Goal: Task Accomplishment & Management: Manage account settings

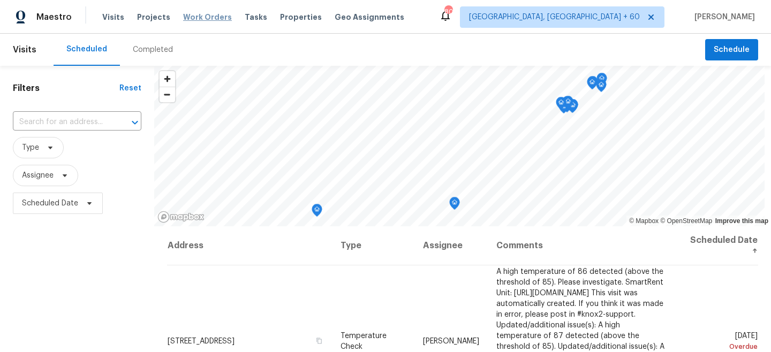
click at [198, 17] on span "Work Orders" at bounding box center [207, 17] width 49 height 11
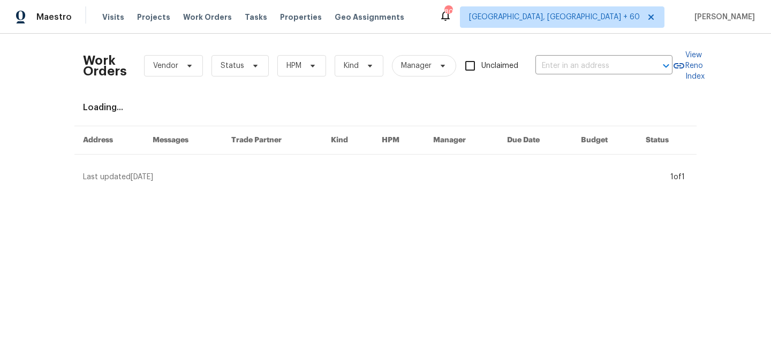
click at [582, 75] on div "Work Orders Vendor Status HPM Kind Manager Unclaimed ​" at bounding box center [377, 65] width 589 height 47
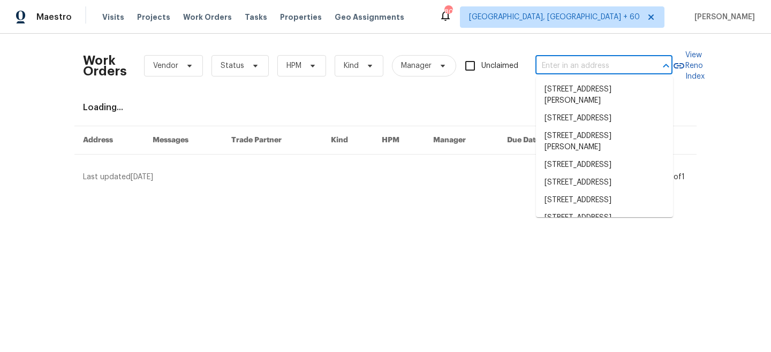
click at [574, 69] on input "text" at bounding box center [588, 66] width 107 height 17
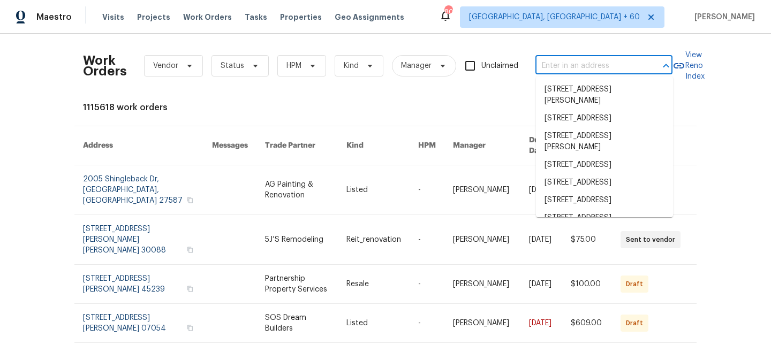
paste input "23186 Goose Down Ln, Lancaster, SC 29720"
type input "23186 Goose Down Ln, Lancaster, SC 29720"
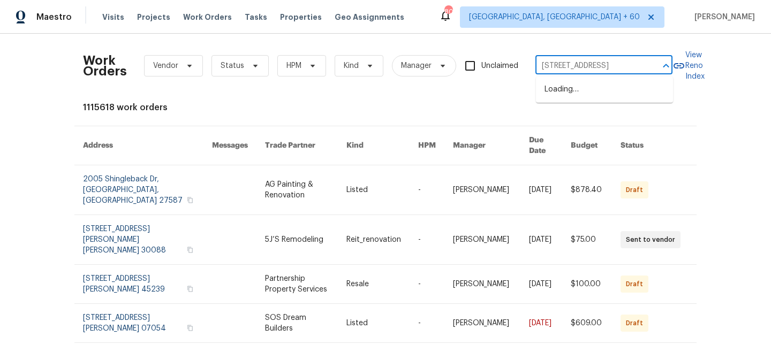
scroll to position [0, 53]
click at [581, 95] on li "23186 Goose Down Ln, Lancaster, SC 29720" at bounding box center [604, 90] width 137 height 18
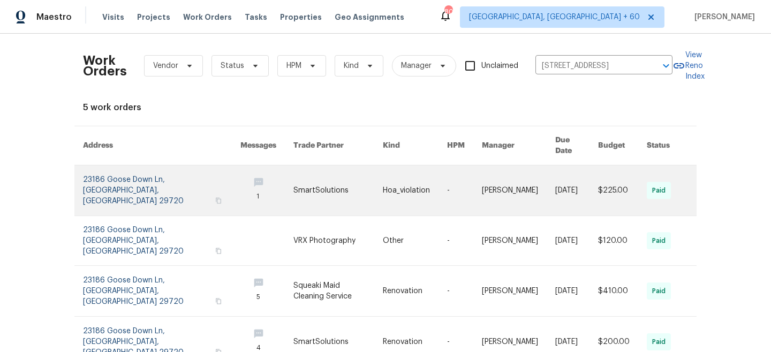
click at [447, 192] on link at bounding box center [464, 190] width 35 height 50
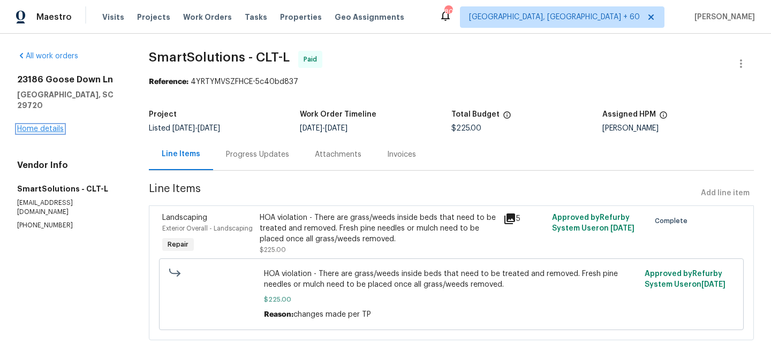
click at [48, 125] on link "Home details" at bounding box center [40, 128] width 47 height 7
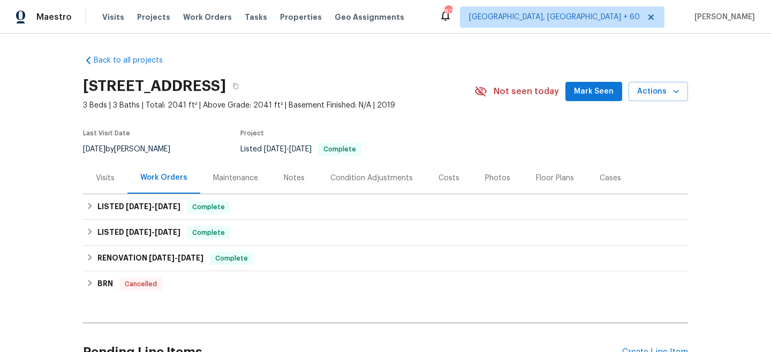
click at [234, 180] on div "Maintenance" at bounding box center [235, 178] width 45 height 11
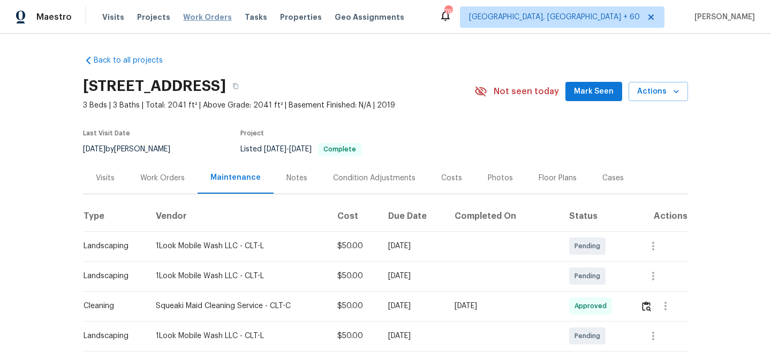
click at [200, 17] on span "Work Orders" at bounding box center [207, 17] width 49 height 11
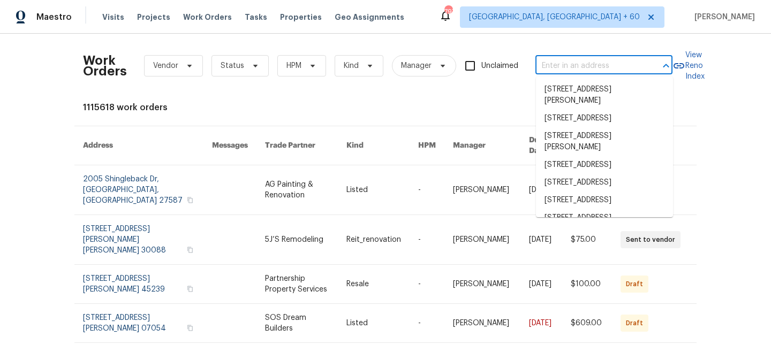
click at [551, 73] on input "text" at bounding box center [588, 66] width 107 height 17
paste input "5019 Woodspring Dr, Hope Mills, NC 28348"
type input "5019 Woodspring Dr, Hope Mills, NC 28348"
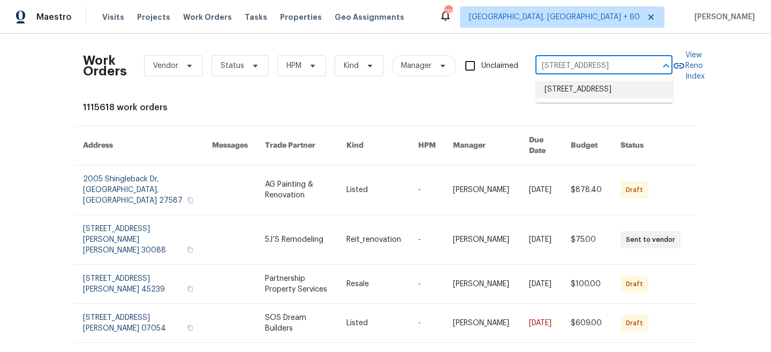
click at [594, 95] on li "5019 Woodspring Dr, Hope Mills, NC 28348" at bounding box center [604, 90] width 137 height 18
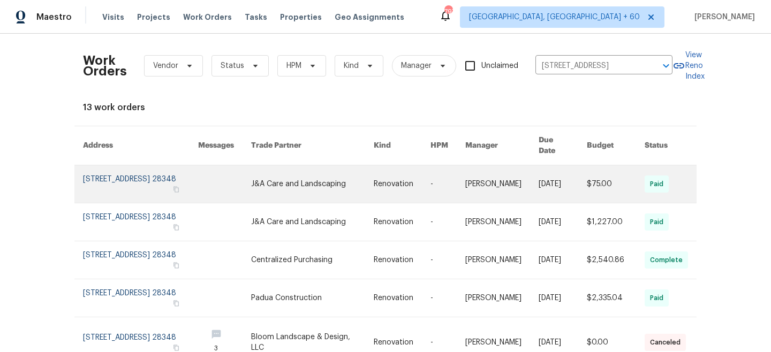
click at [316, 181] on link at bounding box center [312, 183] width 123 height 37
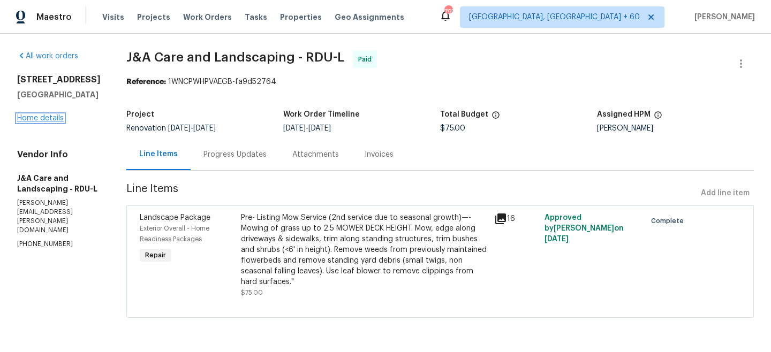
click at [54, 122] on link "Home details" at bounding box center [40, 118] width 47 height 7
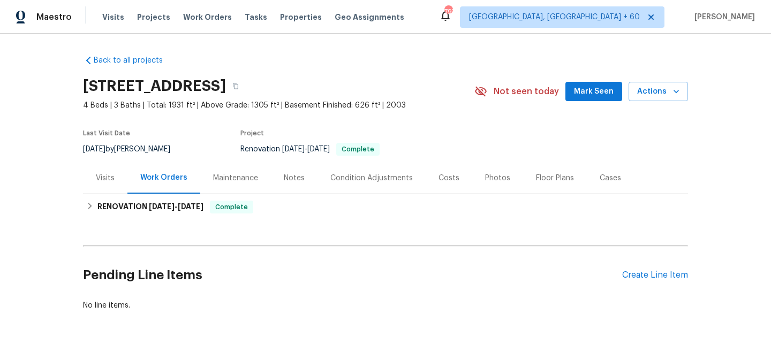
click at [245, 176] on div "Maintenance" at bounding box center [235, 178] width 45 height 11
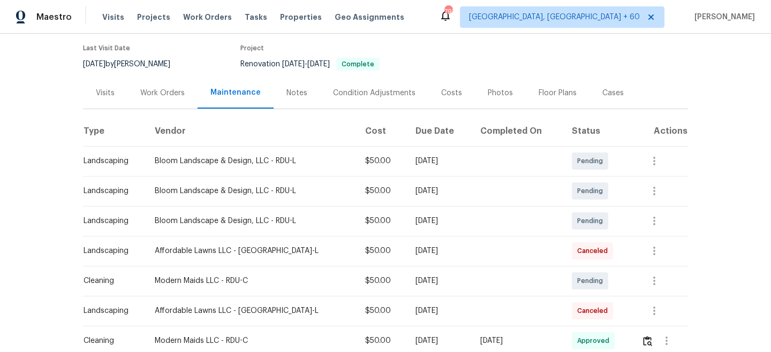
scroll to position [87, 0]
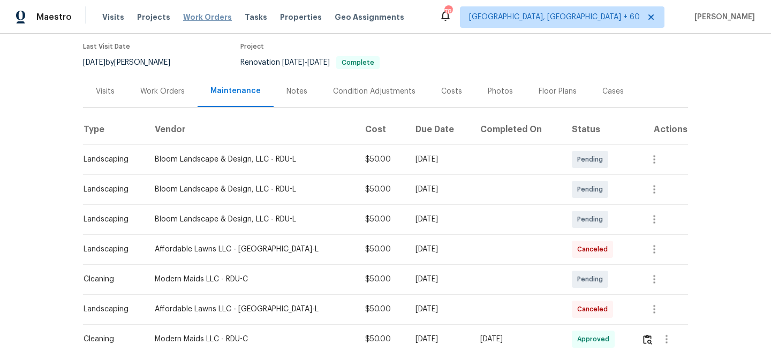
click at [186, 18] on span "Work Orders" at bounding box center [207, 17] width 49 height 11
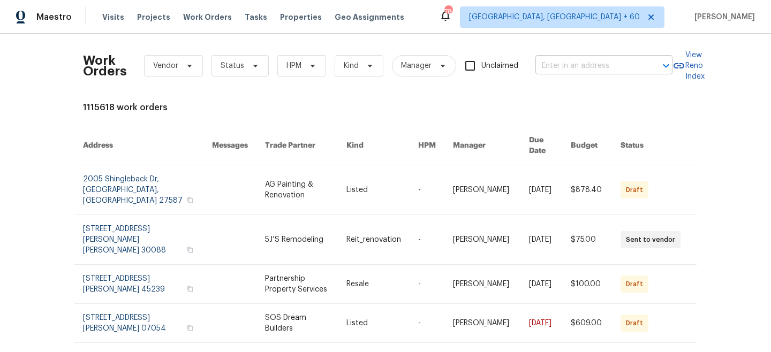
click at [566, 63] on input "text" at bounding box center [588, 66] width 107 height 17
paste input "[STREET_ADDRESS]"
type input "[STREET_ADDRESS]"
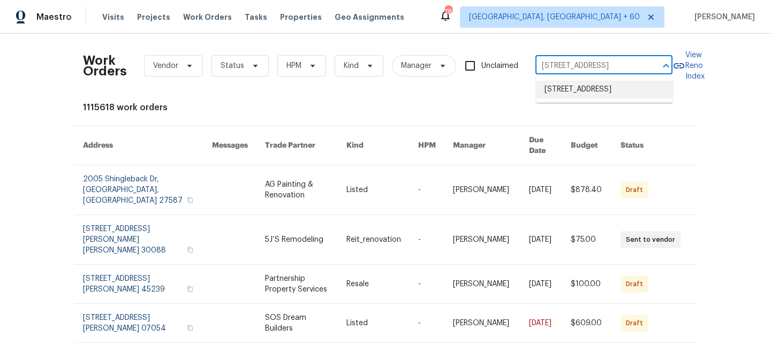
click at [594, 95] on li "[STREET_ADDRESS]" at bounding box center [604, 90] width 137 height 18
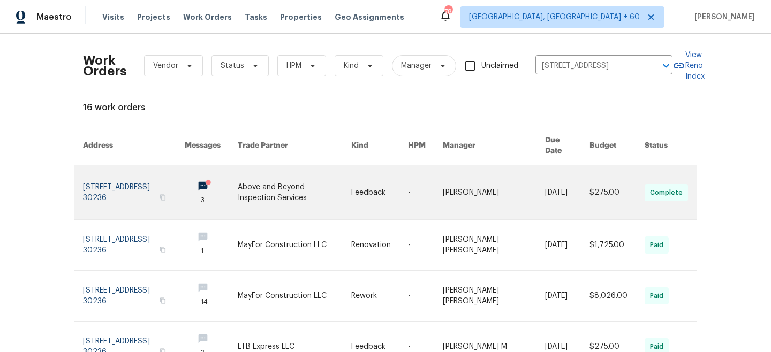
click at [367, 171] on td "Feedback" at bounding box center [371, 192] width 57 height 55
click at [351, 182] on link at bounding box center [294, 192] width 113 height 54
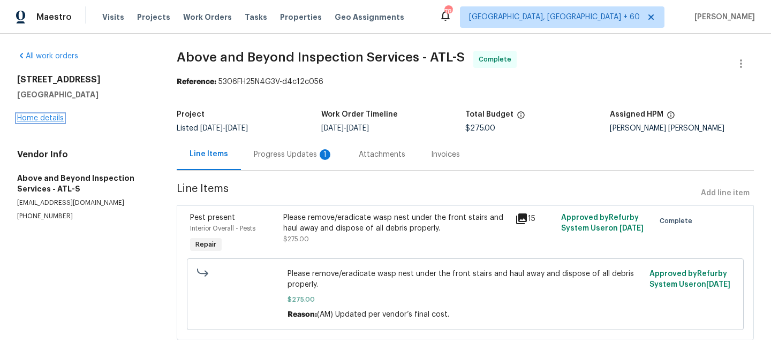
click at [43, 119] on link "Home details" at bounding box center [40, 118] width 47 height 7
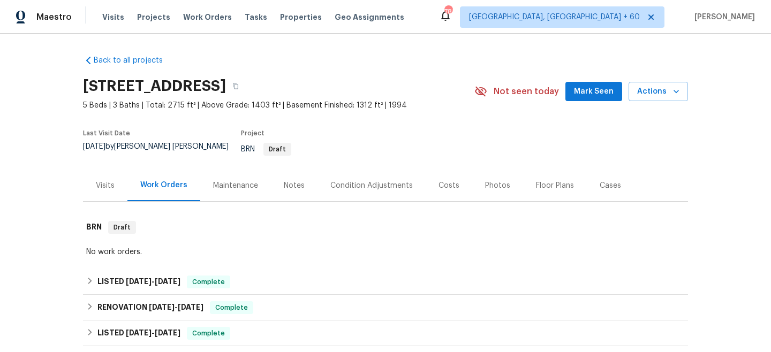
click at [246, 180] on div "Maintenance" at bounding box center [235, 185] width 45 height 11
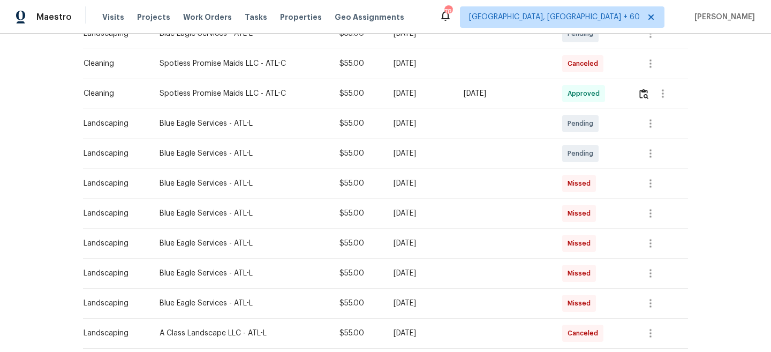
scroll to position [199, 0]
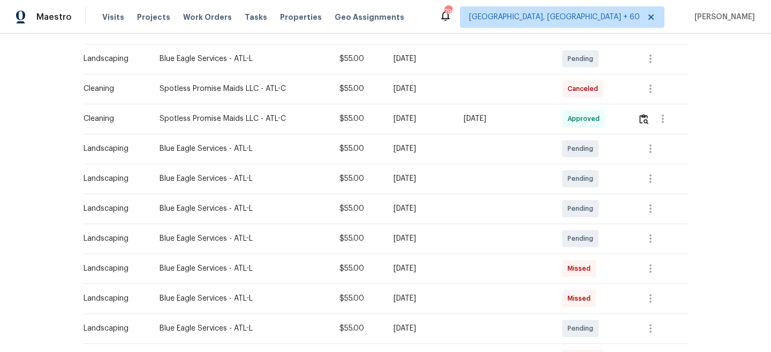
scroll to position [193, 0]
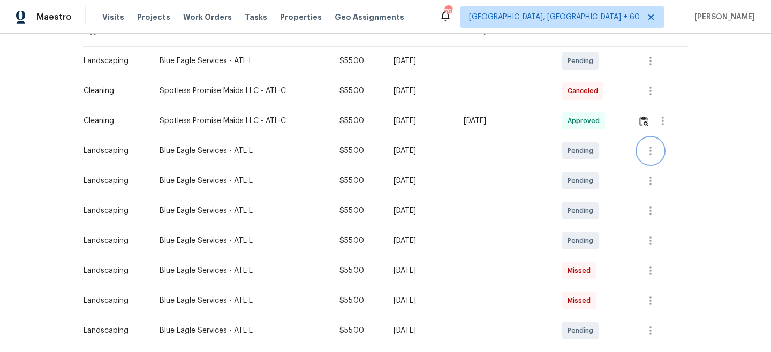
click at [650, 145] on icon "button" at bounding box center [650, 151] width 13 height 13
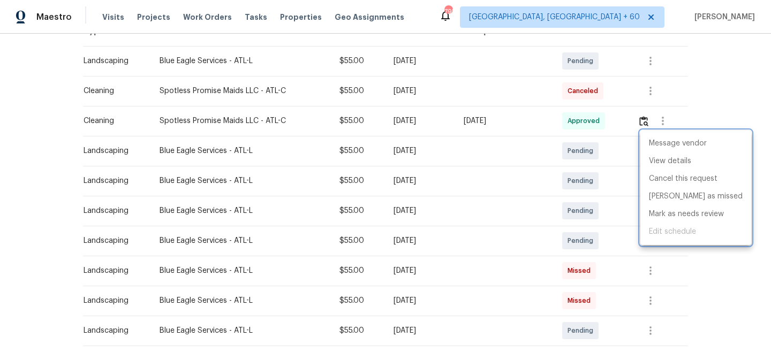
click at [752, 93] on div at bounding box center [385, 176] width 771 height 352
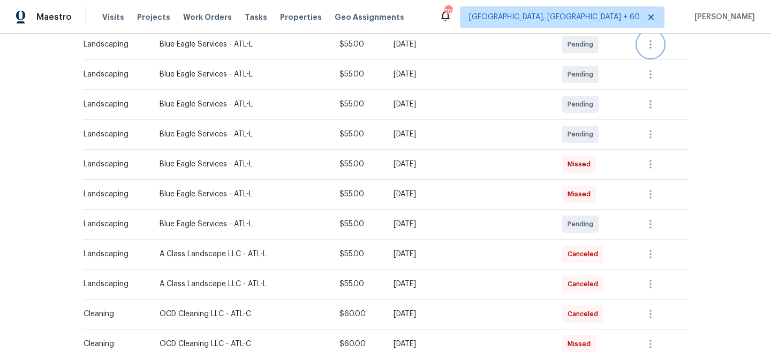
scroll to position [259, 0]
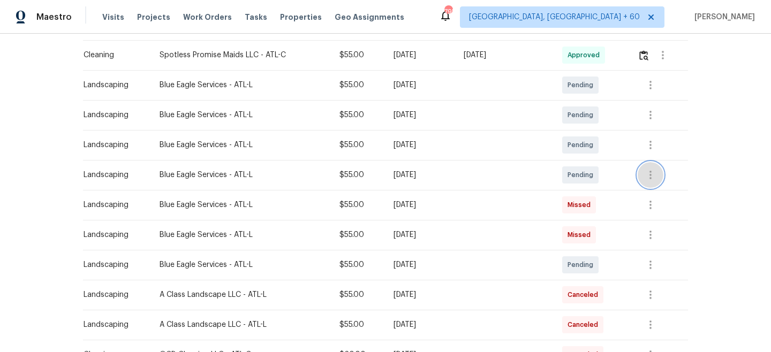
click at [643, 165] on button "button" at bounding box center [651, 175] width 26 height 26
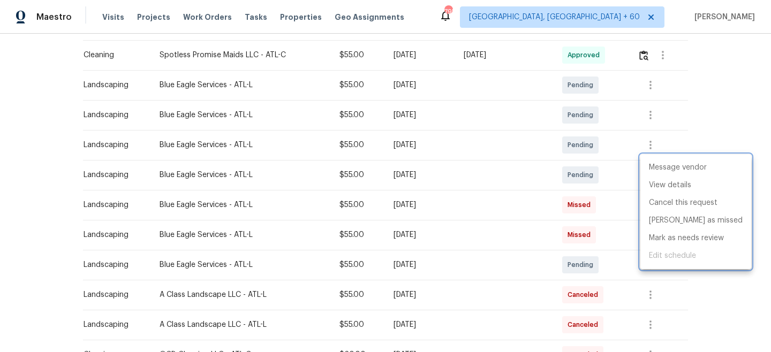
click at [729, 111] on div at bounding box center [385, 176] width 771 height 352
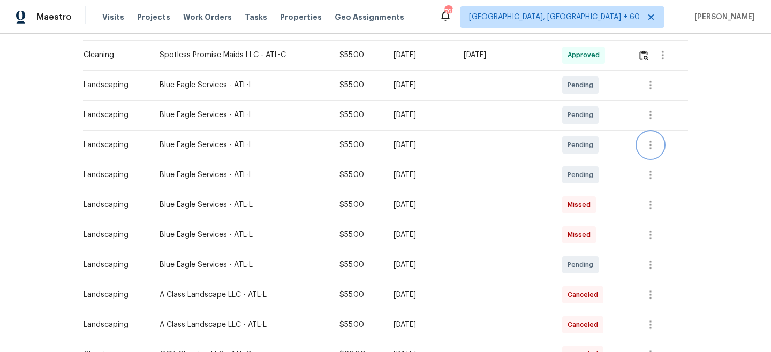
click at [656, 139] on icon "button" at bounding box center [650, 145] width 13 height 13
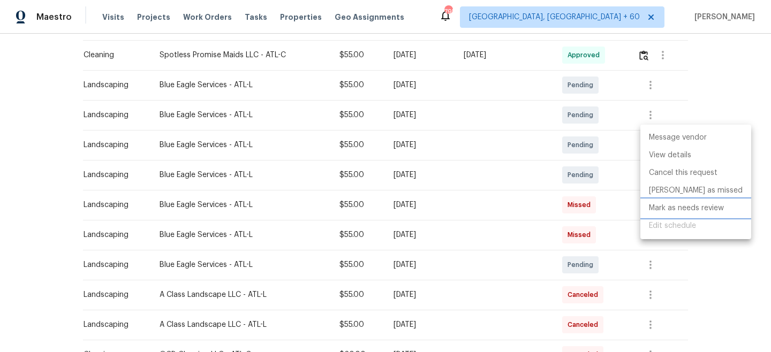
click at [684, 209] on li "Mark as needs review" at bounding box center [695, 209] width 111 height 18
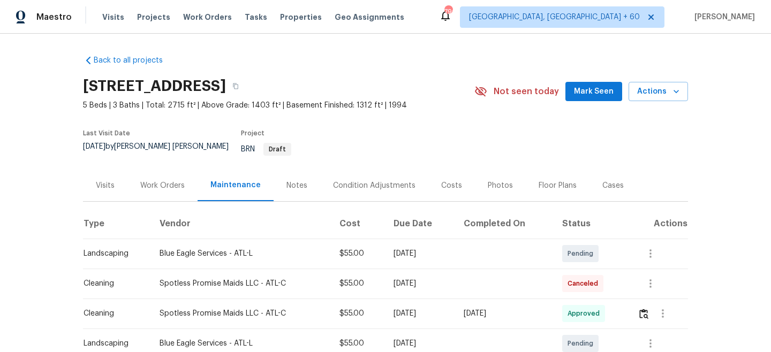
click at [168, 180] on div "Work Orders" at bounding box center [162, 185] width 44 height 11
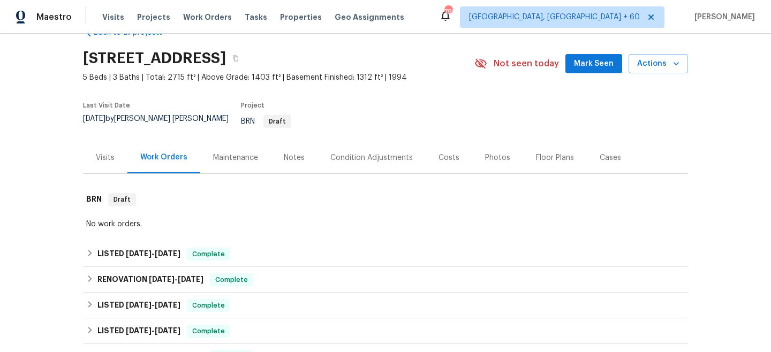
scroll to position [29, 0]
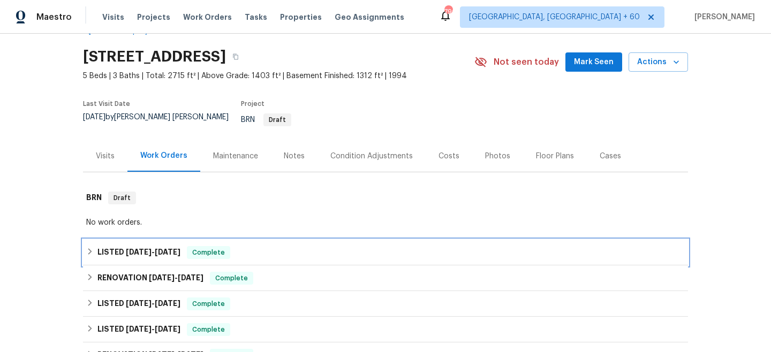
click at [234, 246] on div "LISTED [DATE] - [DATE] Complete" at bounding box center [385, 252] width 598 height 13
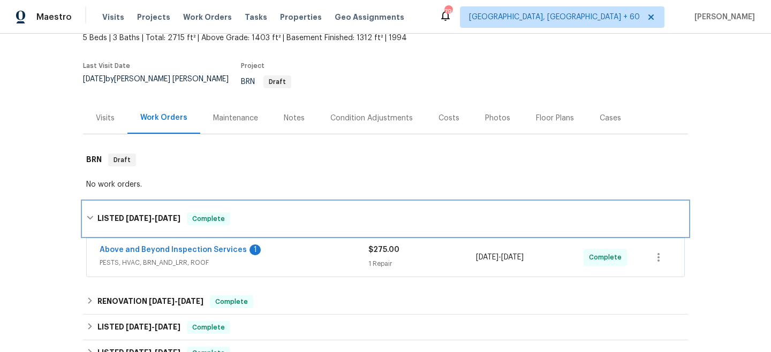
scroll to position [65, 0]
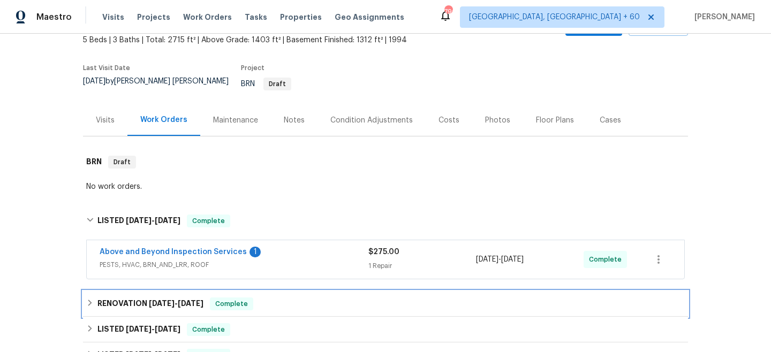
click at [209, 291] on div "RENOVATION [DATE] - [DATE] Complete" at bounding box center [385, 304] width 605 height 26
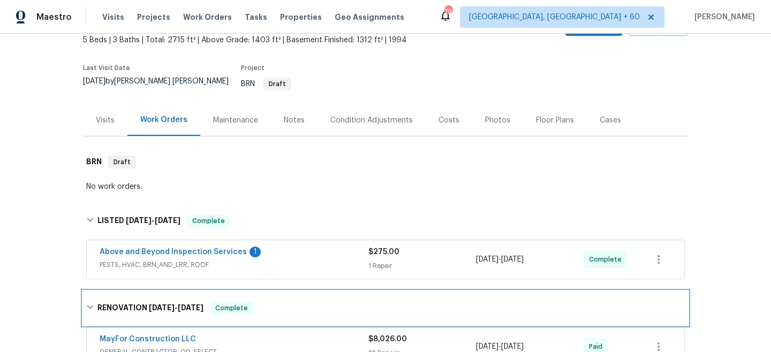
scroll to position [75, 0]
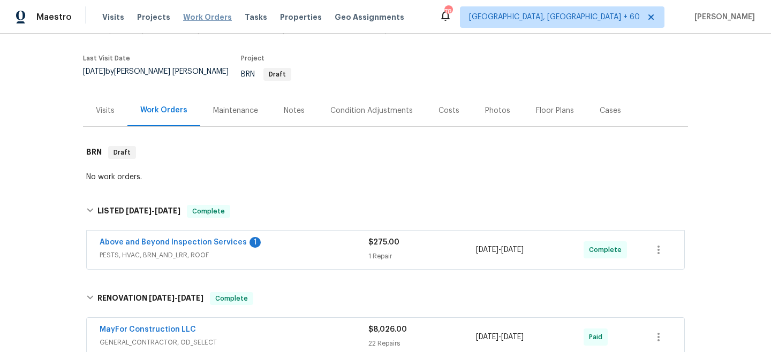
click at [203, 17] on span "Work Orders" at bounding box center [207, 17] width 49 height 11
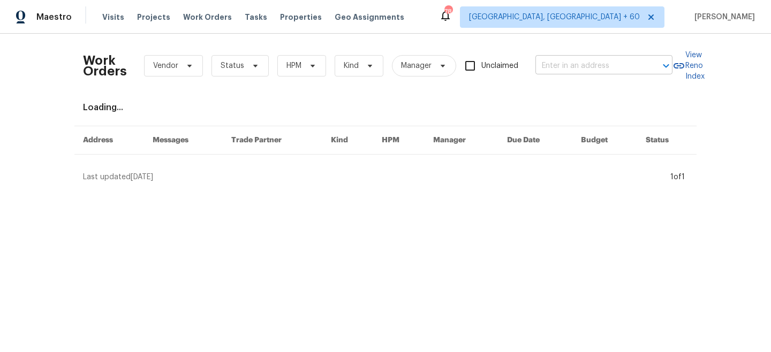
click at [581, 66] on input "text" at bounding box center [588, 66] width 107 height 17
paste input "[STREET_ADDRESS]"
type input "[STREET_ADDRESS]"
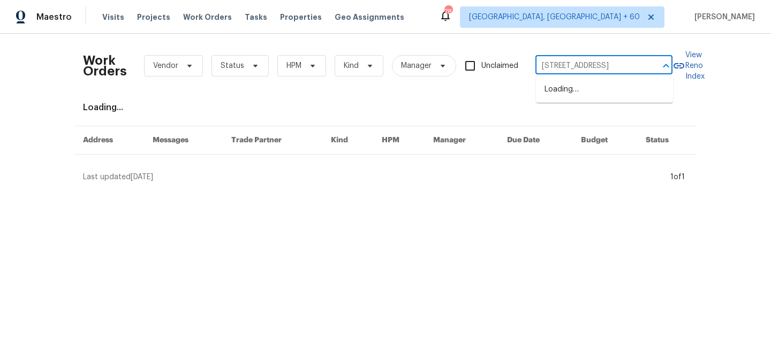
scroll to position [0, 20]
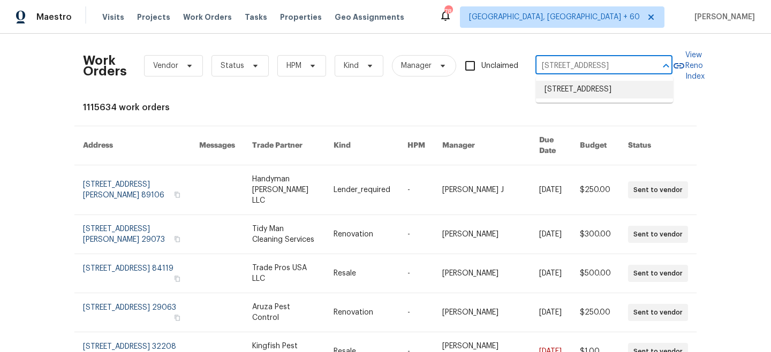
click at [582, 98] on li "[STREET_ADDRESS]" at bounding box center [604, 90] width 137 height 18
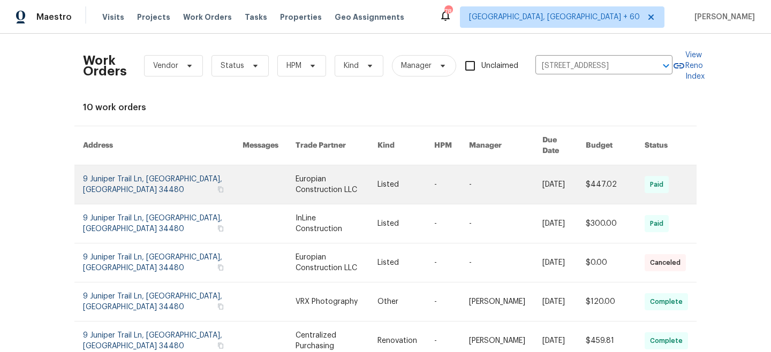
click at [375, 184] on td "Listed" at bounding box center [397, 184] width 57 height 39
click at [354, 169] on link at bounding box center [336, 184] width 82 height 39
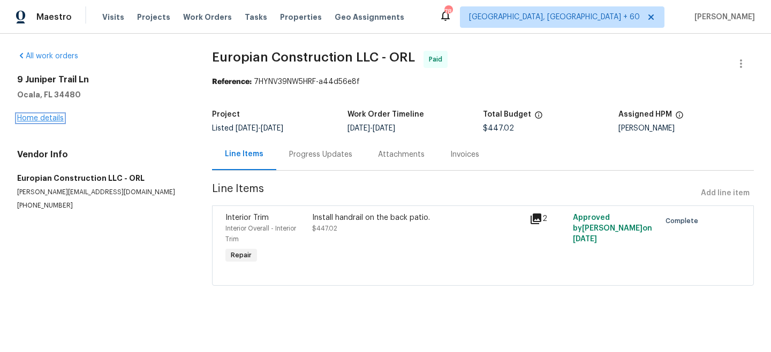
click at [41, 118] on link "Home details" at bounding box center [40, 118] width 47 height 7
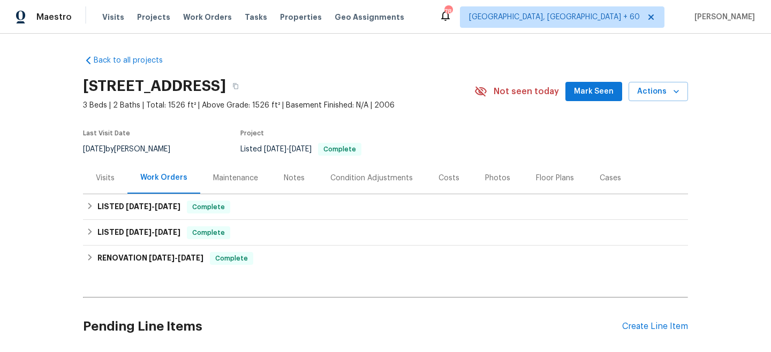
click at [251, 178] on div "Maintenance" at bounding box center [235, 178] width 45 height 11
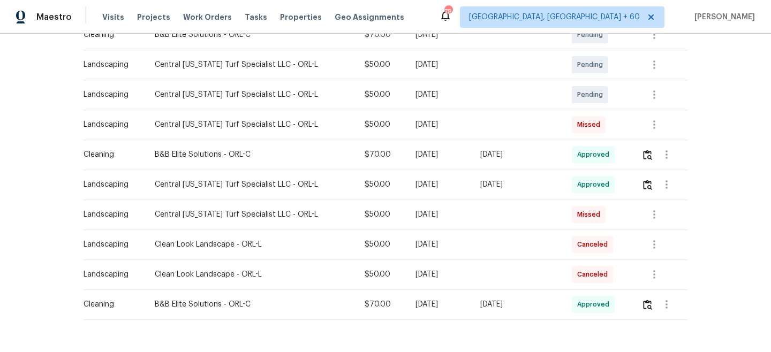
scroll to position [240, 0]
click at [196, 14] on span "Work Orders" at bounding box center [207, 17] width 49 height 11
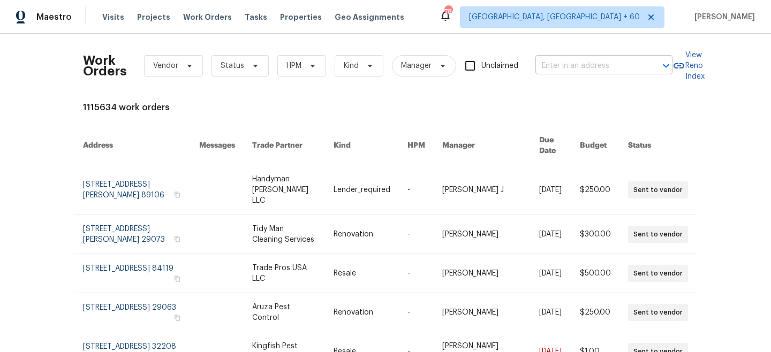
click at [578, 71] on input "text" at bounding box center [588, 66] width 107 height 17
paste input "[STREET_ADDRESS]"
type input "[STREET_ADDRESS]"
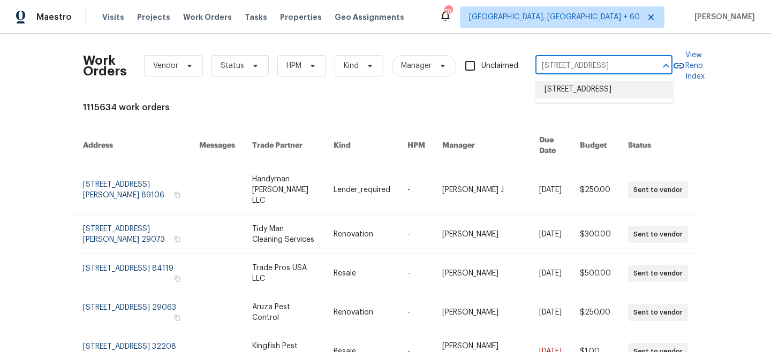
click at [581, 94] on li "[STREET_ADDRESS]" at bounding box center [604, 90] width 137 height 18
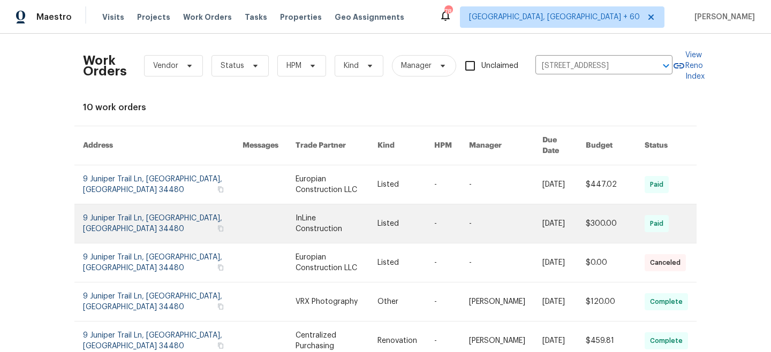
click at [295, 204] on link at bounding box center [336, 223] width 82 height 39
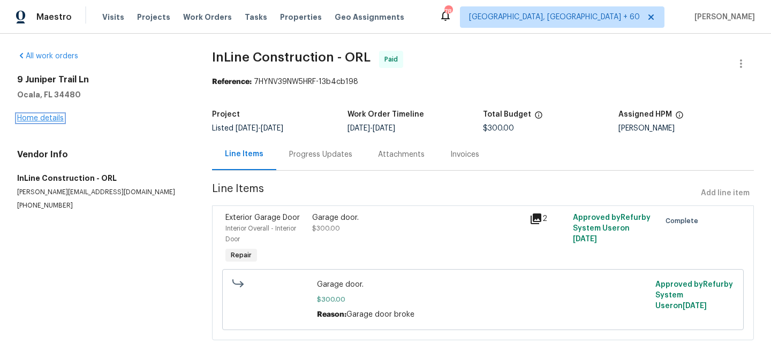
click at [55, 120] on link "Home details" at bounding box center [40, 118] width 47 height 7
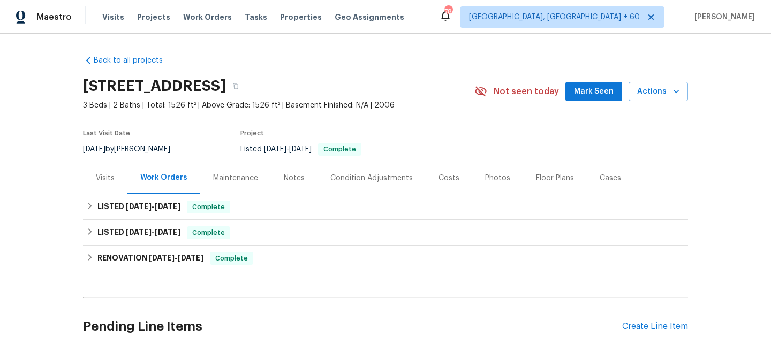
click at [242, 184] on div "Maintenance" at bounding box center [235, 178] width 71 height 32
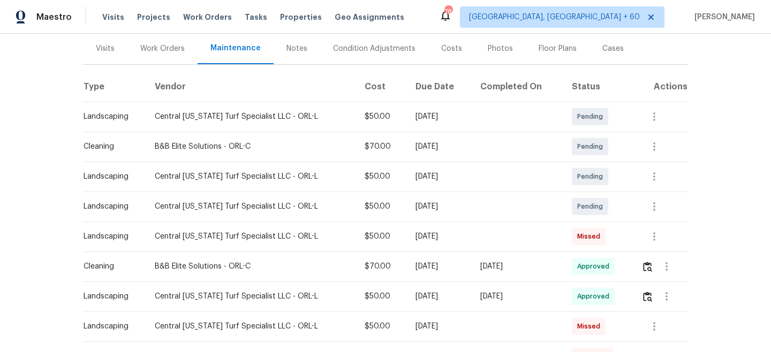
scroll to position [133, 0]
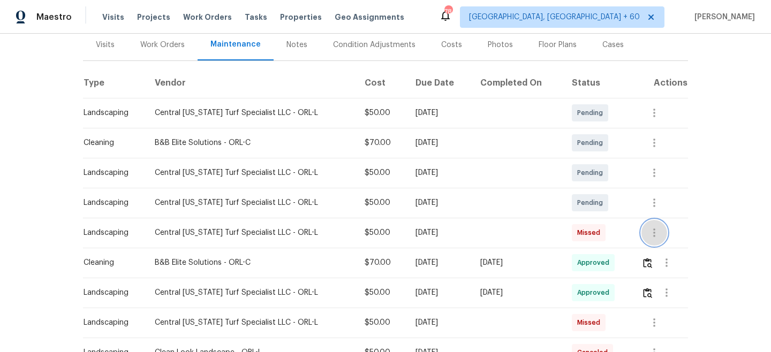
click at [655, 229] on icon "button" at bounding box center [654, 233] width 2 height 9
click at [705, 195] on div at bounding box center [385, 176] width 771 height 352
click at [203, 23] on div "Visits Projects Work Orders Tasks Properties Geo Assignments" at bounding box center [259, 16] width 315 height 21
click at [203, 21] on span "Work Orders" at bounding box center [207, 17] width 49 height 11
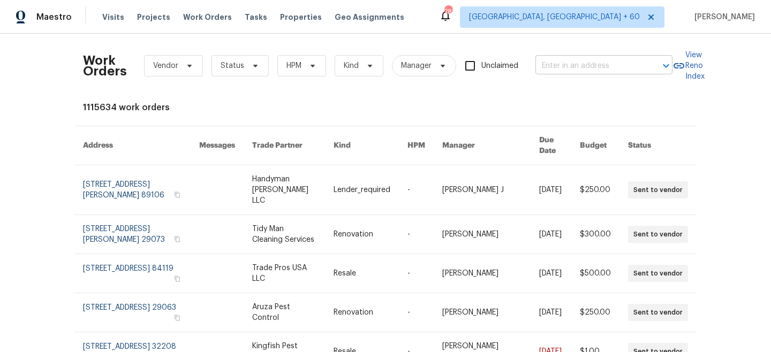
click at [631, 62] on input "text" at bounding box center [588, 66] width 107 height 17
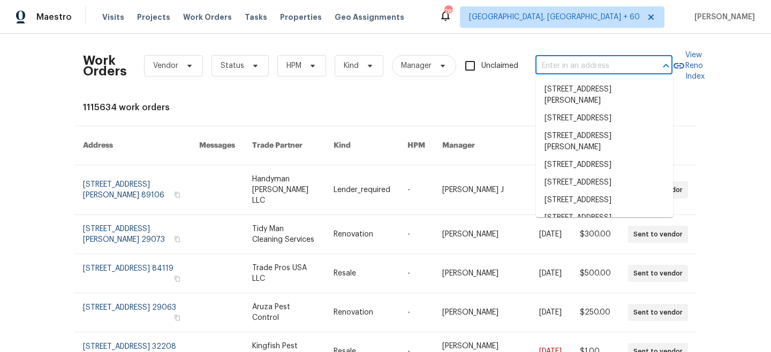
paste input "[STREET_ADDRESS]"
type input "[STREET_ADDRESS]"
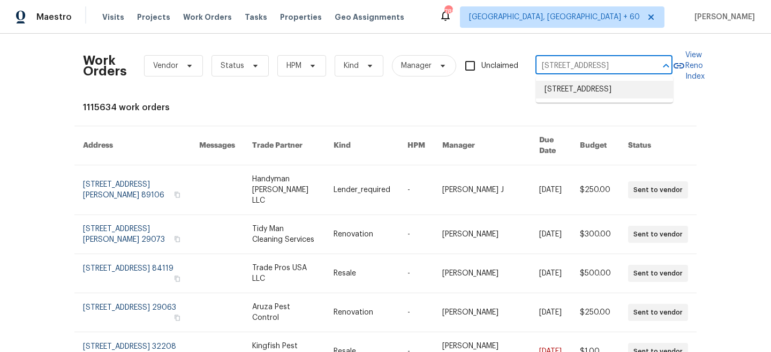
click at [602, 96] on li "[STREET_ADDRESS]" at bounding box center [604, 90] width 137 height 18
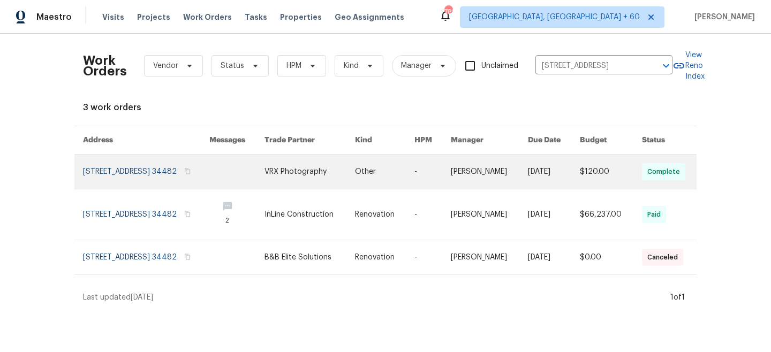
click at [302, 185] on link at bounding box center [309, 172] width 90 height 34
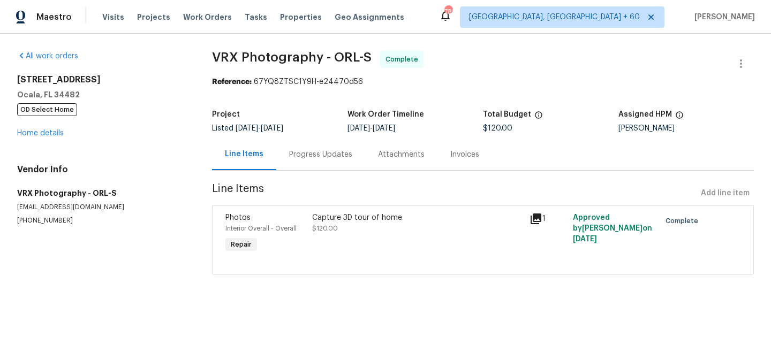
click at [26, 126] on div "[STREET_ADDRESS] OD Select Home Home details" at bounding box center [101, 106] width 169 height 64
click at [28, 130] on div "[STREET_ADDRESS] OD Select Home Home details" at bounding box center [101, 106] width 169 height 64
click at [63, 138] on div "[STREET_ADDRESS] OD Select Home Home details" at bounding box center [101, 106] width 169 height 64
click at [50, 135] on link "Home details" at bounding box center [40, 133] width 47 height 7
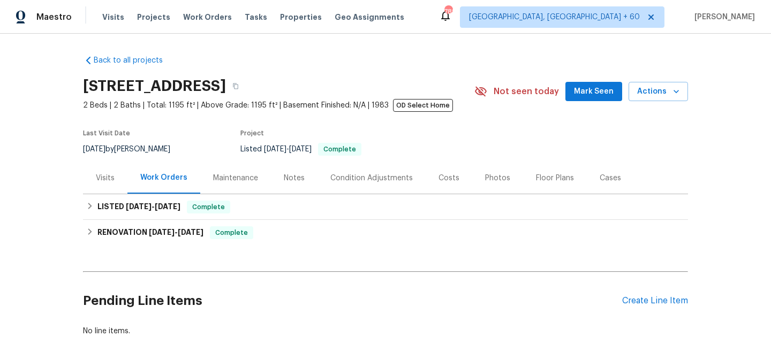
click at [228, 179] on div "Maintenance" at bounding box center [235, 178] width 45 height 11
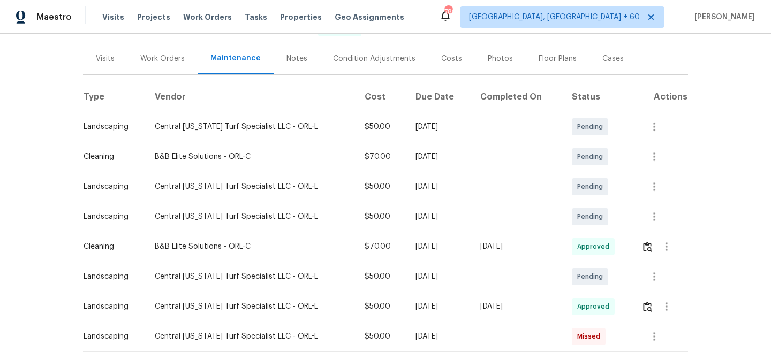
scroll to position [119, 0]
click at [654, 279] on icon "button" at bounding box center [654, 276] width 13 height 13
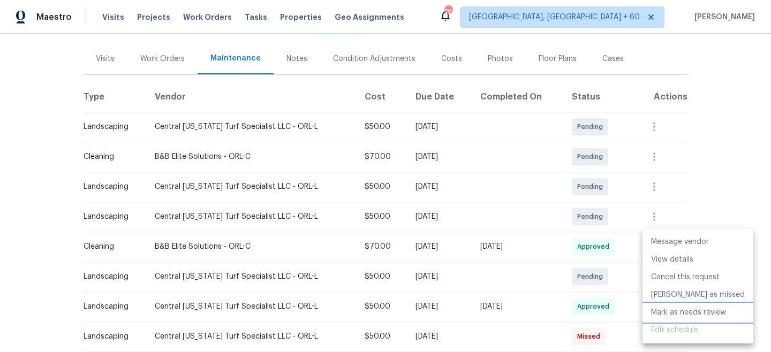
click at [697, 315] on li "Mark as needs review" at bounding box center [697, 313] width 111 height 18
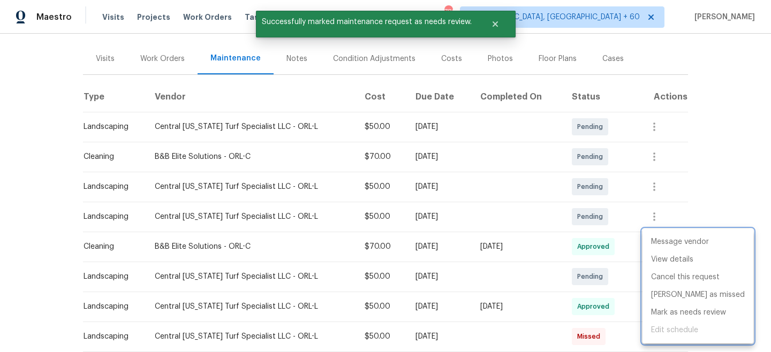
click at [741, 162] on div at bounding box center [385, 176] width 771 height 352
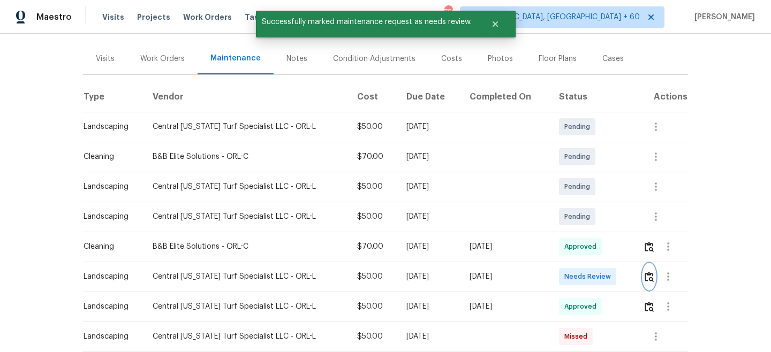
click at [651, 277] on img "button" at bounding box center [648, 277] width 9 height 10
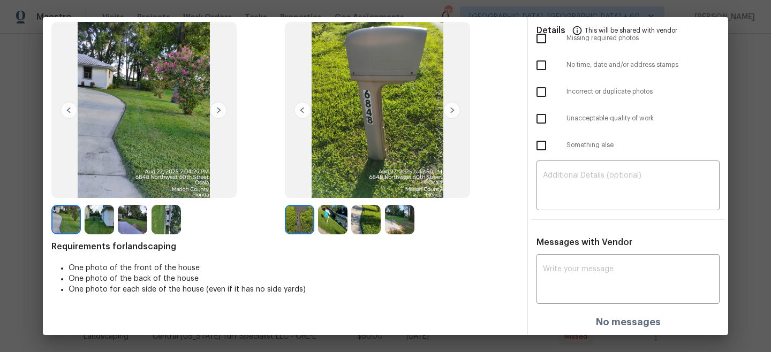
scroll to position [0, 0]
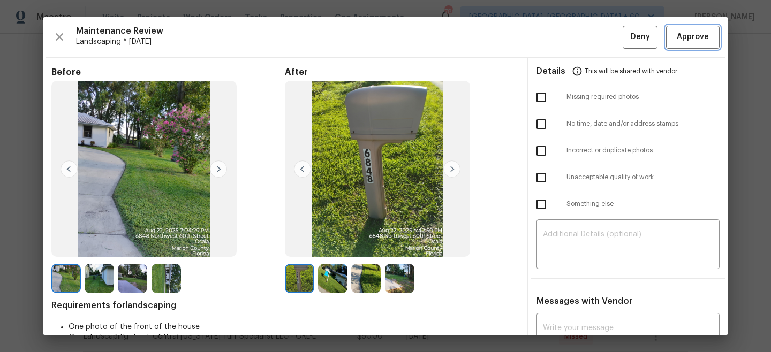
click at [689, 41] on span "Approve" at bounding box center [693, 37] width 32 height 13
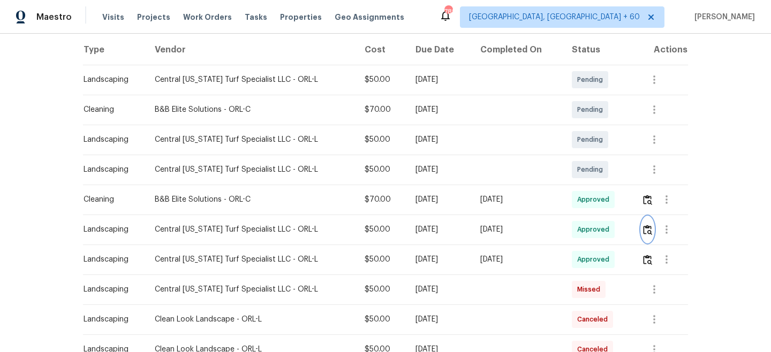
scroll to position [172, 0]
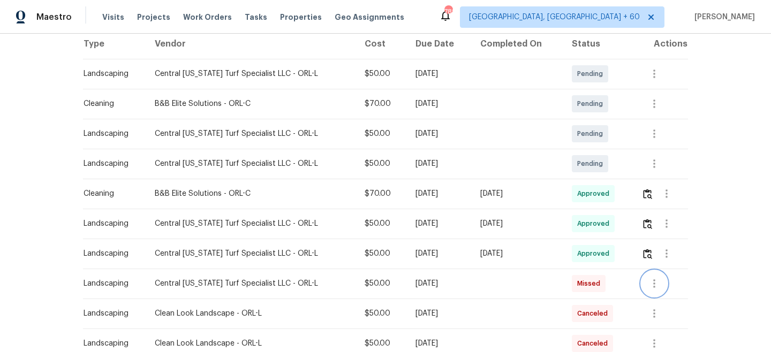
click at [653, 286] on icon "button" at bounding box center [654, 283] width 13 height 13
click at [730, 215] on div at bounding box center [385, 176] width 771 height 352
click at [197, 15] on span "Work Orders" at bounding box center [207, 17] width 49 height 11
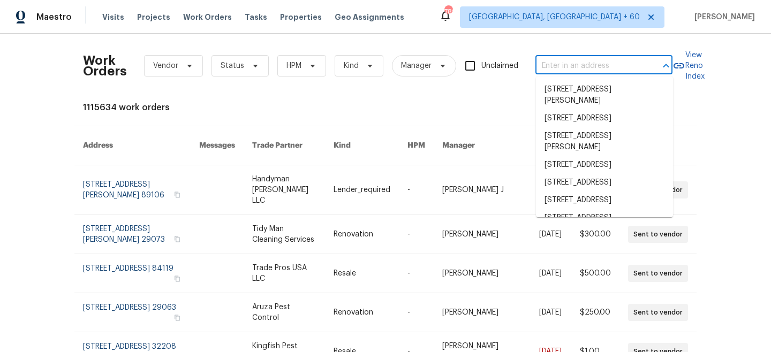
click at [620, 71] on input "text" at bounding box center [588, 66] width 107 height 17
paste input "[STREET_ADDRESS]"
type input "[STREET_ADDRESS]"
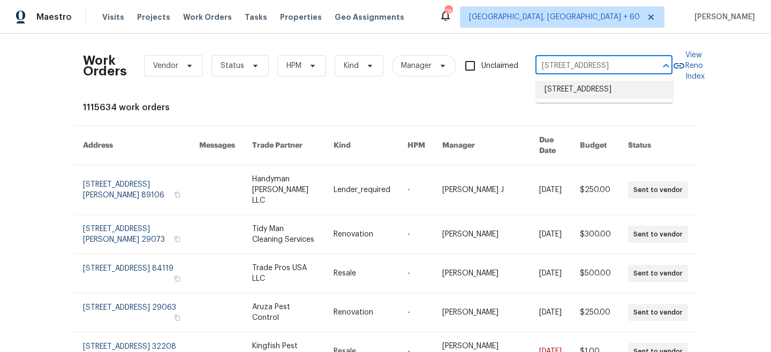
click at [594, 98] on li "[STREET_ADDRESS]" at bounding box center [604, 90] width 137 height 18
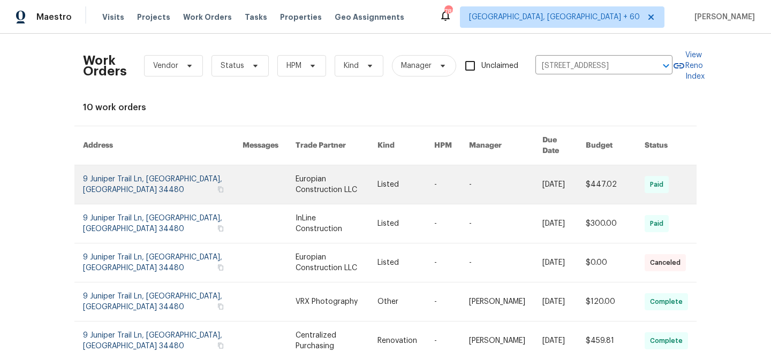
click at [322, 178] on link at bounding box center [336, 184] width 82 height 39
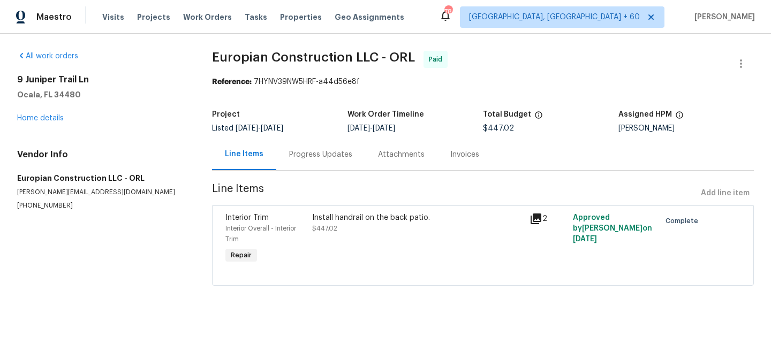
click at [42, 123] on div "[STREET_ADDRESS] Home details" at bounding box center [101, 98] width 169 height 49
click at [41, 121] on link "Home details" at bounding box center [40, 118] width 47 height 7
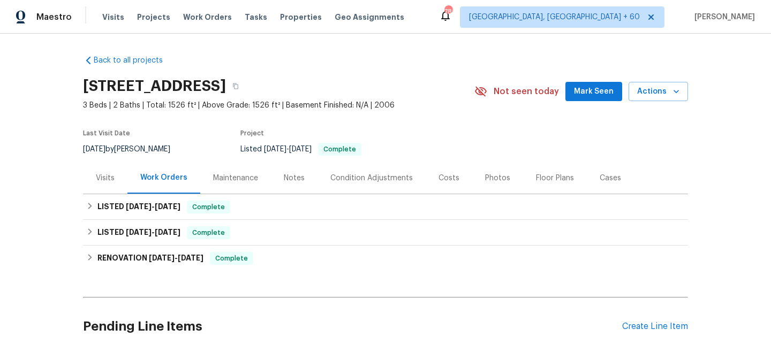
click at [231, 181] on div "Maintenance" at bounding box center [235, 178] width 45 height 11
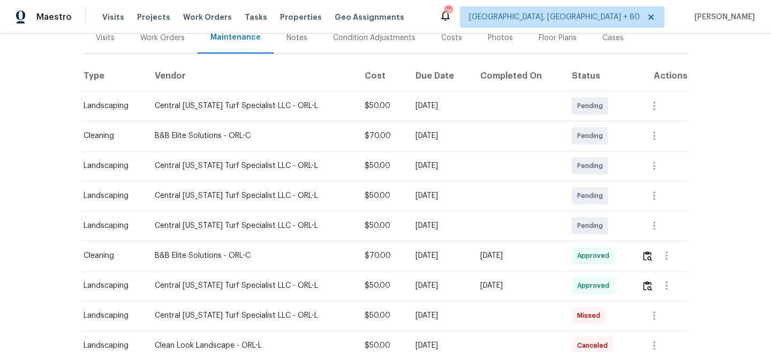
scroll to position [140, 0]
click at [658, 227] on icon "button" at bounding box center [654, 226] width 13 height 13
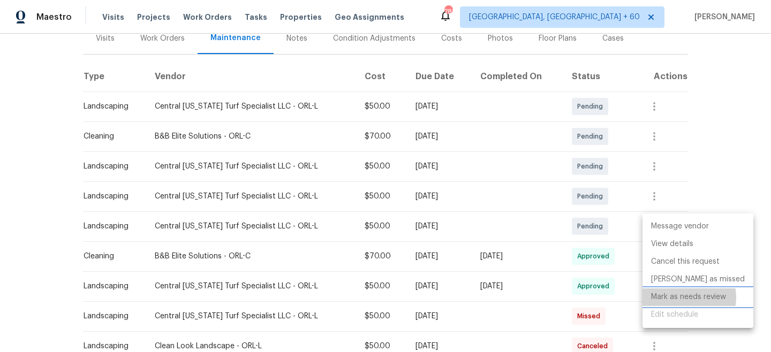
click at [685, 298] on li "Mark as needs review" at bounding box center [697, 298] width 111 height 18
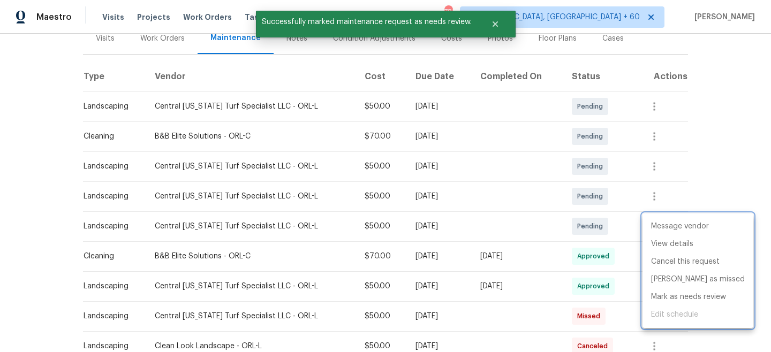
click at [729, 164] on div at bounding box center [385, 176] width 771 height 352
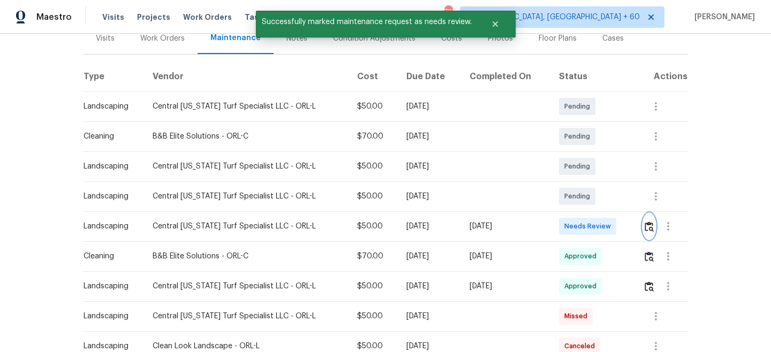
click at [653, 226] on img "button" at bounding box center [648, 227] width 9 height 10
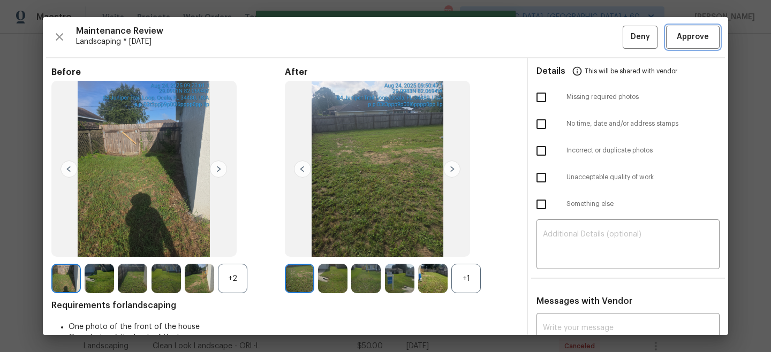
click at [691, 39] on span "Approve" at bounding box center [693, 37] width 32 height 13
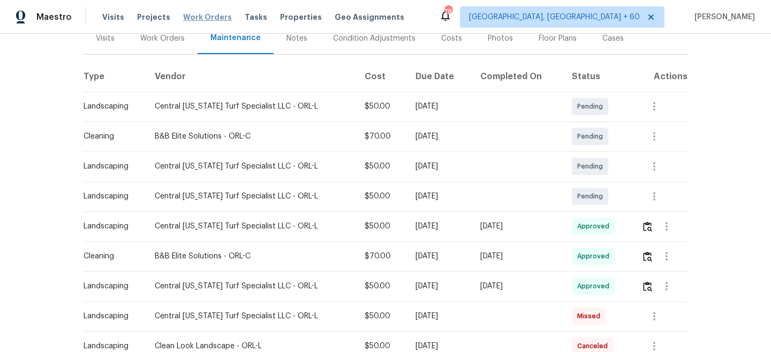
click at [203, 18] on span "Work Orders" at bounding box center [207, 17] width 49 height 11
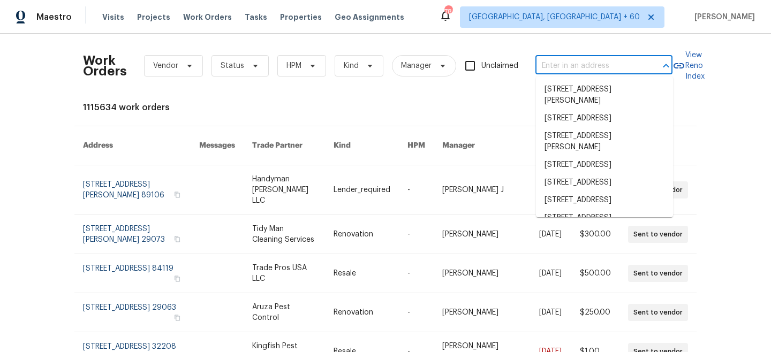
click at [558, 70] on input "text" at bounding box center [588, 66] width 107 height 17
paste input "[STREET_ADDRESS]"
type input "[STREET_ADDRESS]"
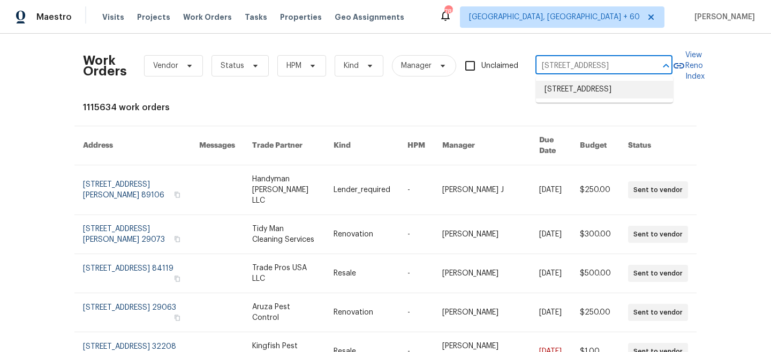
click at [579, 89] on li "[STREET_ADDRESS]" at bounding box center [604, 90] width 137 height 18
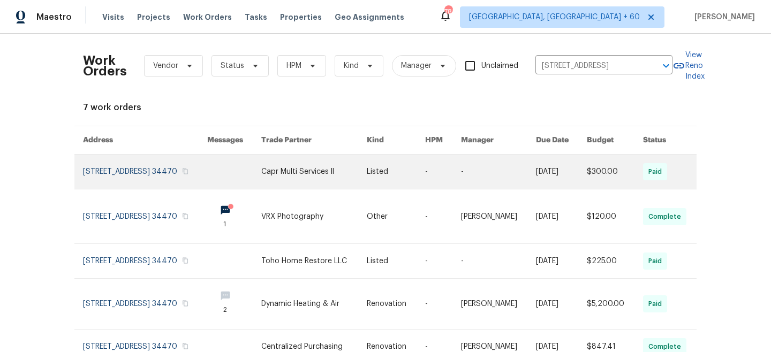
click at [294, 179] on link at bounding box center [313, 172] width 105 height 34
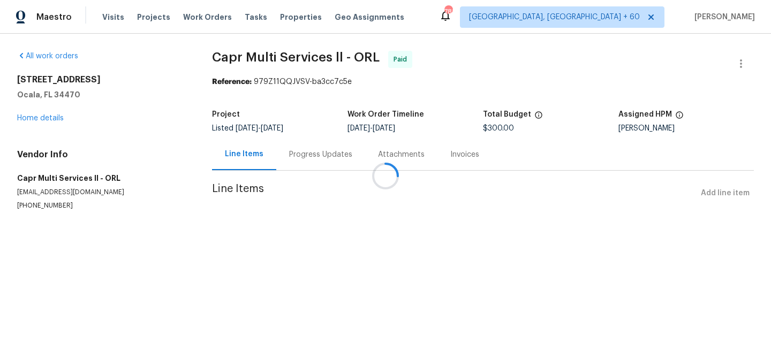
click at [36, 120] on div "[STREET_ADDRESS] Home details" at bounding box center [101, 98] width 169 height 49
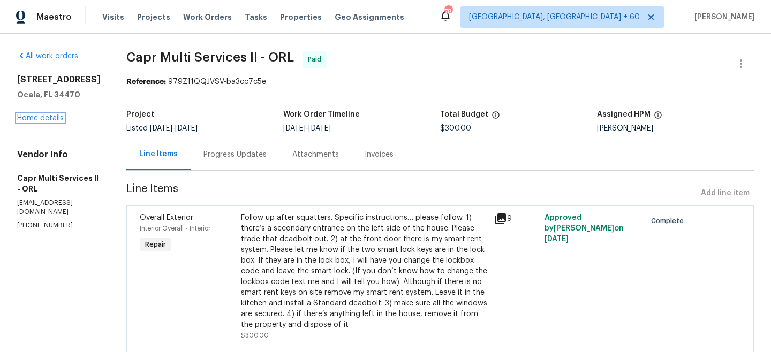
click at [37, 122] on link "Home details" at bounding box center [40, 118] width 47 height 7
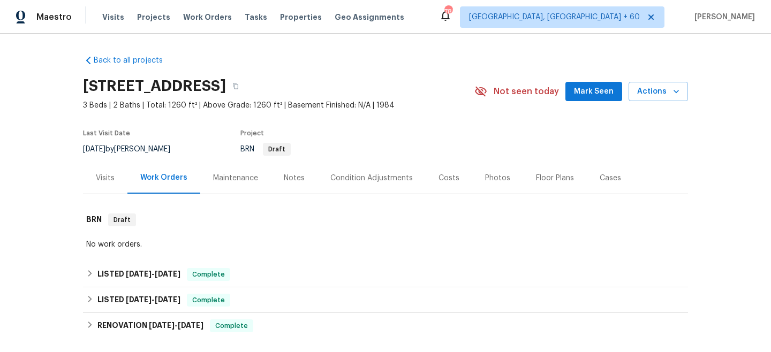
click at [237, 175] on div "Maintenance" at bounding box center [235, 178] width 45 height 11
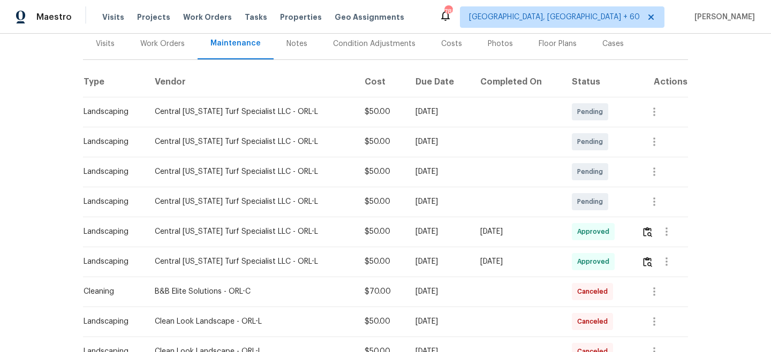
scroll to position [134, 0]
click at [656, 201] on icon "button" at bounding box center [654, 202] width 13 height 13
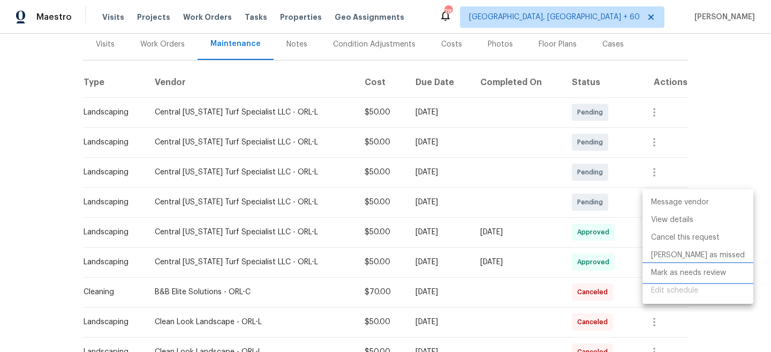
click at [684, 274] on li "Mark as needs review" at bounding box center [697, 273] width 111 height 18
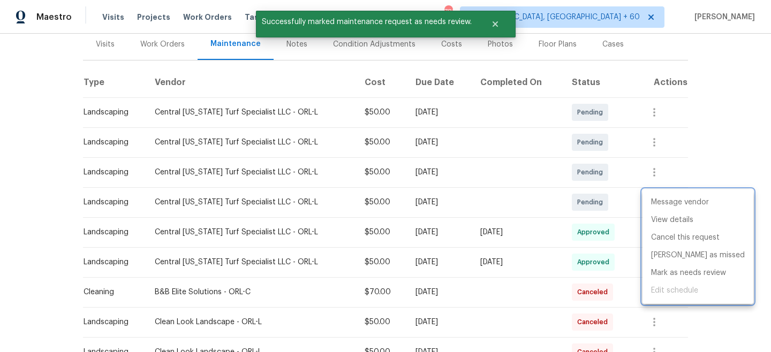
click at [754, 97] on div at bounding box center [385, 176] width 771 height 352
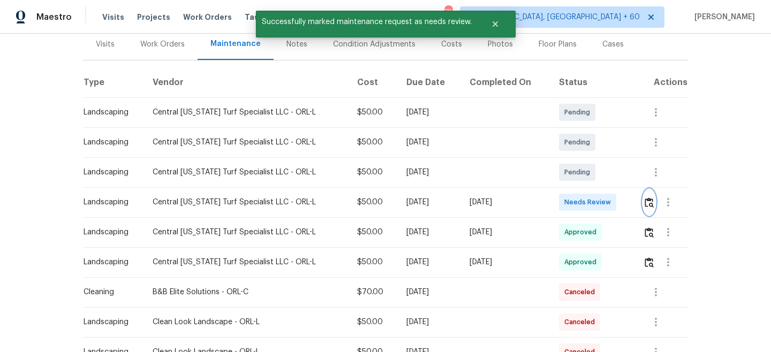
click at [646, 203] on img "button" at bounding box center [648, 203] width 9 height 10
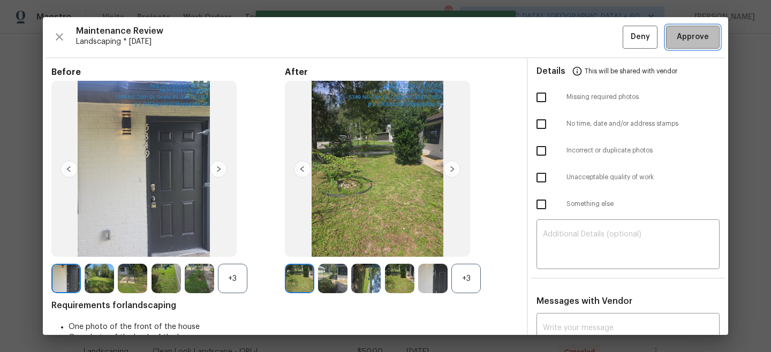
click at [692, 36] on span "Approve" at bounding box center [693, 37] width 32 height 13
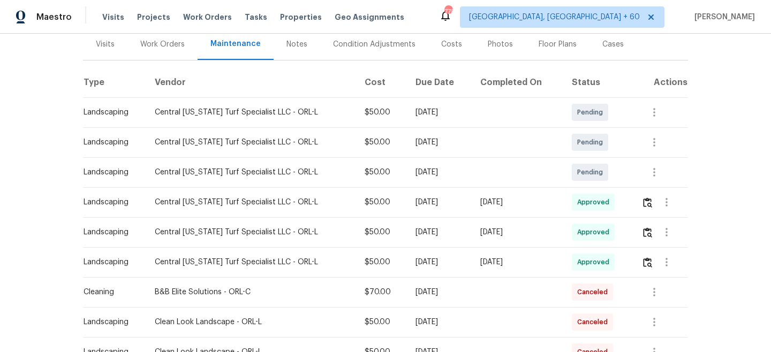
drag, startPoint x: 194, startPoint y: 16, endPoint x: 476, endPoint y: 27, distance: 282.8
click at [193, 16] on span "Work Orders" at bounding box center [207, 17] width 49 height 11
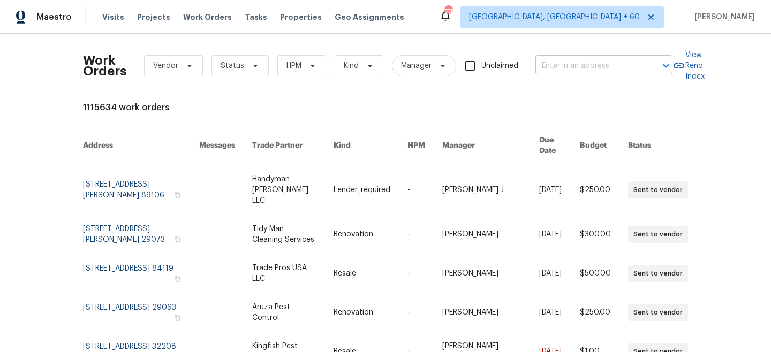
click at [550, 63] on input "text" at bounding box center [588, 66] width 107 height 17
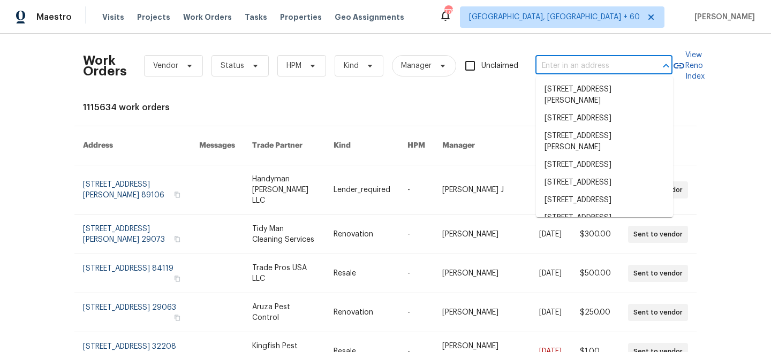
paste input "160 Hickory Course [PERSON_NAME], [GEOGRAPHIC_DATA]"
type input "160 Hickory Course [PERSON_NAME], [GEOGRAPHIC_DATA]"
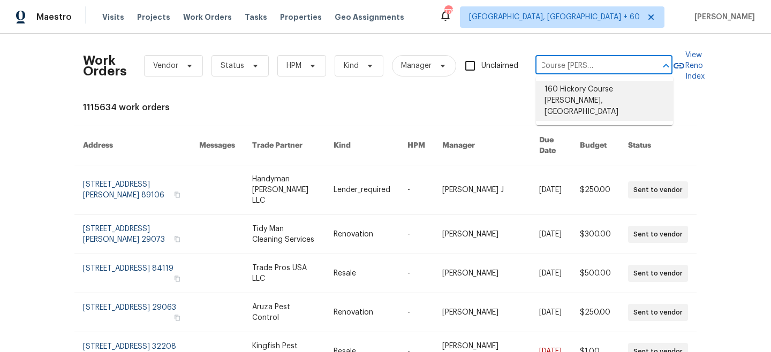
click at [575, 93] on li "160 Hickory Course [PERSON_NAME], [GEOGRAPHIC_DATA]" at bounding box center [604, 101] width 137 height 40
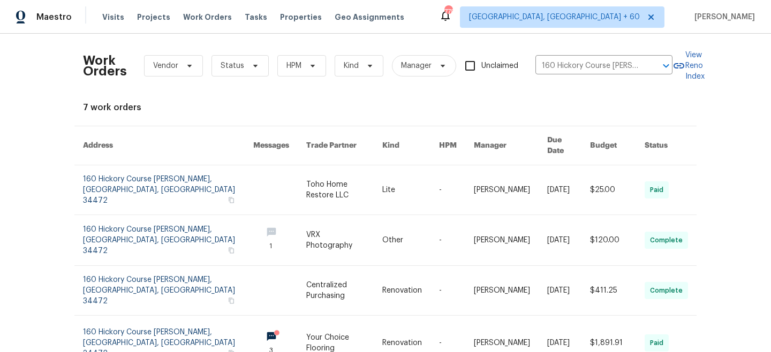
click at [298, 180] on td "Toho Home Restore LLC" at bounding box center [335, 190] width 75 height 50
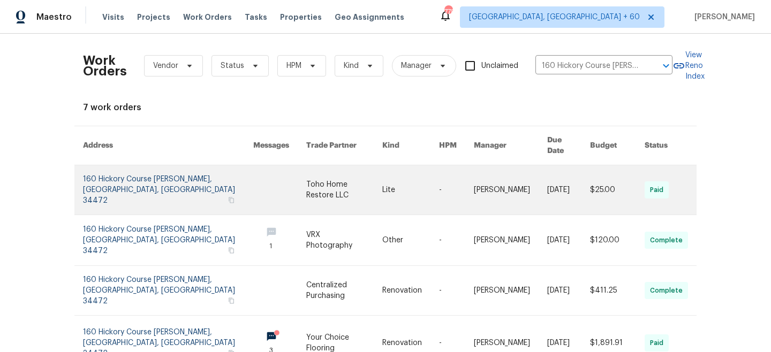
click at [306, 183] on link at bounding box center [343, 189] width 75 height 49
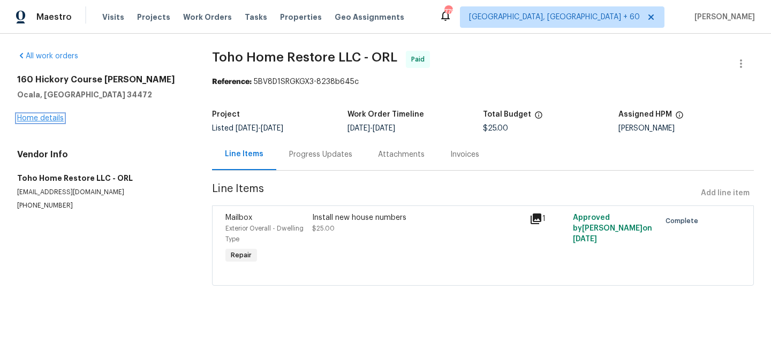
click at [31, 121] on link "Home details" at bounding box center [40, 118] width 47 height 7
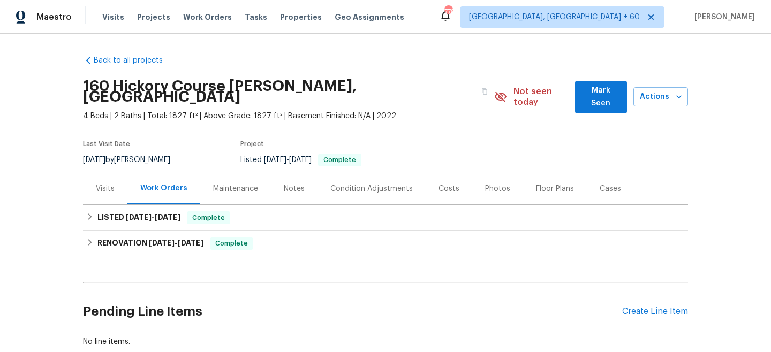
click at [232, 187] on div "Maintenance" at bounding box center [235, 189] width 71 height 32
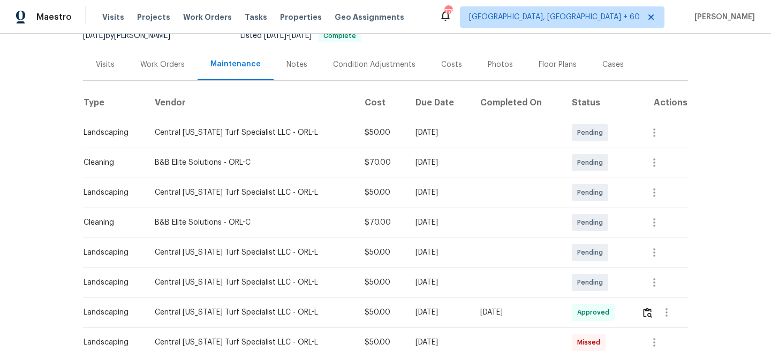
scroll to position [124, 0]
click at [654, 277] on icon "button" at bounding box center [654, 283] width 13 height 13
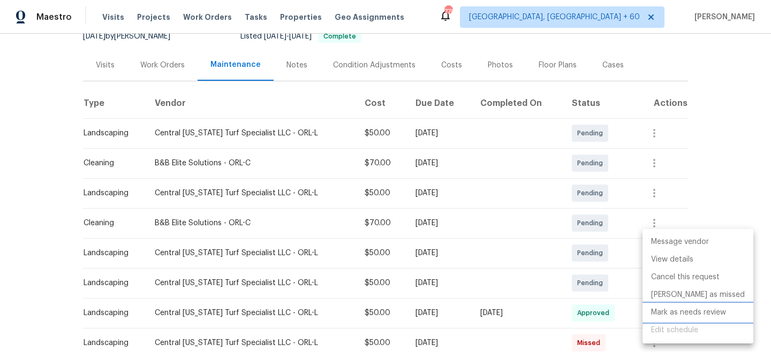
click at [689, 313] on li "Mark as needs review" at bounding box center [697, 313] width 111 height 18
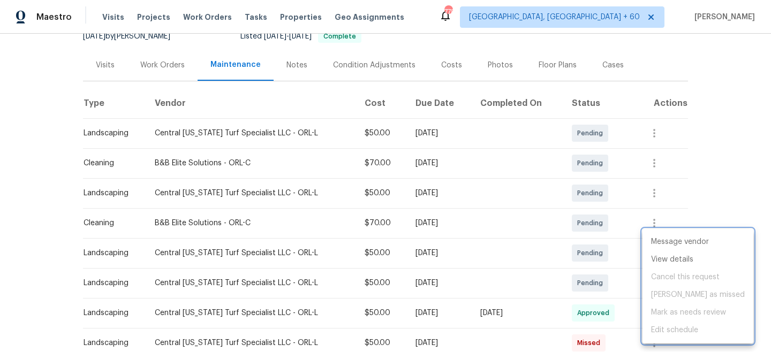
click at [710, 191] on div at bounding box center [385, 176] width 771 height 352
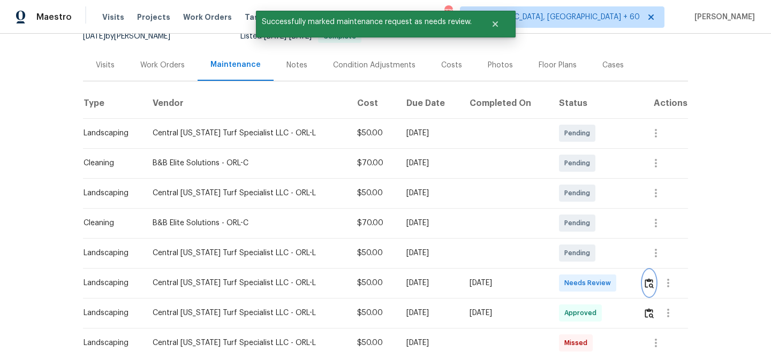
click at [651, 278] on img "button" at bounding box center [648, 283] width 9 height 10
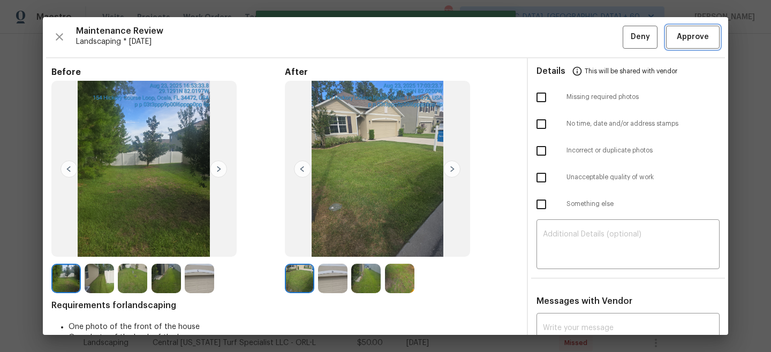
click at [689, 40] on span "Approve" at bounding box center [693, 37] width 32 height 13
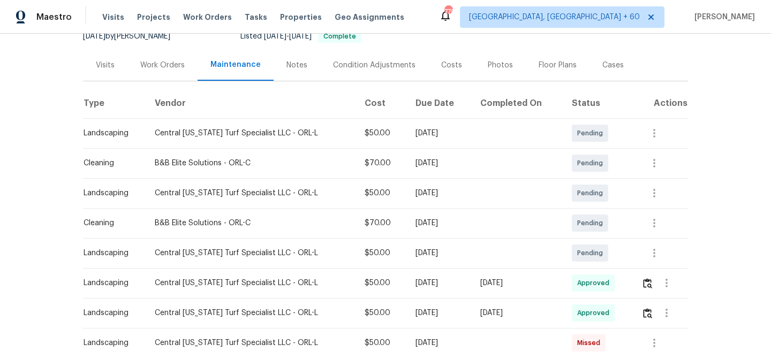
drag, startPoint x: 207, startPoint y: 19, endPoint x: 247, endPoint y: 27, distance: 40.8
click at [207, 19] on span "Work Orders" at bounding box center [207, 17] width 49 height 11
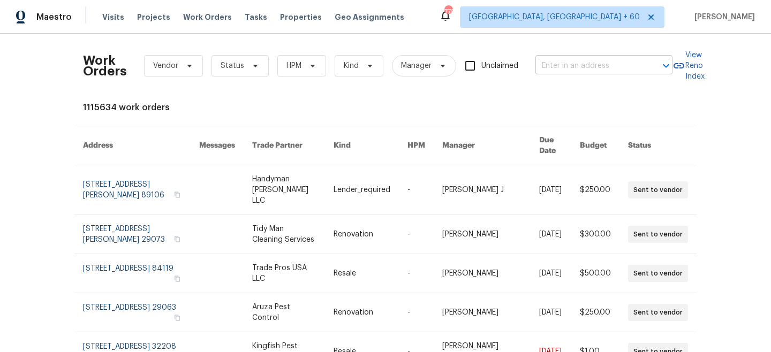
click at [552, 64] on input "text" at bounding box center [588, 66] width 107 height 17
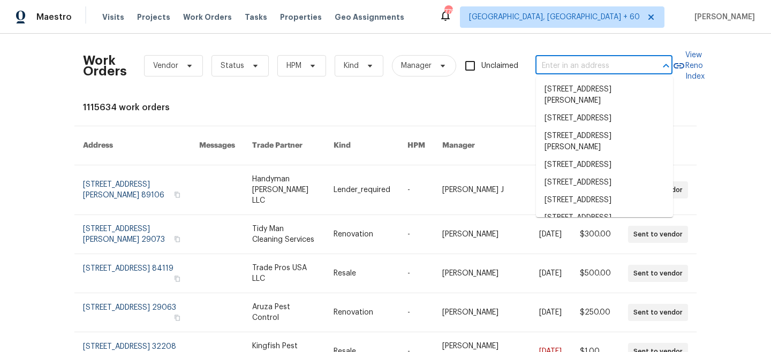
paste input "[STREET_ADDRESS]"
type input "[STREET_ADDRESS]"
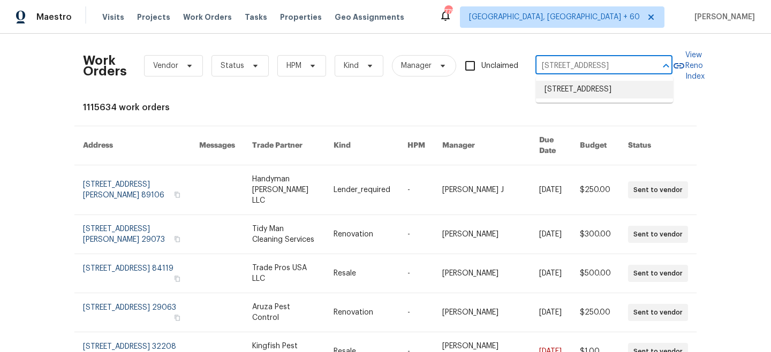
click at [572, 94] on li "[STREET_ADDRESS]" at bounding box center [604, 90] width 137 height 18
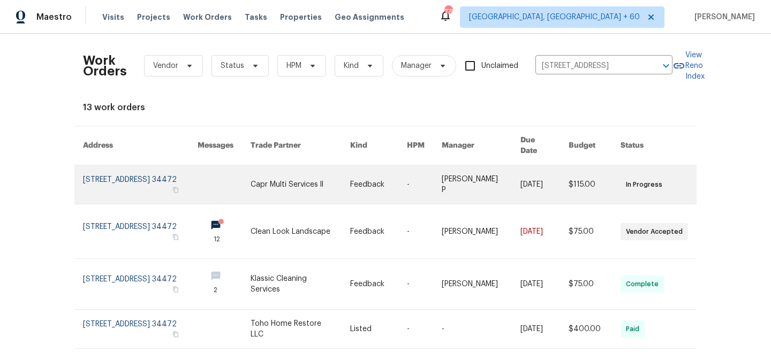
click at [315, 178] on link at bounding box center [301, 184] width 100 height 39
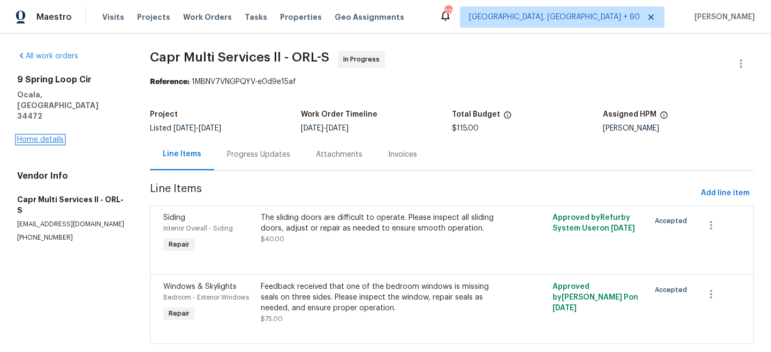
click at [35, 136] on link "Home details" at bounding box center [40, 139] width 47 height 7
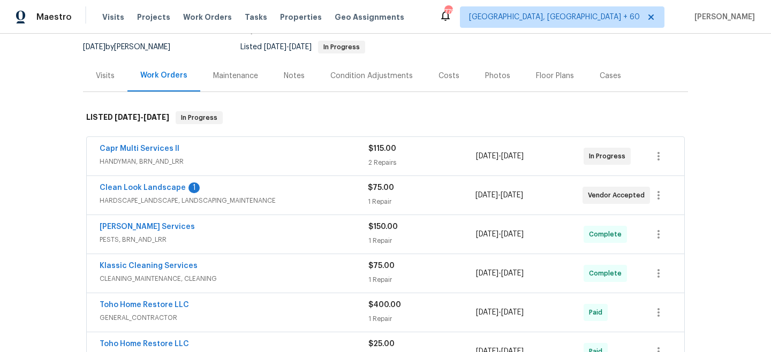
scroll to position [102, 0]
click at [233, 80] on div "Maintenance" at bounding box center [235, 76] width 45 height 11
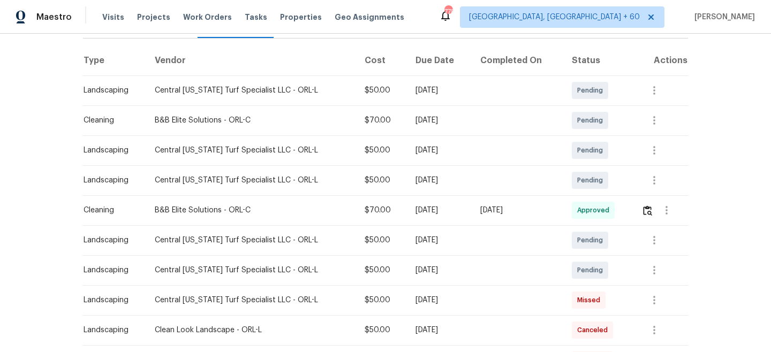
scroll to position [161, 0]
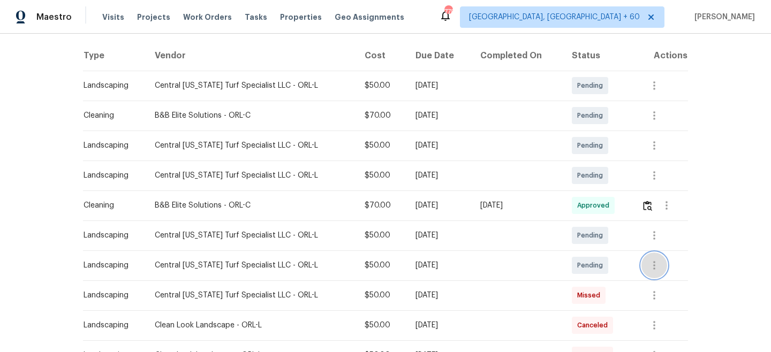
click at [655, 268] on icon "button" at bounding box center [654, 265] width 2 height 9
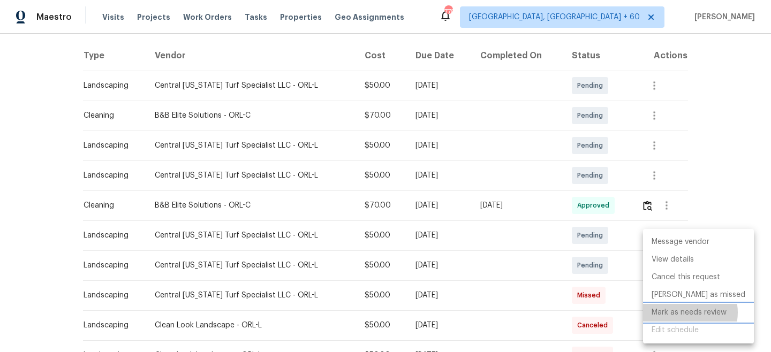
click at [689, 313] on li "Mark as needs review" at bounding box center [698, 313] width 111 height 18
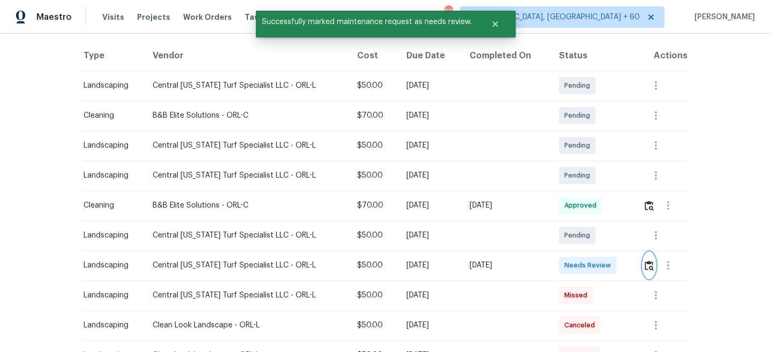
click at [650, 267] on img "button" at bounding box center [648, 266] width 9 height 10
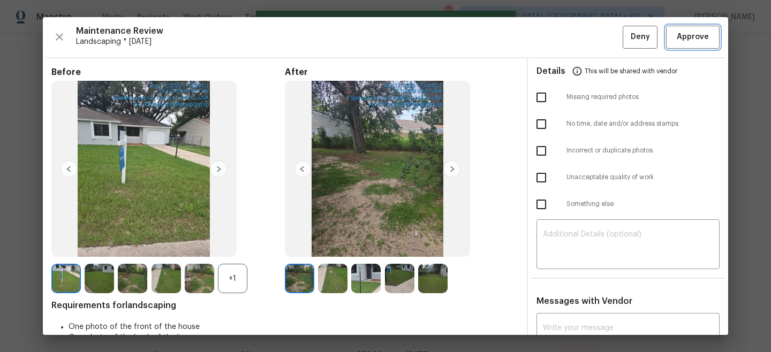
click at [693, 41] on span "Approve" at bounding box center [693, 37] width 32 height 13
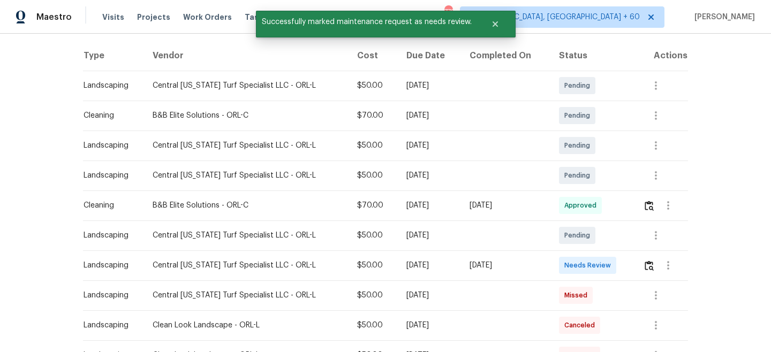
click at [752, 65] on div "Back to all projects [STREET_ADDRESS] 2 Beds | 1 Baths | Total: 902 ft² | Above…" at bounding box center [385, 193] width 771 height 318
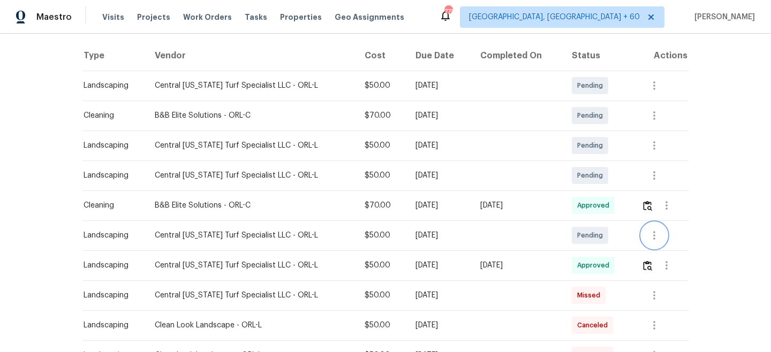
click at [658, 233] on icon "button" at bounding box center [654, 235] width 13 height 13
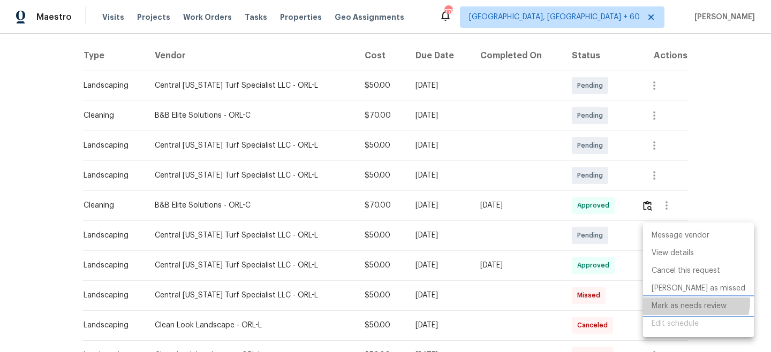
click at [695, 302] on li "Mark as needs review" at bounding box center [698, 307] width 111 height 18
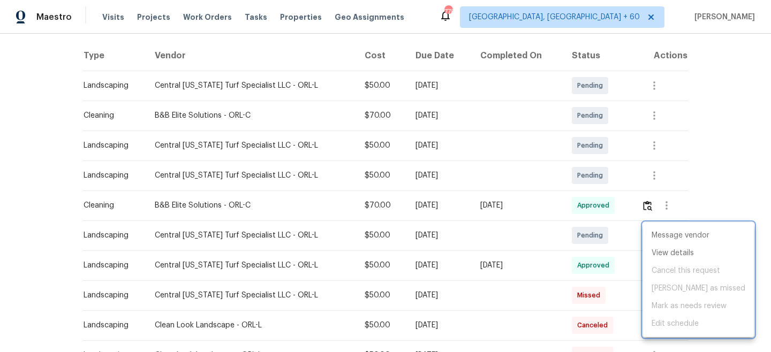
click at [723, 161] on div at bounding box center [385, 176] width 771 height 352
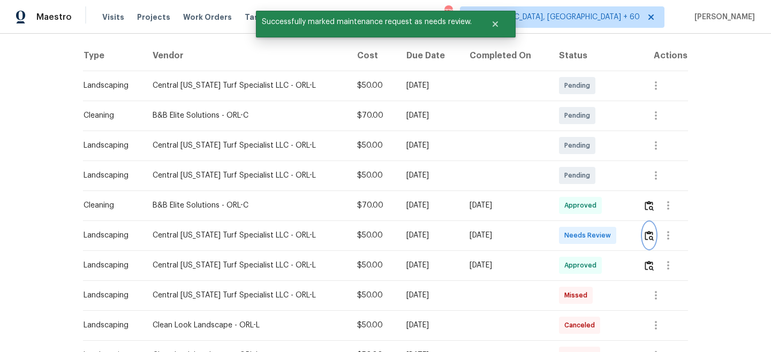
click at [646, 233] on img "button" at bounding box center [648, 236] width 9 height 10
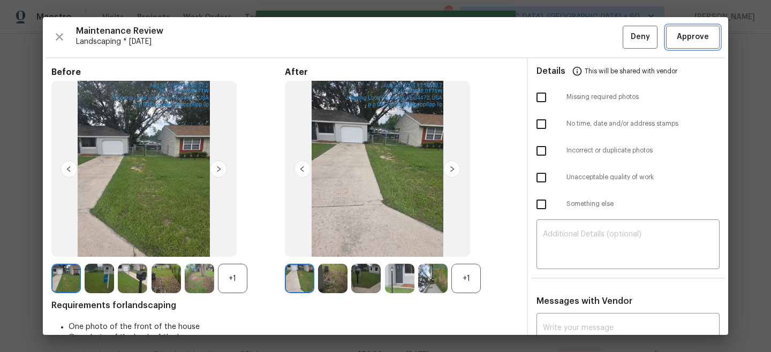
click at [689, 37] on span "Approve" at bounding box center [693, 37] width 32 height 13
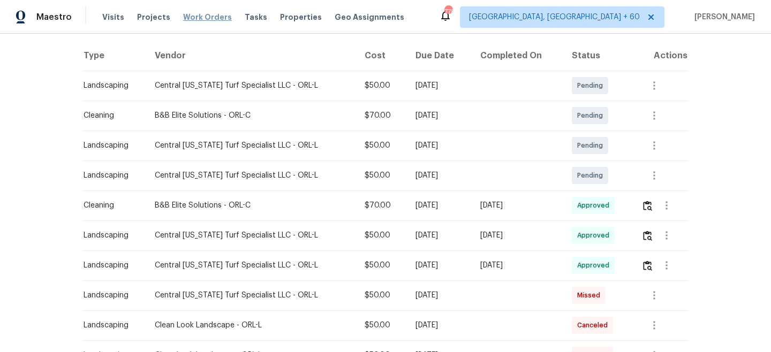
click at [203, 17] on span "Work Orders" at bounding box center [207, 17] width 49 height 11
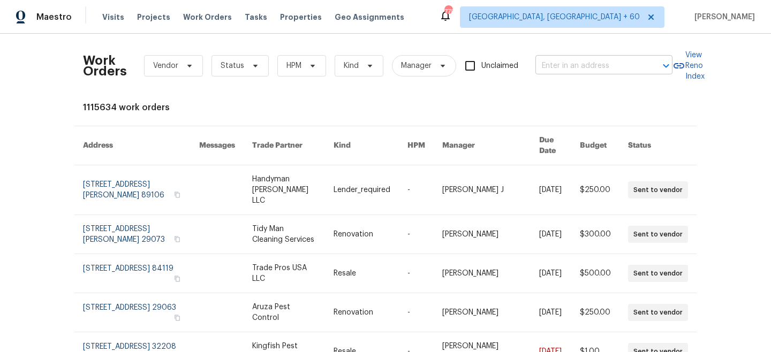
click at [618, 62] on input "text" at bounding box center [588, 66] width 107 height 17
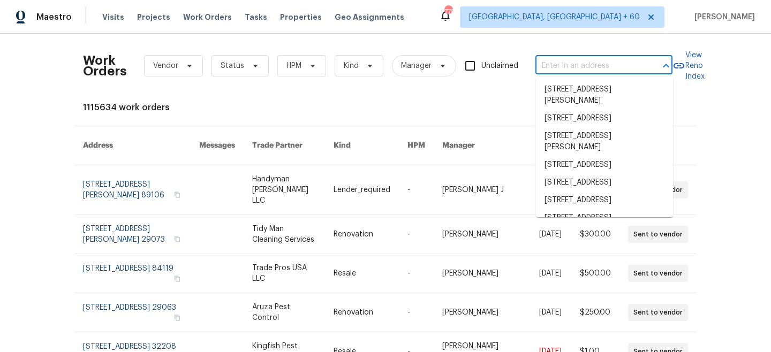
paste input "[STREET_ADDRESS]"
type input "[STREET_ADDRESS]"
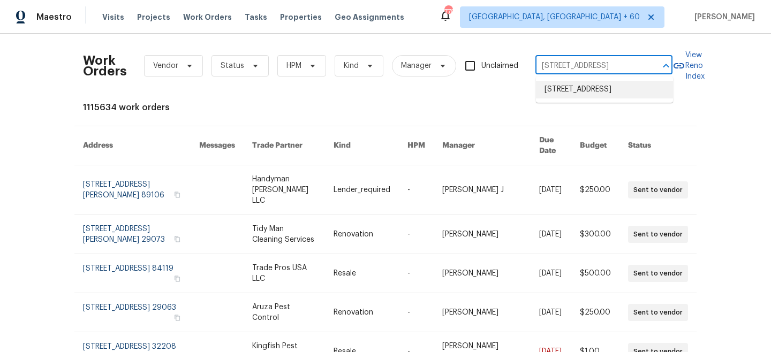
click at [595, 95] on li "[STREET_ADDRESS]" at bounding box center [604, 90] width 137 height 18
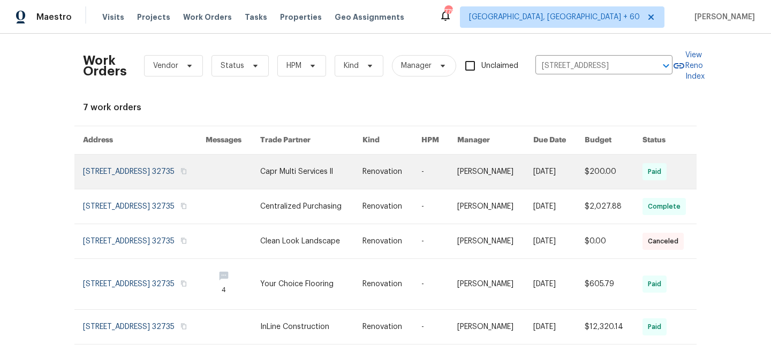
click at [315, 181] on link at bounding box center [311, 172] width 102 height 34
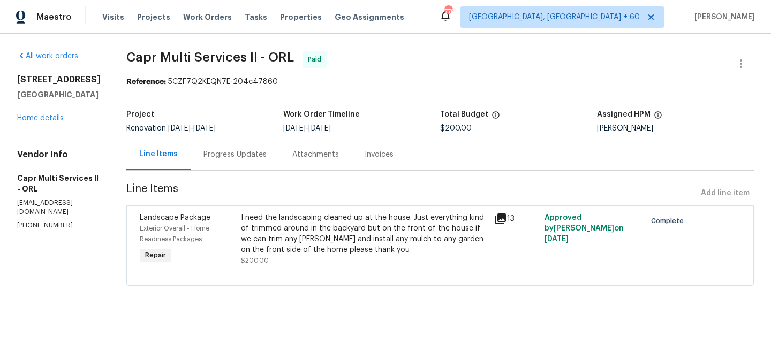
click at [48, 115] on div "[STREET_ADDRESS] Home details" at bounding box center [59, 98] width 84 height 49
click at [48, 122] on link "Home details" at bounding box center [40, 118] width 47 height 7
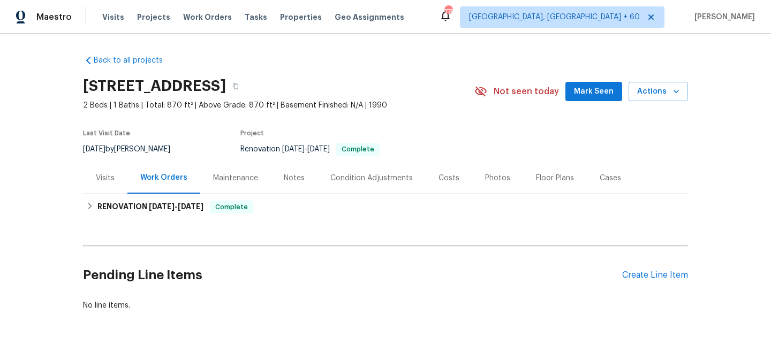
click at [240, 179] on div "Maintenance" at bounding box center [235, 178] width 45 height 11
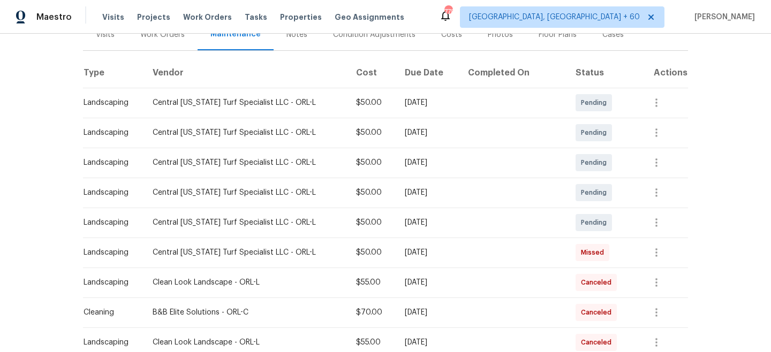
scroll to position [145, 0]
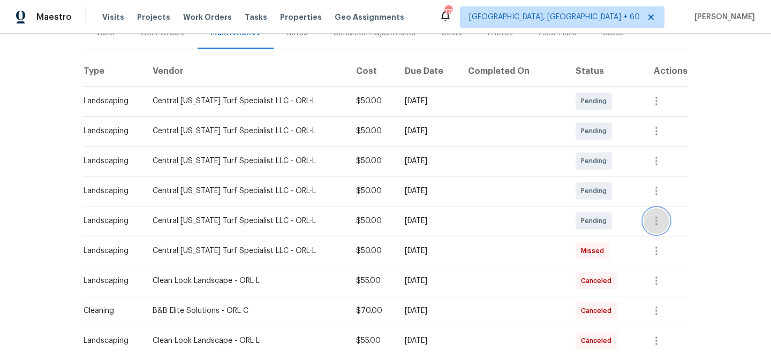
click at [655, 221] on icon "button" at bounding box center [656, 221] width 2 height 9
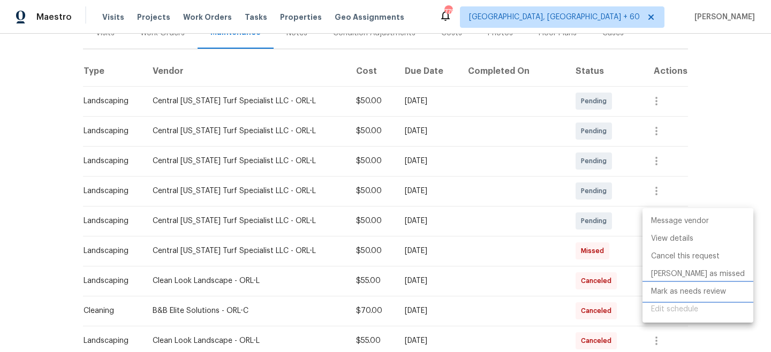
click at [691, 294] on li "Mark as needs review" at bounding box center [697, 292] width 111 height 18
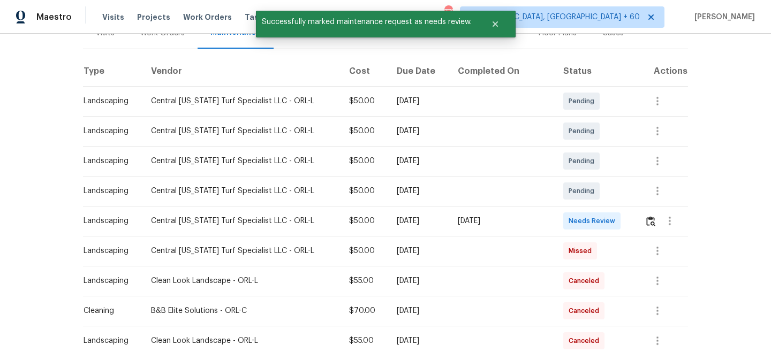
click at [692, 166] on div "Message vendor View details Edit schedule" at bounding box center [385, 176] width 771 height 352
click at [658, 188] on icon "button" at bounding box center [657, 191] width 13 height 13
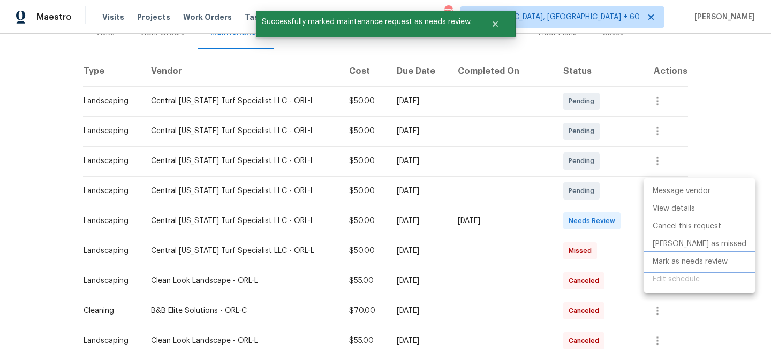
click at [682, 261] on li "Mark as needs review" at bounding box center [699, 262] width 111 height 18
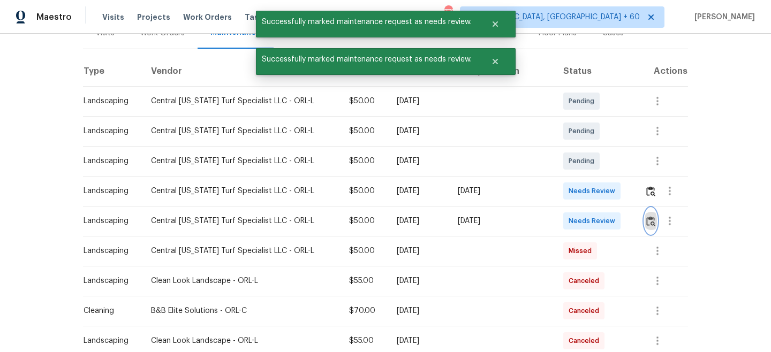
click at [644, 222] on button "button" at bounding box center [650, 221] width 12 height 26
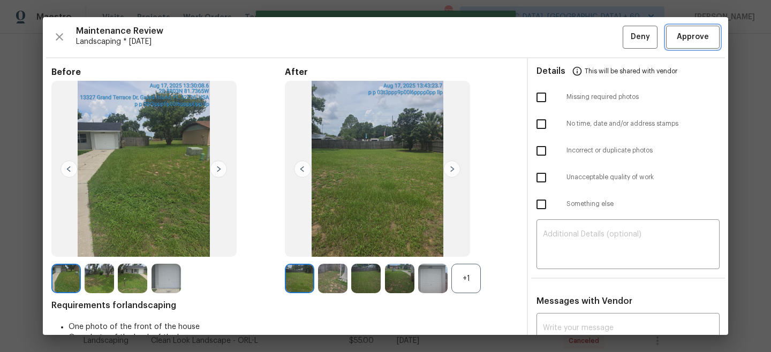
click at [693, 34] on span "Approve" at bounding box center [693, 37] width 32 height 13
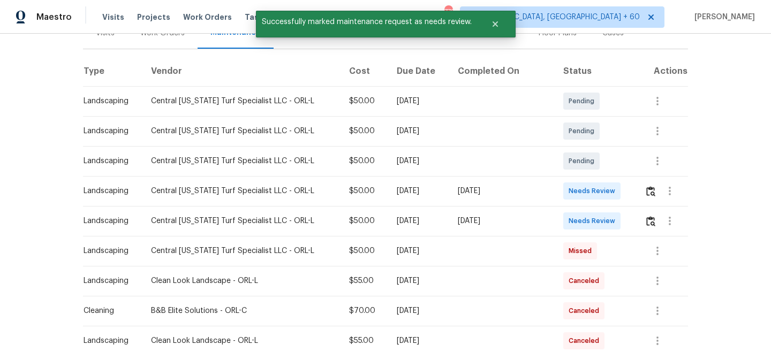
click at [751, 50] on div "Back to all projects [STREET_ADDRESS] 2 Beds | 1 Baths | Total: 870 ft² | Above…" at bounding box center [385, 193] width 771 height 318
click at [653, 189] on img "button" at bounding box center [650, 191] width 9 height 10
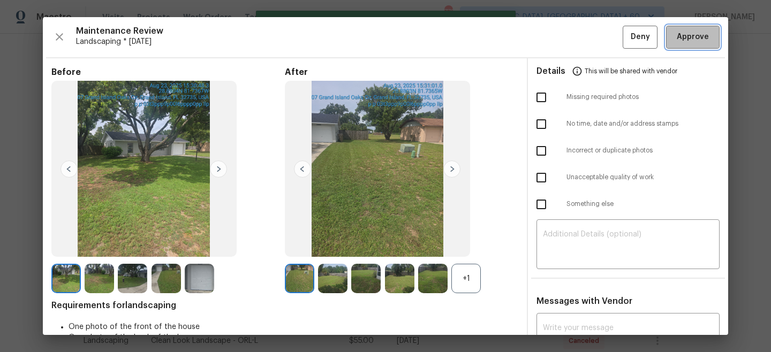
click at [698, 35] on span "Approve" at bounding box center [693, 37] width 32 height 13
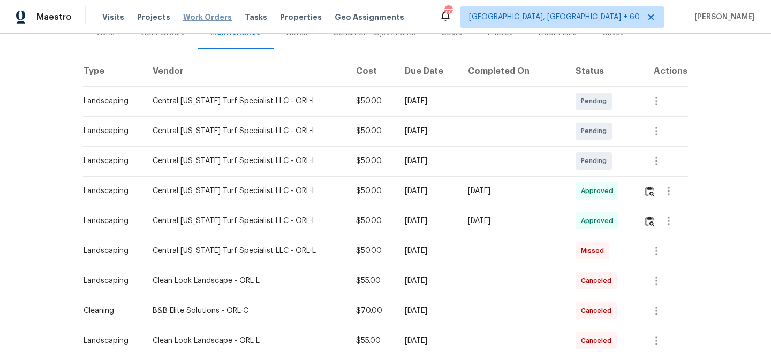
click at [194, 21] on span "Work Orders" at bounding box center [207, 17] width 49 height 11
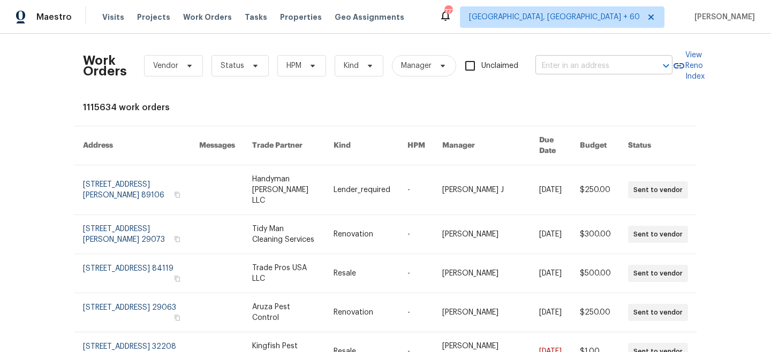
click at [582, 70] on input "text" at bounding box center [588, 66] width 107 height 17
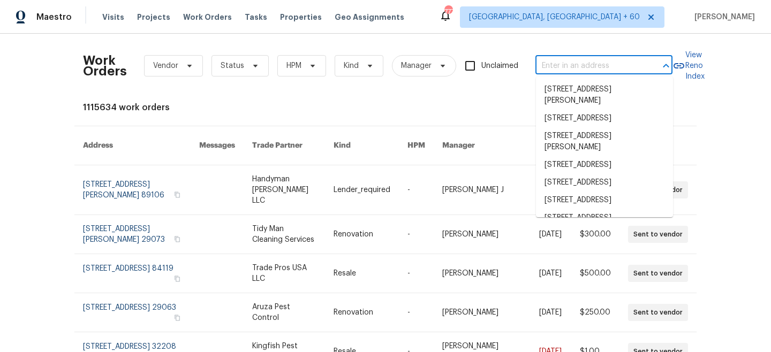
paste input "[STREET_ADDRESS]"
type input "[STREET_ADDRESS]"
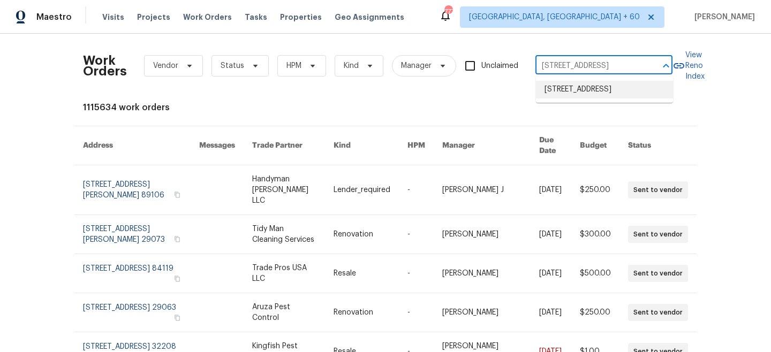
click at [579, 95] on li "[STREET_ADDRESS]" at bounding box center [604, 90] width 137 height 18
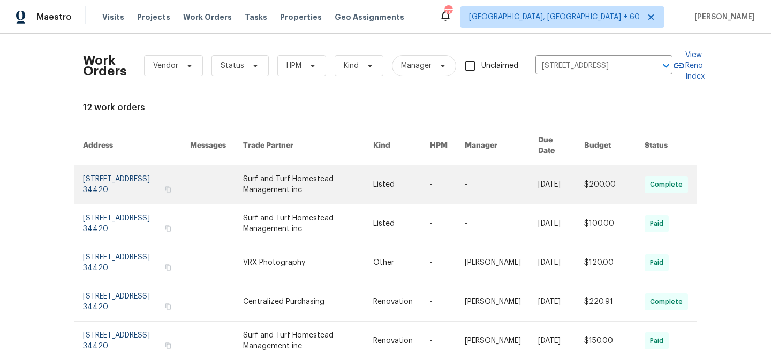
click at [327, 179] on link at bounding box center [308, 184] width 130 height 39
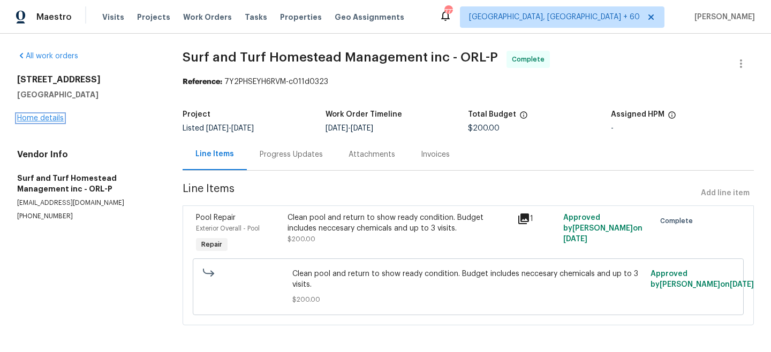
click at [37, 119] on link "Home details" at bounding box center [40, 118] width 47 height 7
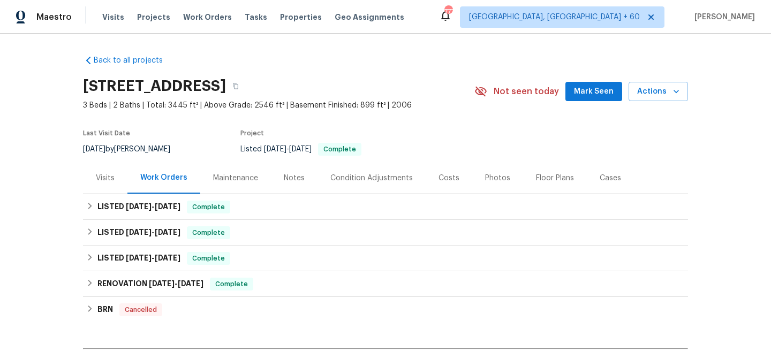
click at [247, 181] on div "Maintenance" at bounding box center [235, 178] width 45 height 11
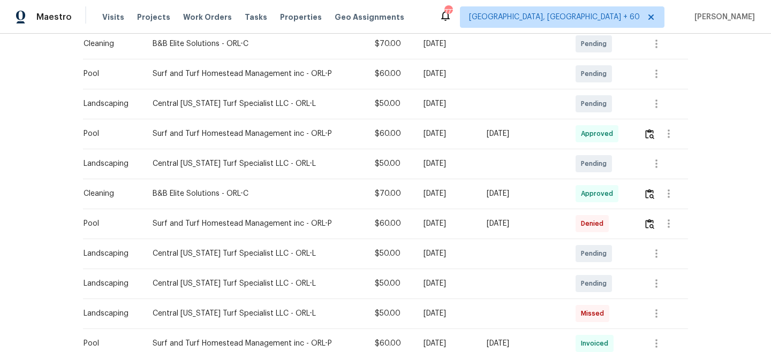
scroll to position [264, 0]
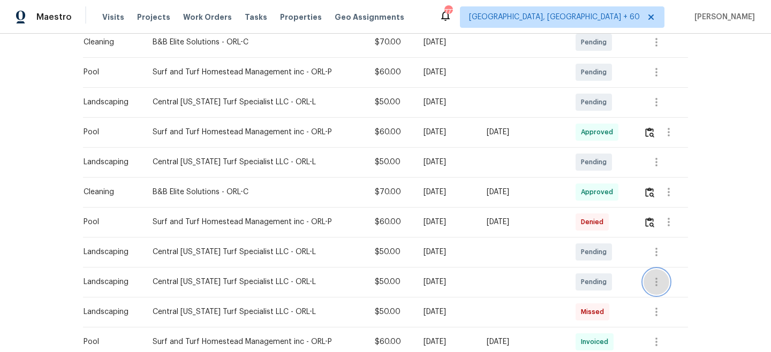
click at [657, 282] on icon "button" at bounding box center [656, 282] width 2 height 9
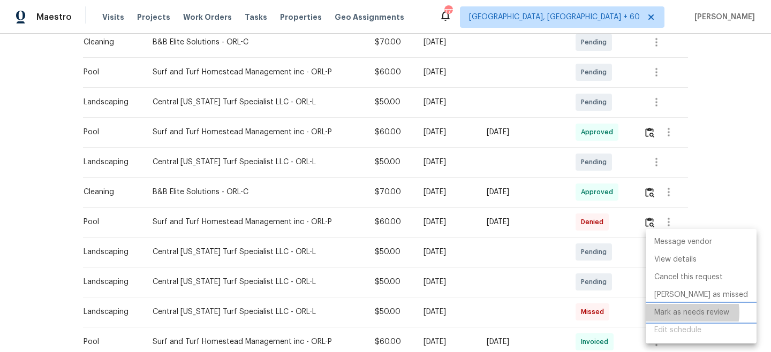
click at [684, 313] on li "Mark as needs review" at bounding box center [701, 313] width 111 height 18
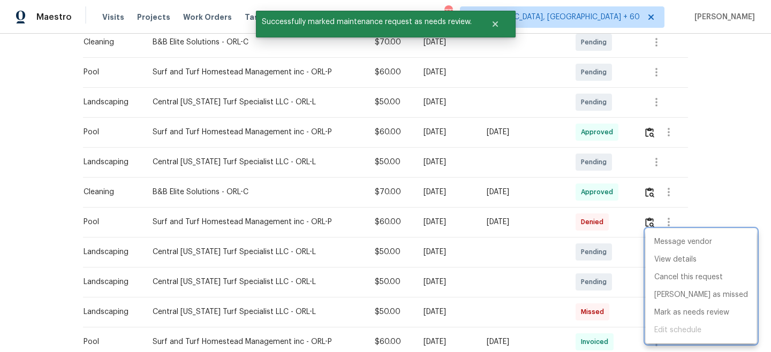
click at [725, 162] on div at bounding box center [385, 176] width 771 height 352
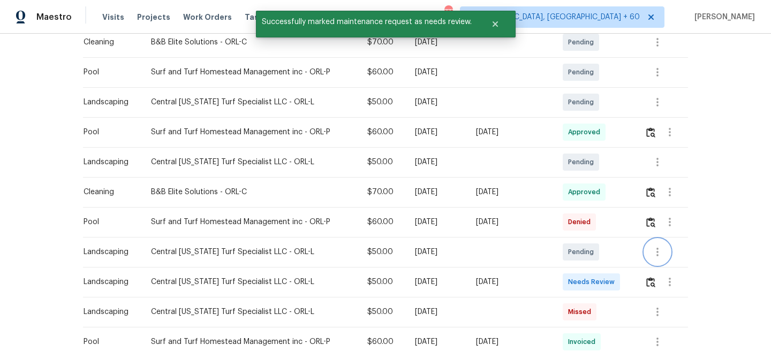
click at [658, 254] on icon "button" at bounding box center [657, 252] width 13 height 13
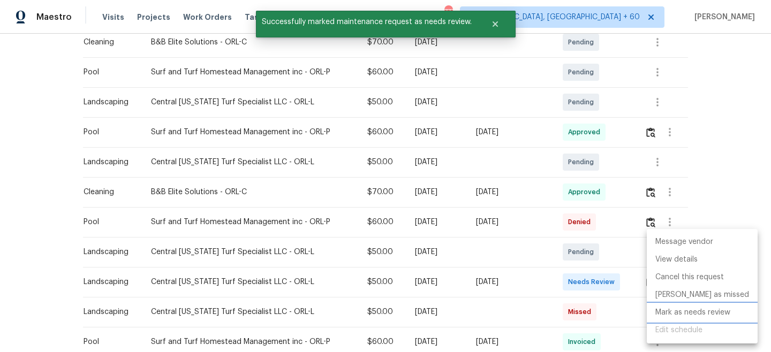
click at [686, 311] on li "Mark as needs review" at bounding box center [702, 313] width 111 height 18
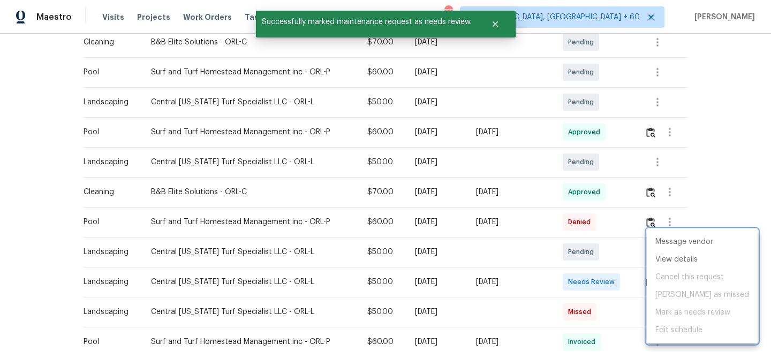
click at [740, 163] on div at bounding box center [385, 176] width 771 height 352
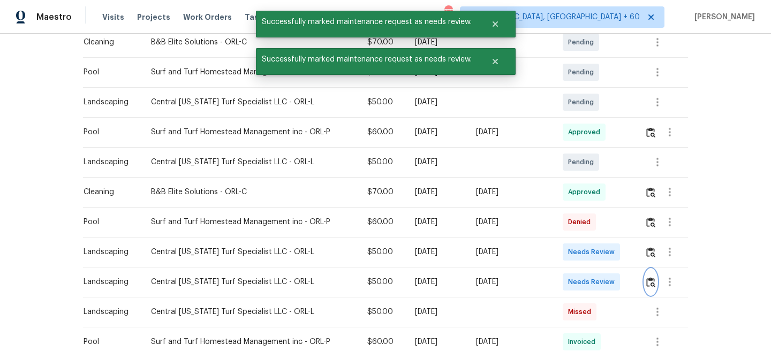
click at [655, 282] on img "button" at bounding box center [650, 282] width 9 height 10
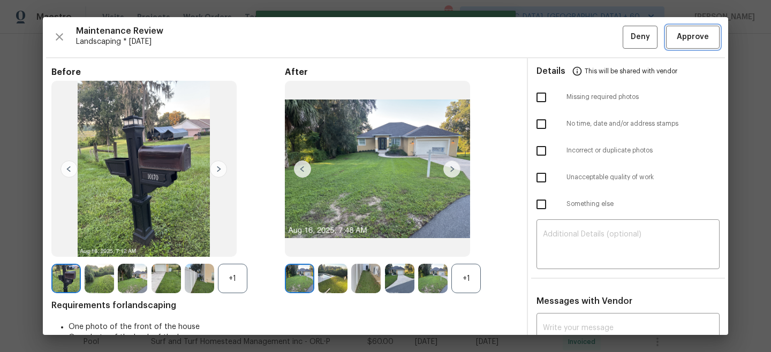
click at [689, 36] on span "Approve" at bounding box center [693, 37] width 32 height 13
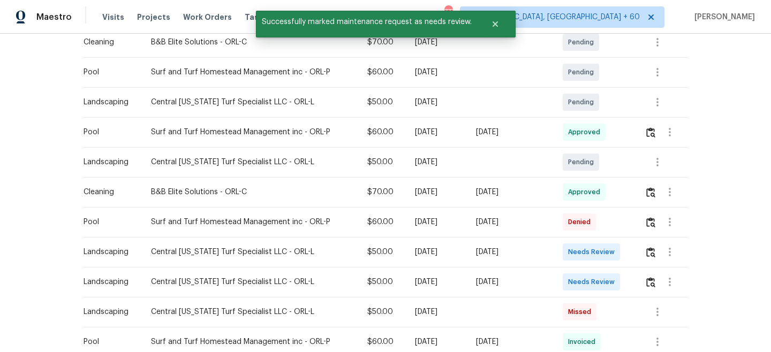
click at [751, 53] on div "Back to all projects [STREET_ADDRESS] 3 Beds | 2 Baths | Total: 3445 ft² | Abov…" at bounding box center [385, 193] width 771 height 318
click at [654, 252] on img "button" at bounding box center [650, 252] width 9 height 10
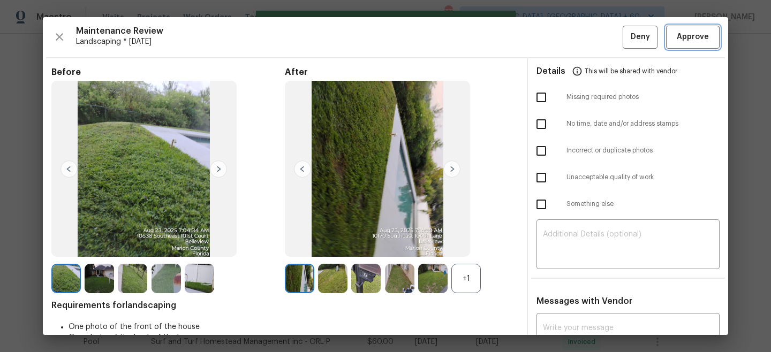
click at [702, 36] on span "Approve" at bounding box center [693, 37] width 32 height 13
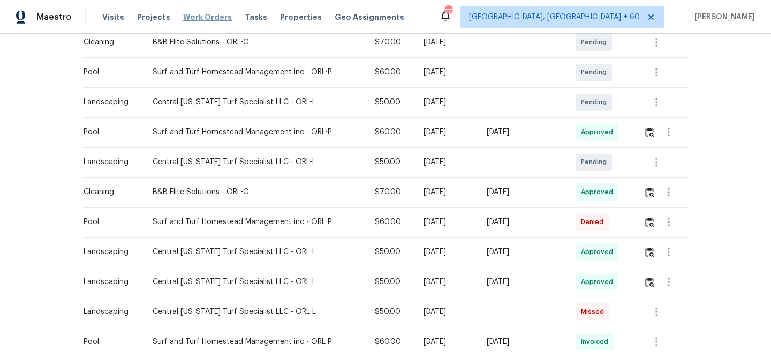
click at [204, 19] on span "Work Orders" at bounding box center [207, 17] width 49 height 11
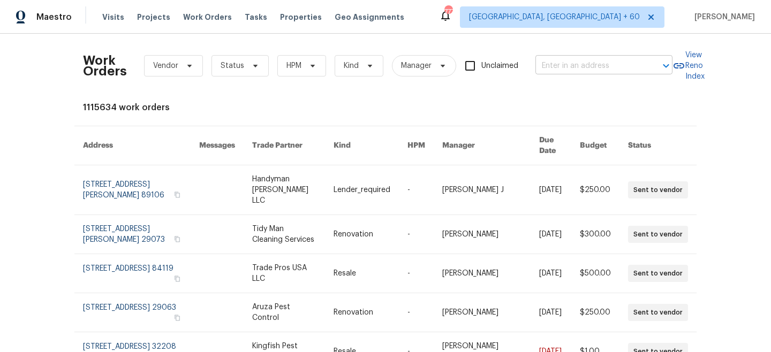
click at [550, 63] on input "text" at bounding box center [588, 66] width 107 height 17
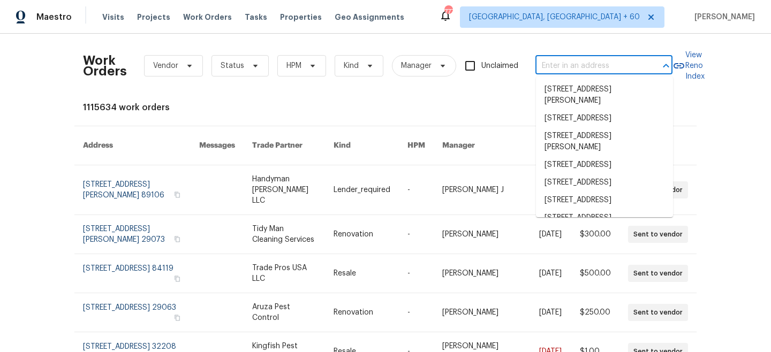
paste input "[STREET_ADDRESS]"
type input "[STREET_ADDRESS]"
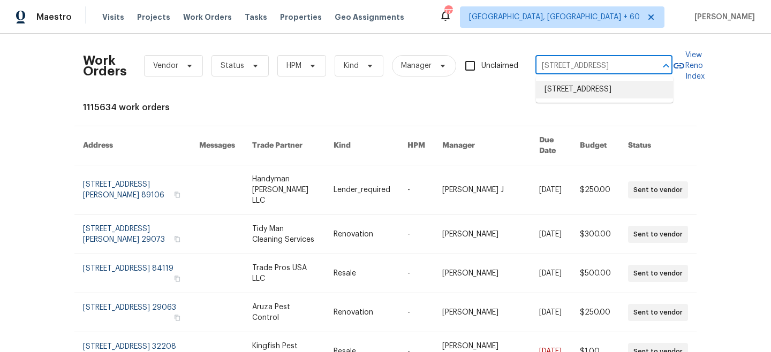
click at [591, 97] on li "[STREET_ADDRESS]" at bounding box center [604, 90] width 137 height 18
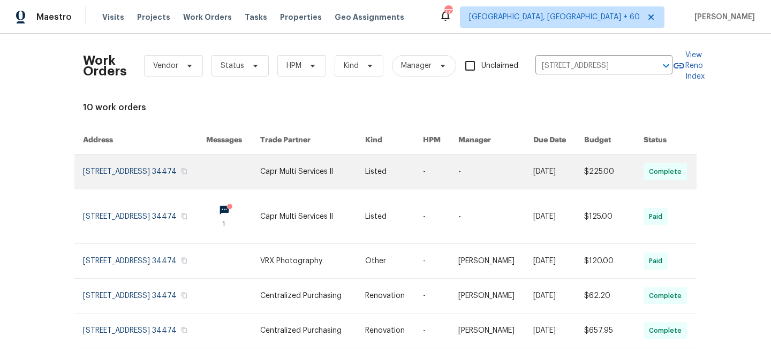
click at [284, 181] on link at bounding box center [312, 172] width 105 height 34
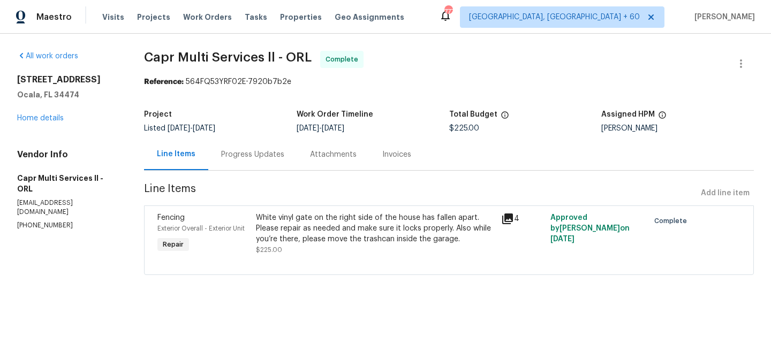
click at [41, 122] on div "[STREET_ADDRESS] Home details" at bounding box center [67, 98] width 101 height 49
click at [32, 119] on link "Home details" at bounding box center [40, 118] width 47 height 7
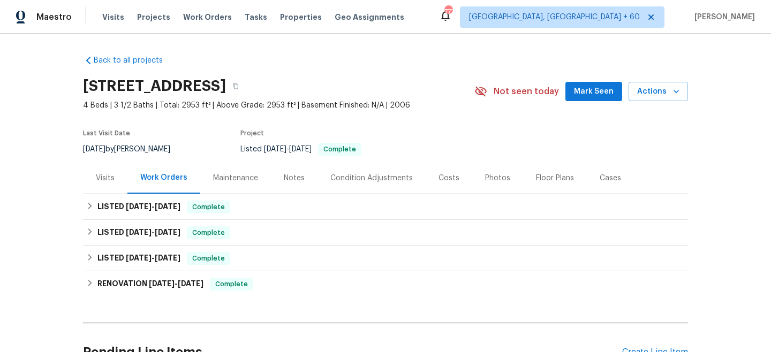
click at [252, 180] on div "Maintenance" at bounding box center [235, 178] width 45 height 11
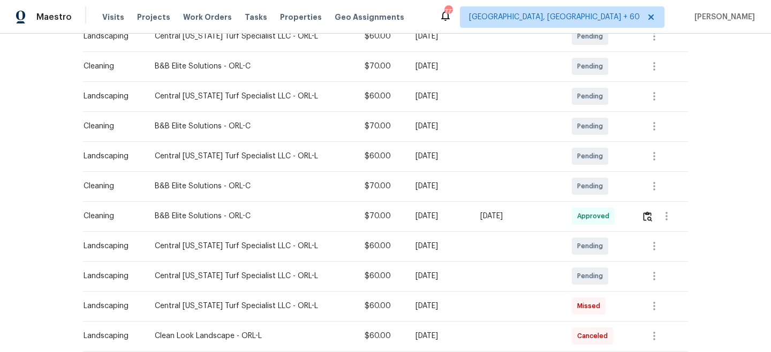
scroll to position [210, 0]
click at [655, 274] on icon "button" at bounding box center [654, 276] width 2 height 9
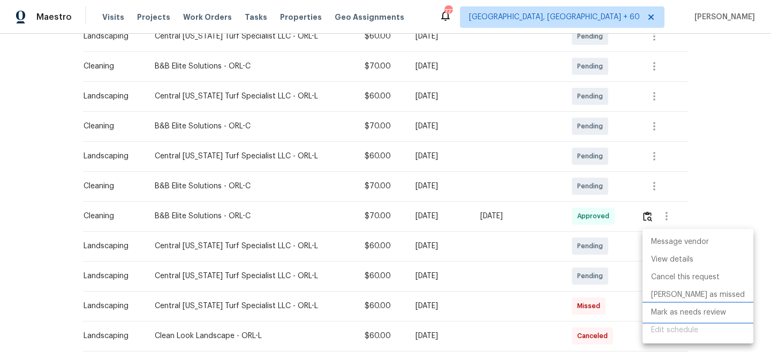
drag, startPoint x: 696, startPoint y: 310, endPoint x: 700, endPoint y: 296, distance: 14.4
click at [696, 310] on li "Mark as needs review" at bounding box center [697, 313] width 111 height 18
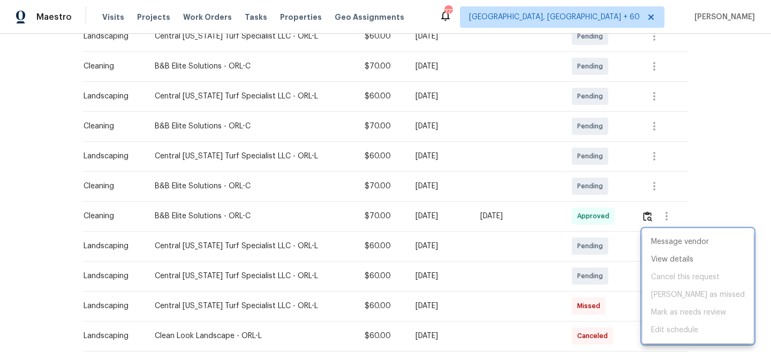
click at [732, 127] on div at bounding box center [385, 176] width 771 height 352
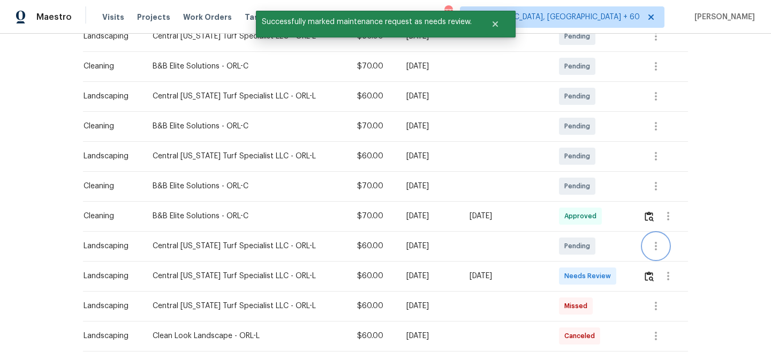
click at [654, 247] on icon "button" at bounding box center [655, 246] width 13 height 13
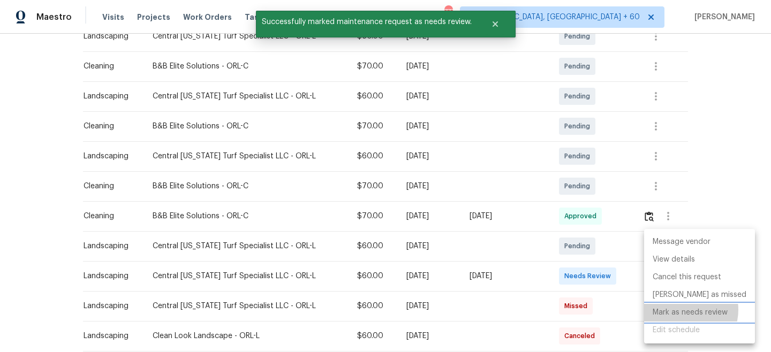
click at [684, 310] on li "Mark as needs review" at bounding box center [699, 313] width 111 height 18
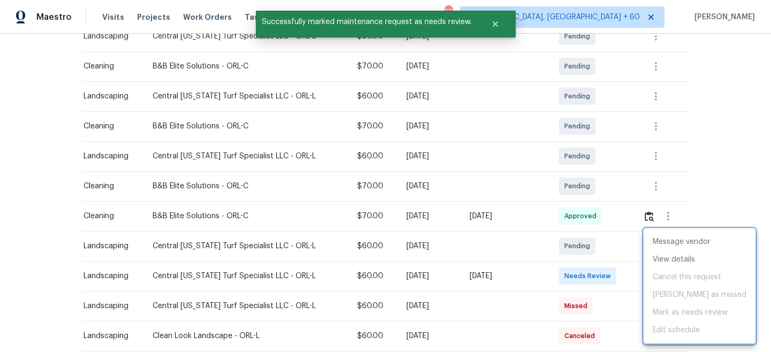
click at [708, 143] on div at bounding box center [385, 176] width 771 height 352
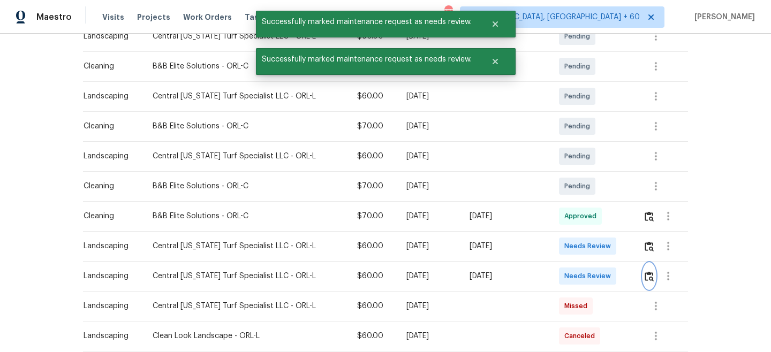
click at [649, 278] on img "button" at bounding box center [648, 276] width 9 height 10
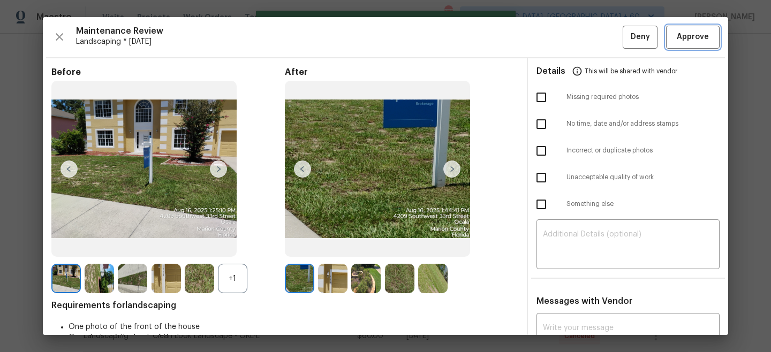
click at [699, 33] on span "Approve" at bounding box center [693, 37] width 32 height 13
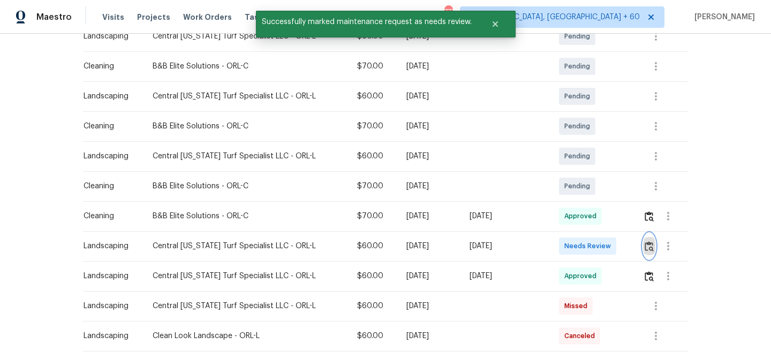
click at [650, 251] on img "button" at bounding box center [648, 246] width 9 height 10
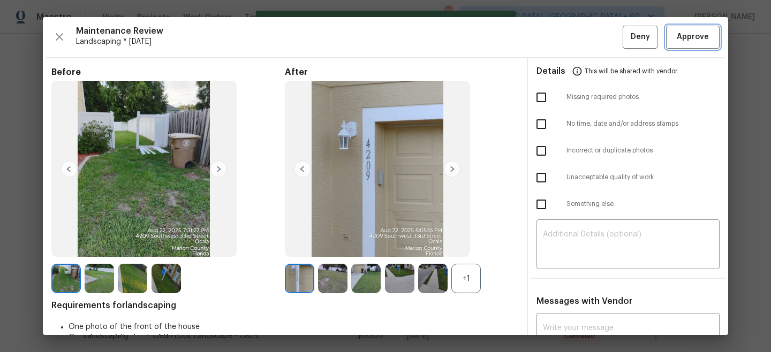
click at [697, 42] on span "Approve" at bounding box center [693, 37] width 32 height 13
click at [745, 77] on div "Back to all projects [STREET_ADDRESS] 4 Beds | 3 1/2 Baths | Total: 2953 ft² | …" at bounding box center [385, 193] width 771 height 318
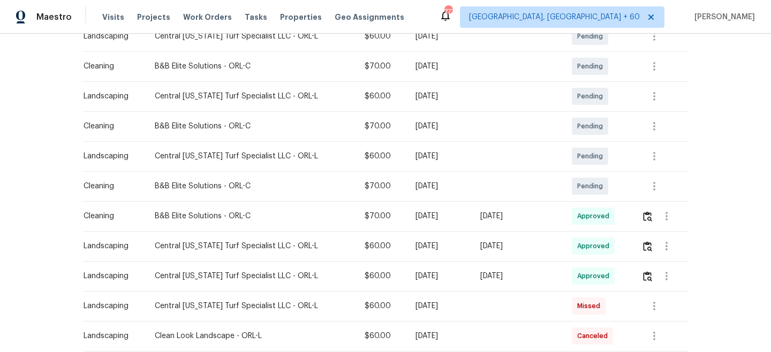
click at [191, 25] on div "Visits Projects Work Orders Tasks Properties Geo Assignments" at bounding box center [259, 16] width 315 height 21
click at [191, 20] on span "Work Orders" at bounding box center [207, 17] width 49 height 11
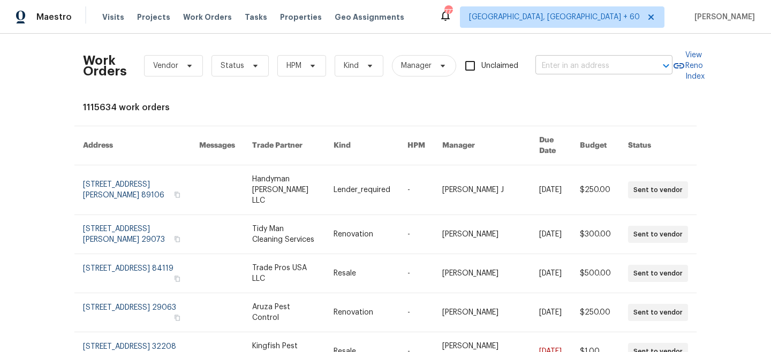
click at [597, 73] on input "text" at bounding box center [588, 66] width 107 height 17
paste input "[STREET_ADDRESS][PERSON_NAME]"
type input "[STREET_ADDRESS][PERSON_NAME]"
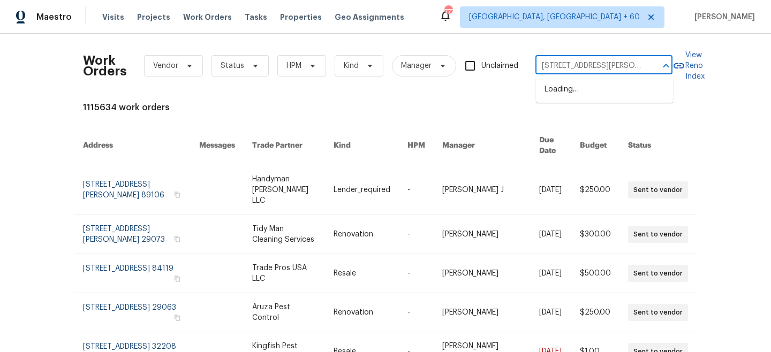
scroll to position [0, 33]
click at [589, 93] on li "[STREET_ADDRESS][PERSON_NAME]" at bounding box center [604, 95] width 137 height 29
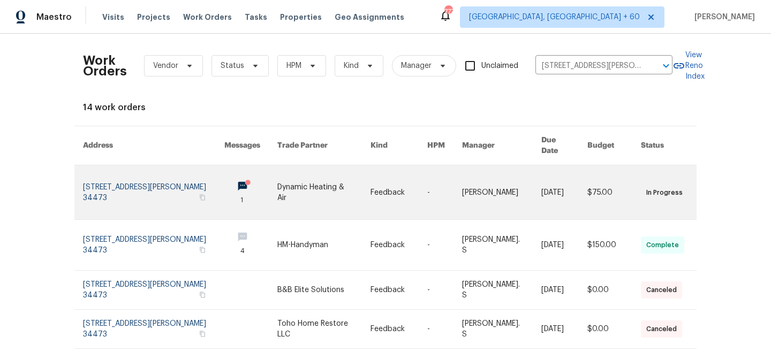
click at [379, 179] on link at bounding box center [398, 192] width 57 height 54
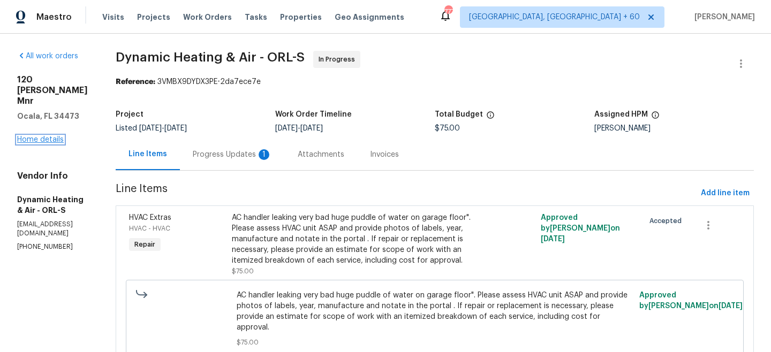
click at [36, 136] on link "Home details" at bounding box center [40, 139] width 47 height 7
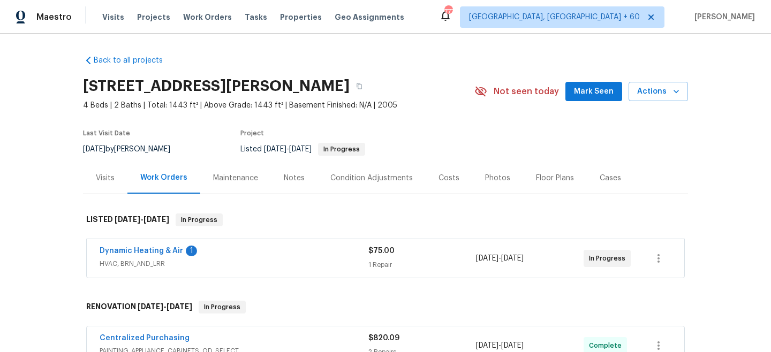
click at [231, 177] on div "Maintenance" at bounding box center [235, 178] width 45 height 11
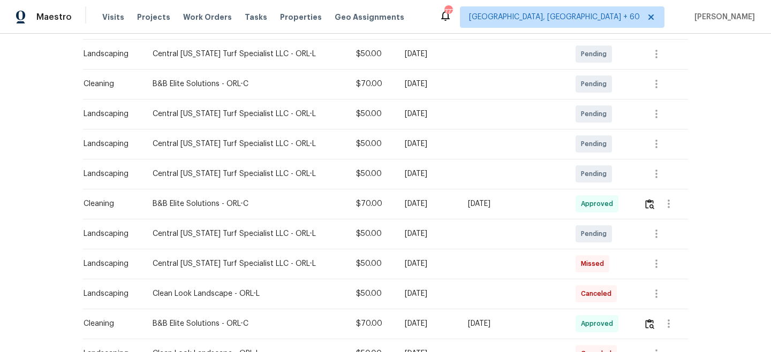
scroll to position [195, 0]
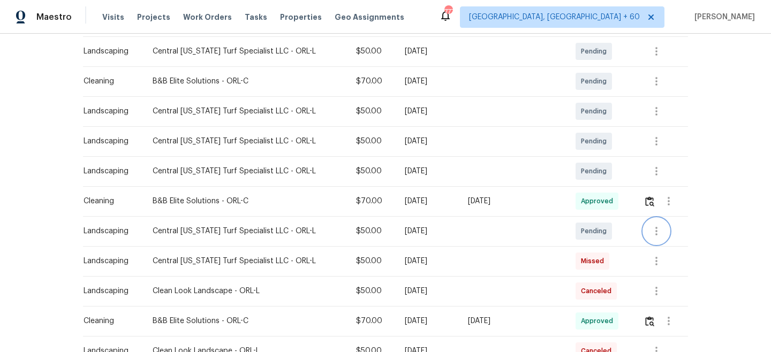
click at [655, 235] on icon "button" at bounding box center [656, 231] width 2 height 9
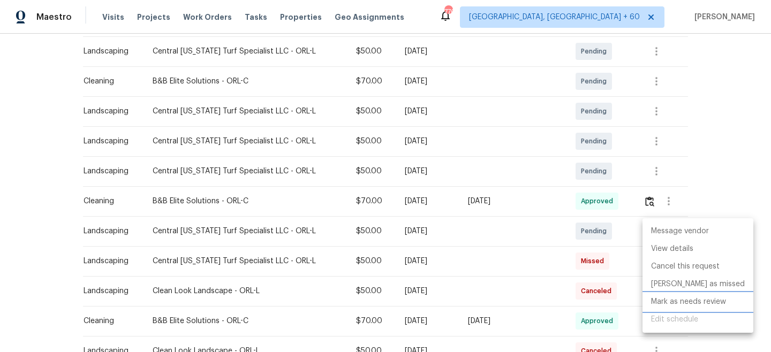
click at [690, 302] on li "Mark as needs review" at bounding box center [697, 302] width 111 height 18
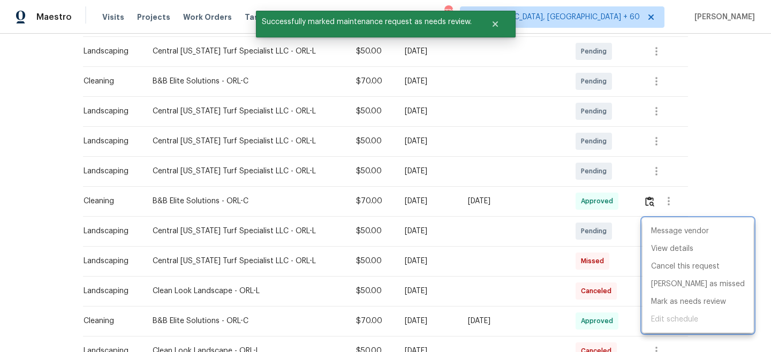
click at [710, 145] on div at bounding box center [385, 176] width 771 height 352
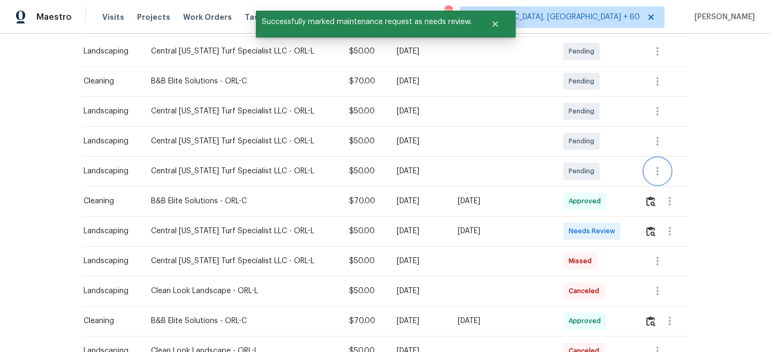
click at [653, 171] on icon "button" at bounding box center [657, 171] width 13 height 13
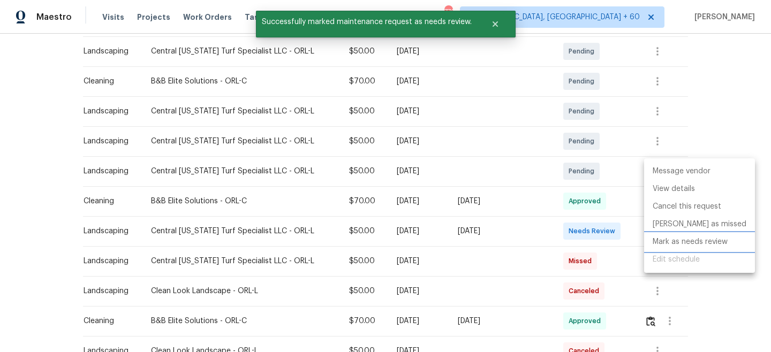
click at [700, 241] on li "Mark as needs review" at bounding box center [699, 242] width 111 height 18
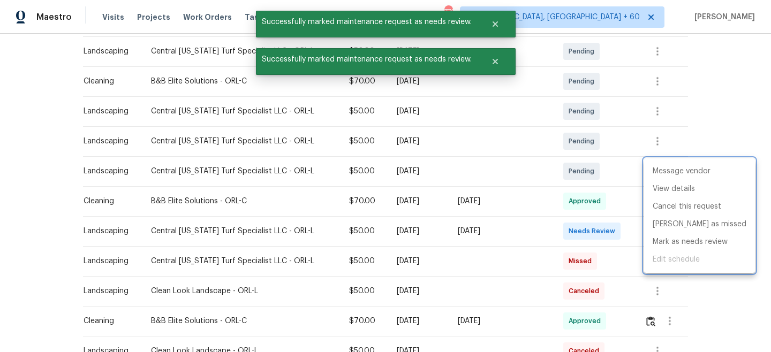
click at [751, 80] on div at bounding box center [385, 176] width 771 height 352
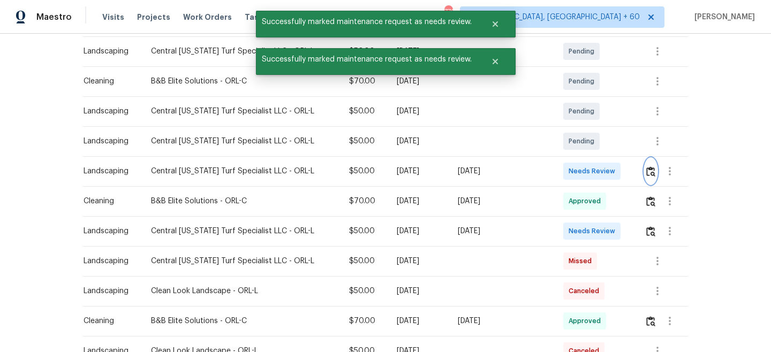
click at [648, 175] on img "button" at bounding box center [650, 171] width 9 height 10
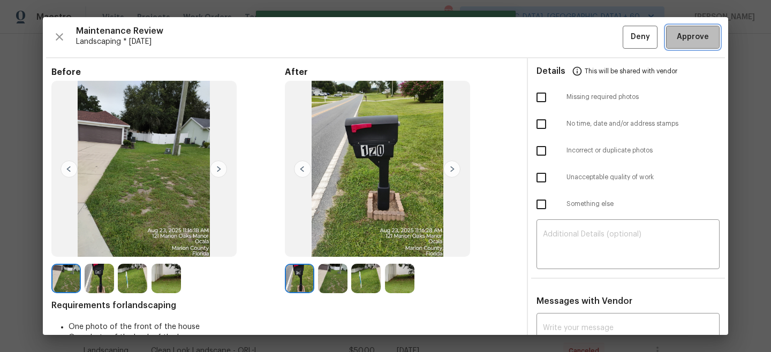
click at [704, 32] on span "Approve" at bounding box center [693, 37] width 32 height 13
click at [750, 122] on div "Back to all projects [STREET_ADDRESS][PERSON_NAME] 4 Beds | 2 Baths | Total: 14…" at bounding box center [385, 193] width 771 height 318
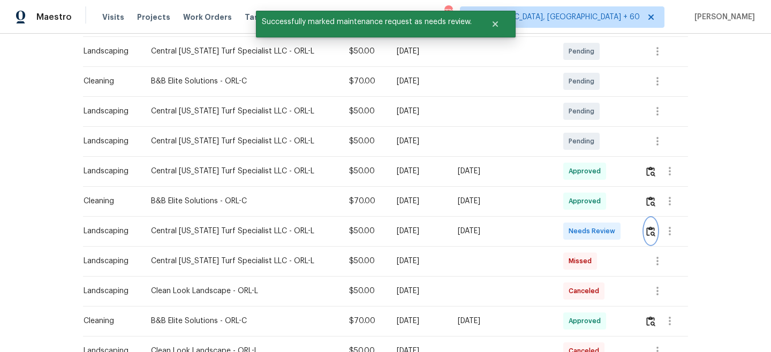
click at [649, 235] on img "button" at bounding box center [650, 231] width 9 height 10
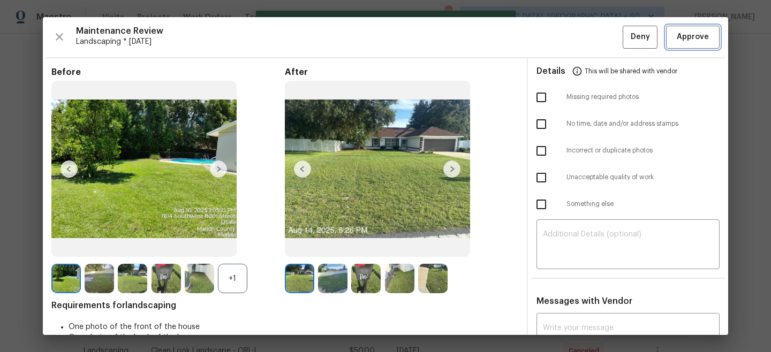
click at [697, 39] on span "Approve" at bounding box center [693, 37] width 32 height 13
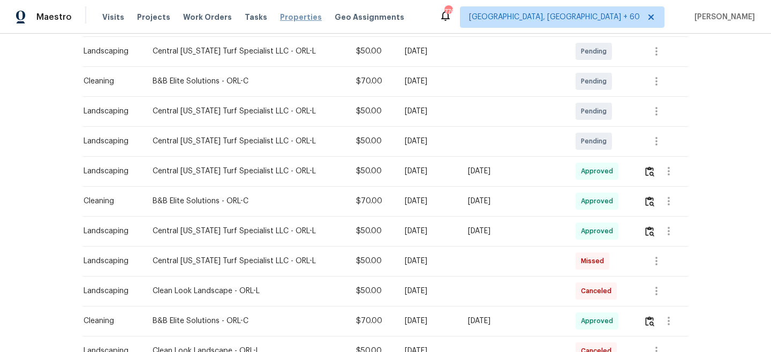
click at [216, 18] on span "Work Orders" at bounding box center [207, 17] width 49 height 11
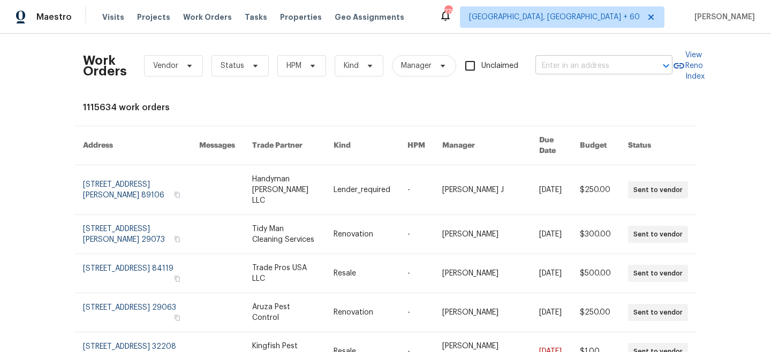
click at [605, 70] on input "text" at bounding box center [588, 66] width 107 height 17
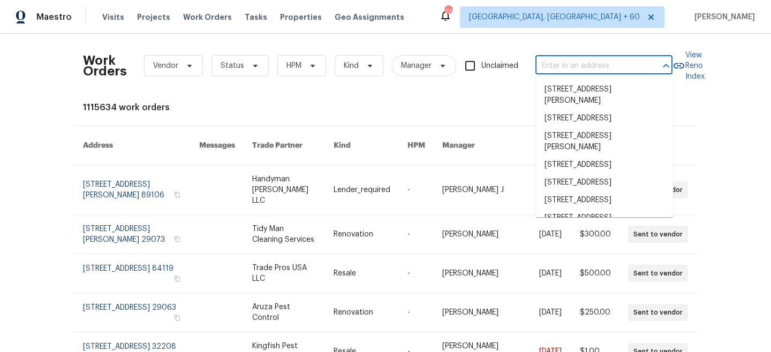
paste input "[STREET_ADDRESS]"
type input "[STREET_ADDRESS]"
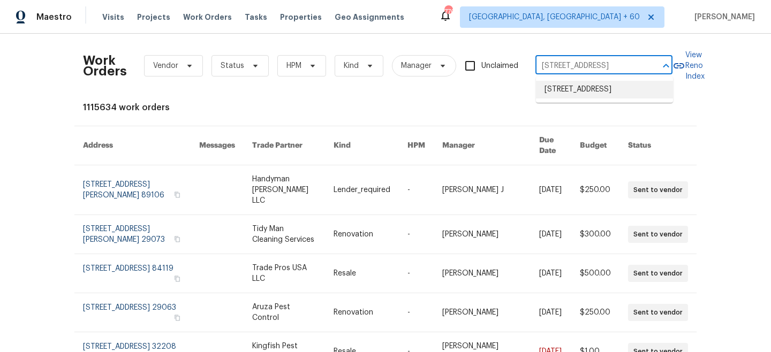
click at [613, 96] on li "[STREET_ADDRESS]" at bounding box center [604, 90] width 137 height 18
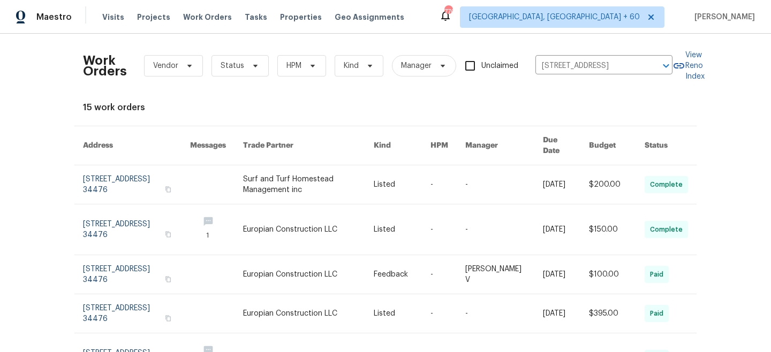
click at [339, 180] on link at bounding box center [308, 184] width 130 height 39
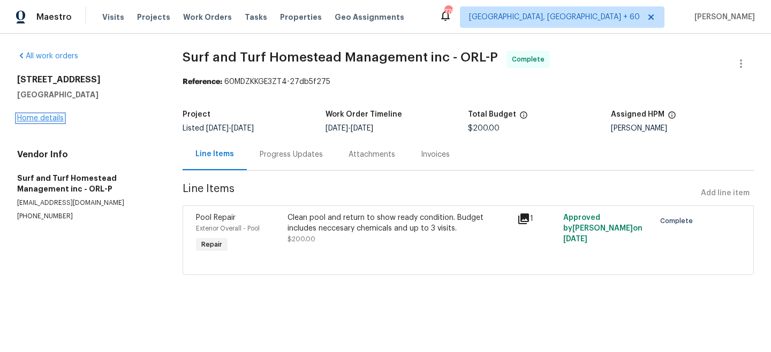
click at [45, 121] on link "Home details" at bounding box center [40, 118] width 47 height 7
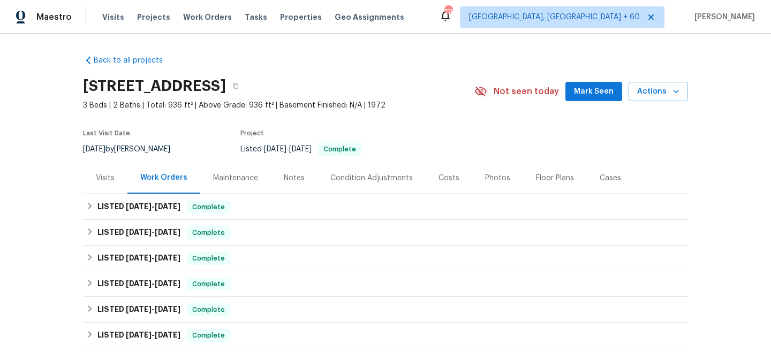
click at [234, 183] on div "Maintenance" at bounding box center [235, 178] width 71 height 32
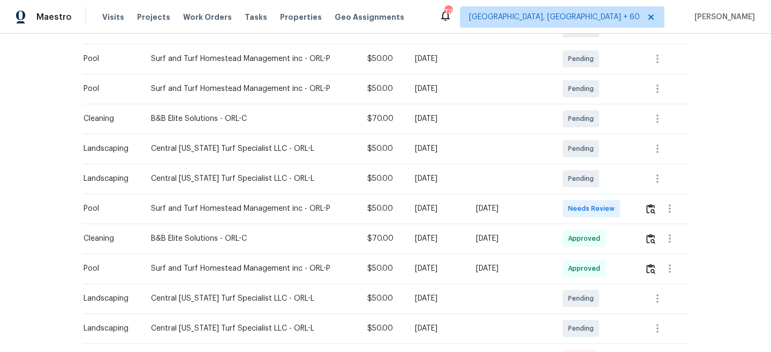
scroll to position [268, 0]
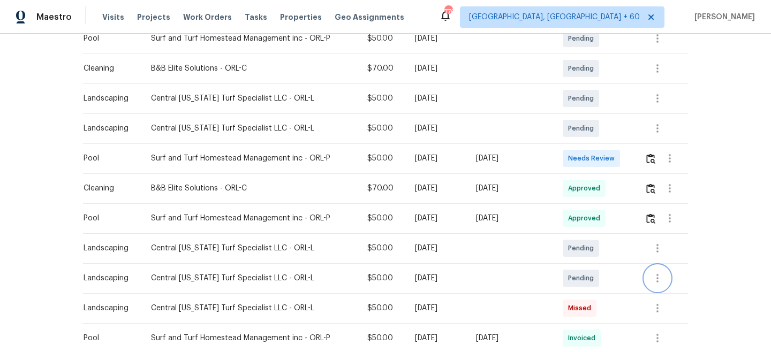
click at [658, 277] on icon "button" at bounding box center [657, 278] width 2 height 9
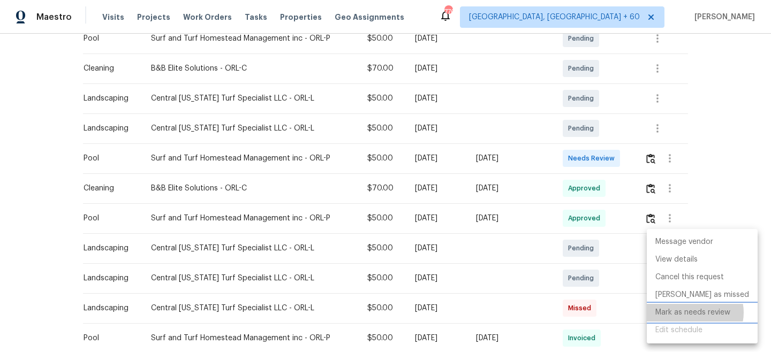
click at [694, 313] on li "Mark as needs review" at bounding box center [702, 313] width 111 height 18
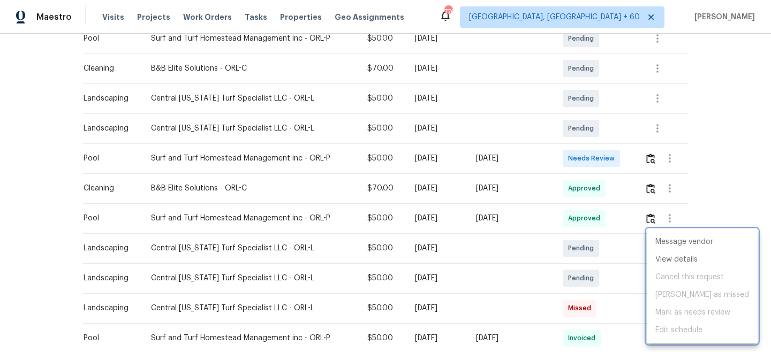
click at [739, 132] on div at bounding box center [385, 176] width 771 height 352
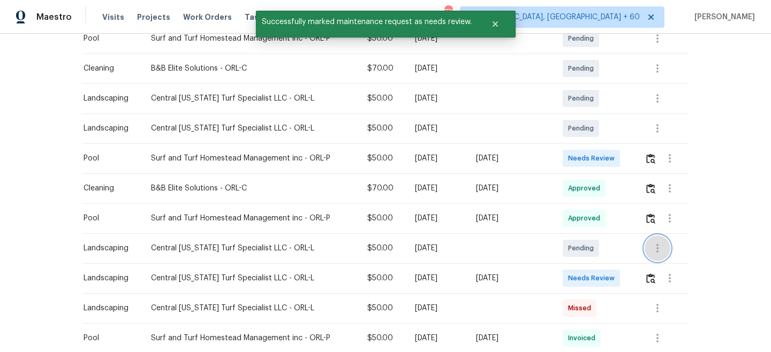
click at [655, 251] on icon "button" at bounding box center [657, 248] width 13 height 13
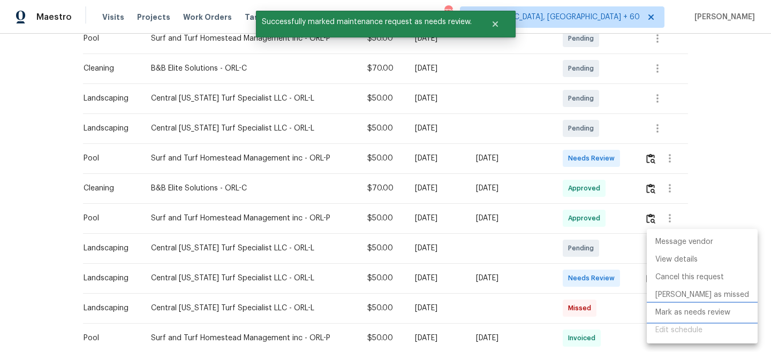
click at [685, 313] on li "Mark as needs review" at bounding box center [702, 313] width 111 height 18
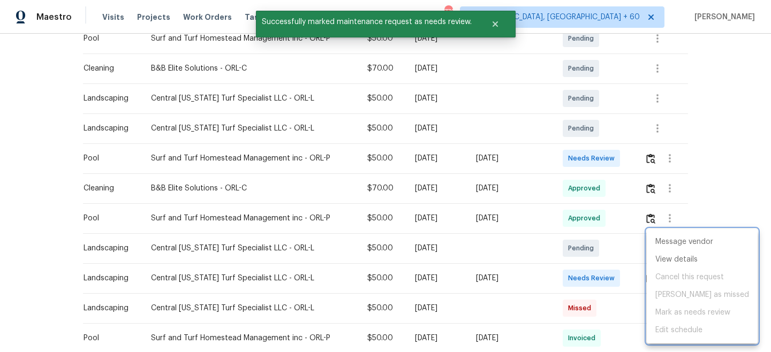
click at [733, 148] on div at bounding box center [385, 176] width 771 height 352
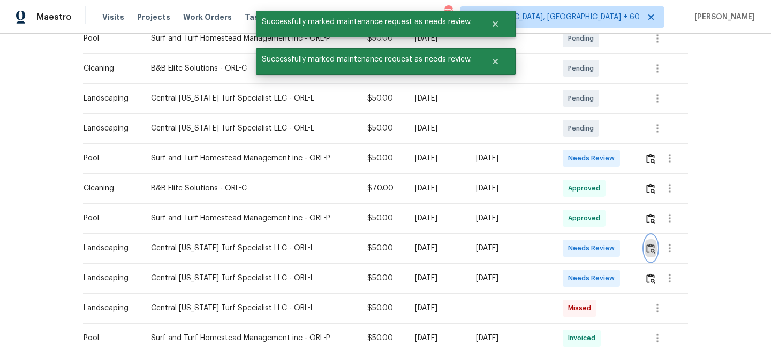
click at [650, 253] on img "button" at bounding box center [650, 249] width 9 height 10
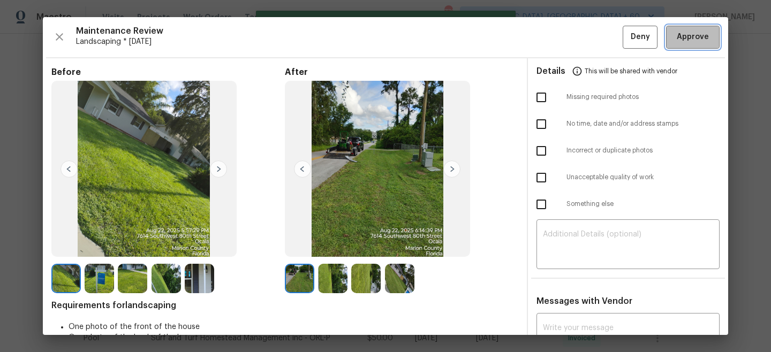
click at [702, 42] on span "Approve" at bounding box center [693, 37] width 32 height 13
click at [766, 187] on div "Back to all projects [STREET_ADDRESS] 3 Beds | 2 Baths | Total: 936 ft² | Above…" at bounding box center [385, 193] width 771 height 318
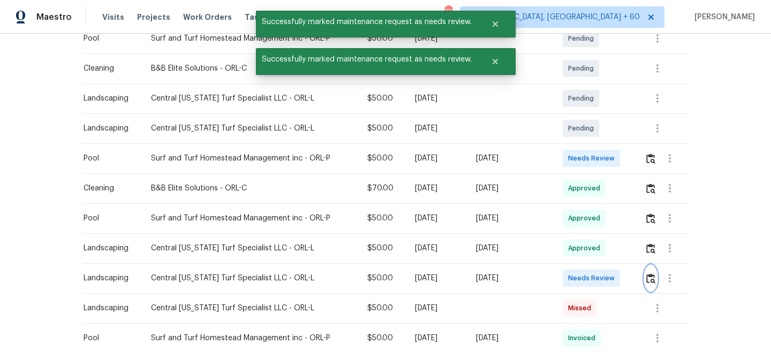
click at [653, 276] on img "button" at bounding box center [650, 279] width 9 height 10
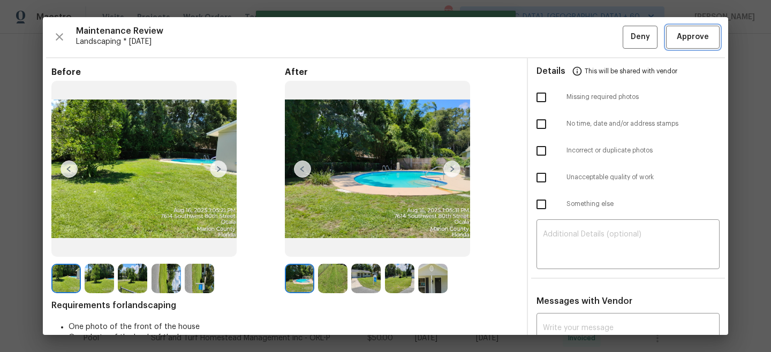
click at [684, 45] on button "Approve" at bounding box center [693, 37] width 54 height 23
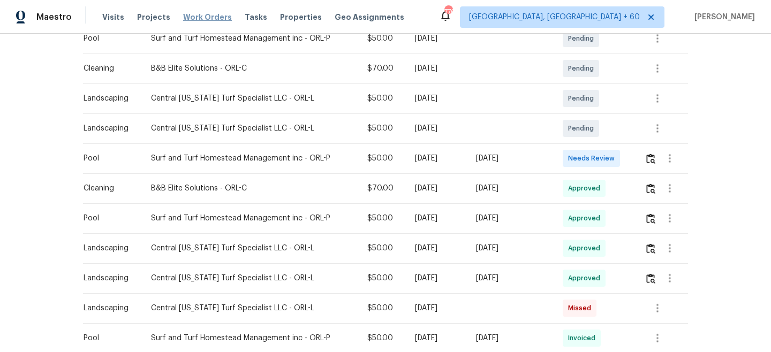
click at [189, 18] on span "Work Orders" at bounding box center [207, 17] width 49 height 11
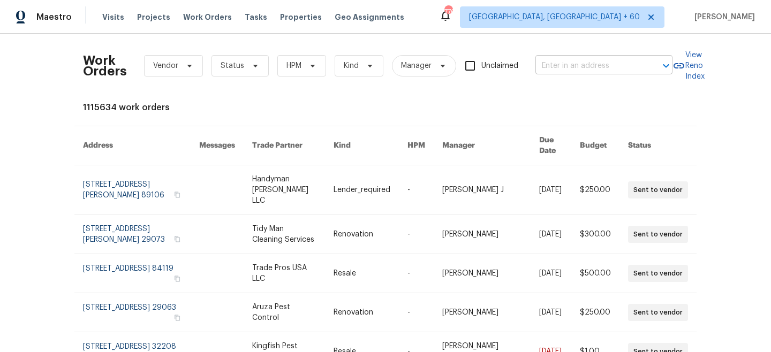
click at [572, 71] on input "text" at bounding box center [588, 66] width 107 height 17
paste input "[STREET_ADDRESS]"
type input "[STREET_ADDRESS]"
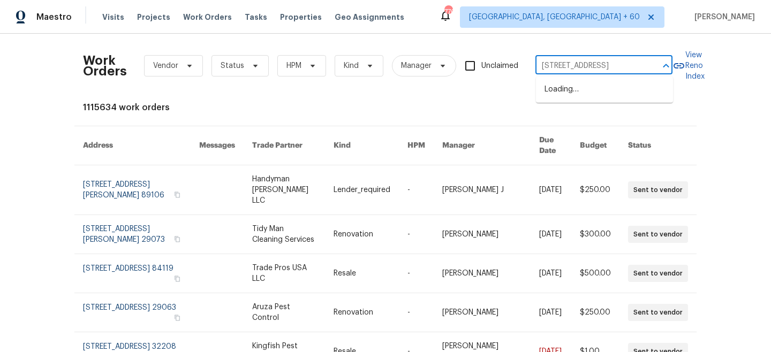
scroll to position [0, 40]
click at [578, 94] on li "[STREET_ADDRESS]" at bounding box center [604, 90] width 137 height 18
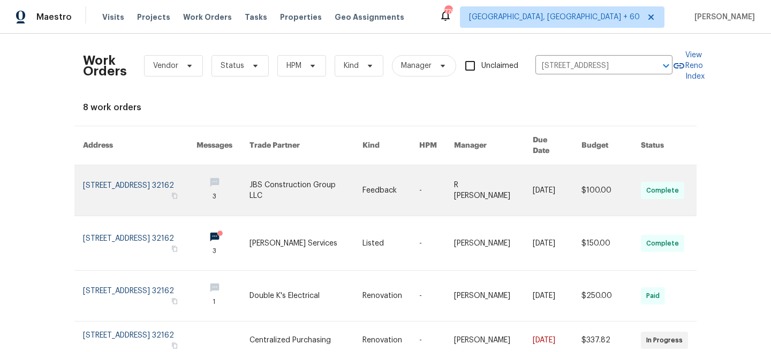
click at [306, 176] on link at bounding box center [305, 190] width 113 height 50
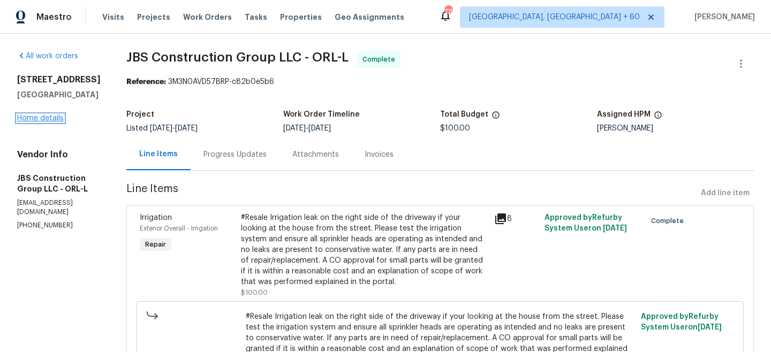
click at [43, 120] on link "Home details" at bounding box center [40, 118] width 47 height 7
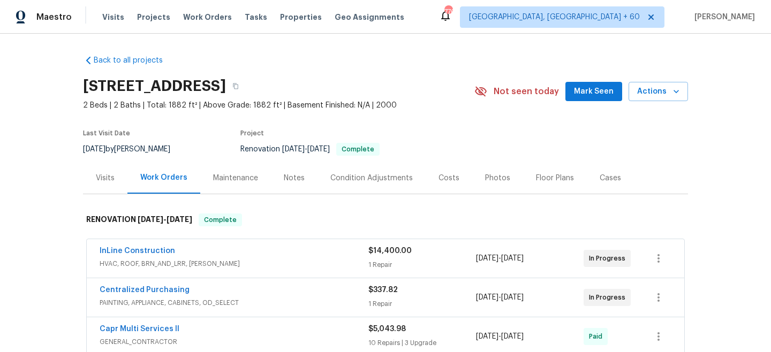
click at [240, 178] on div "Maintenance" at bounding box center [235, 178] width 45 height 11
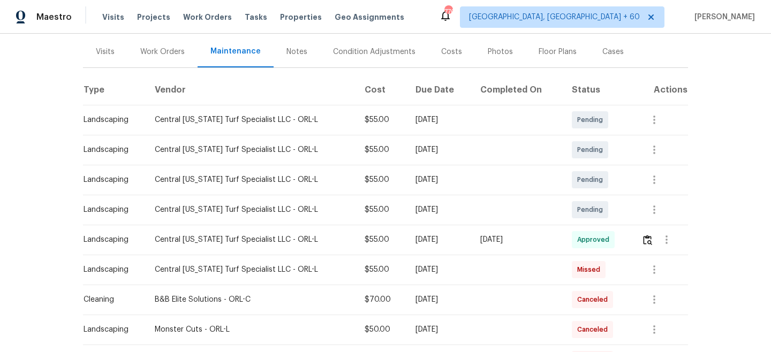
scroll to position [202, 0]
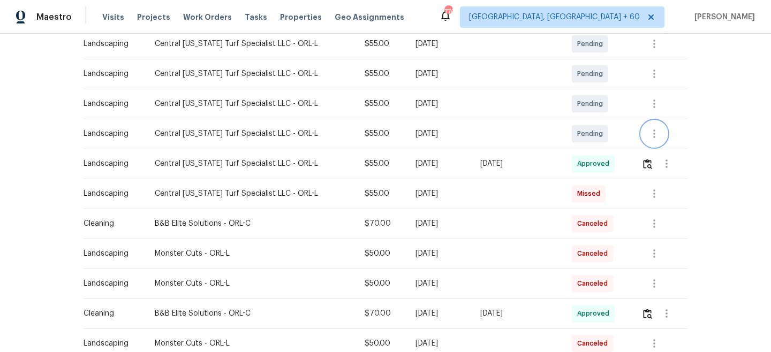
click at [655, 134] on icon "button" at bounding box center [654, 134] width 2 height 9
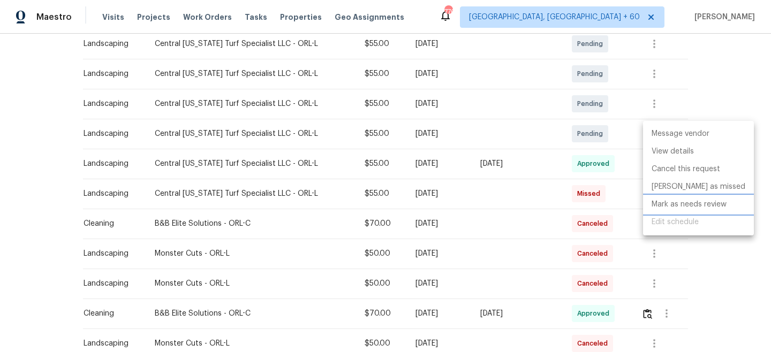
click at [688, 203] on li "Mark as needs review" at bounding box center [698, 205] width 111 height 18
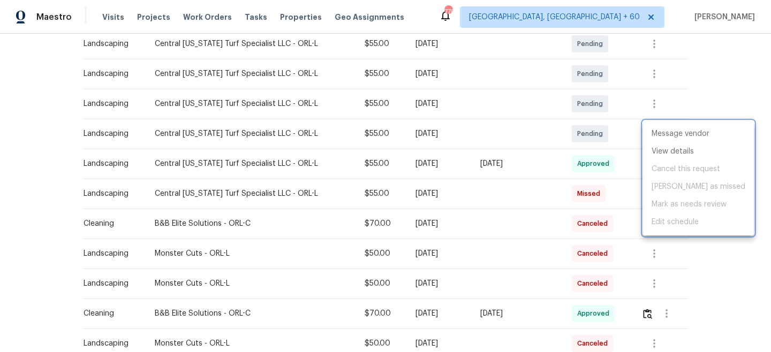
click at [725, 75] on div at bounding box center [385, 176] width 771 height 352
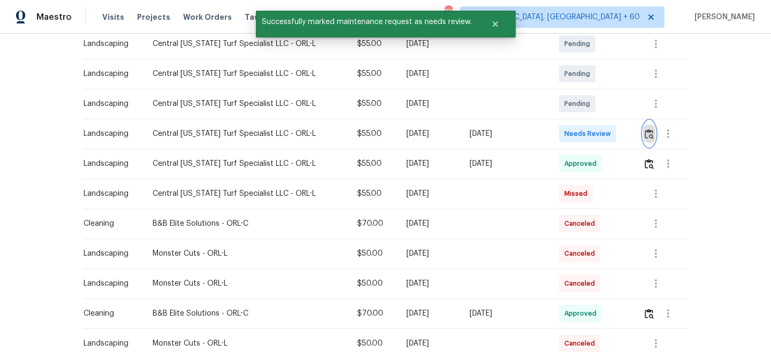
click at [648, 138] on img "button" at bounding box center [648, 134] width 9 height 10
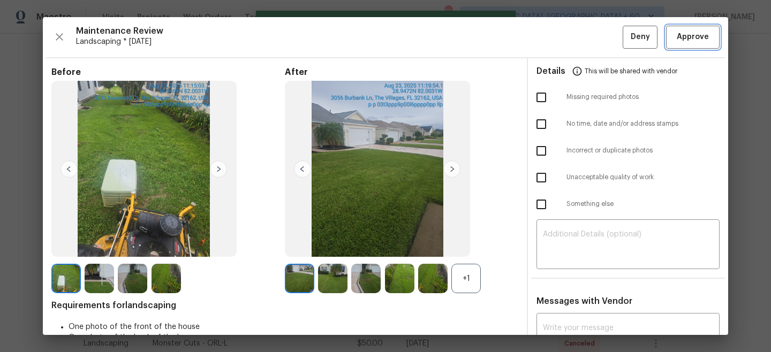
click at [679, 31] on span "Approve" at bounding box center [693, 37] width 32 height 13
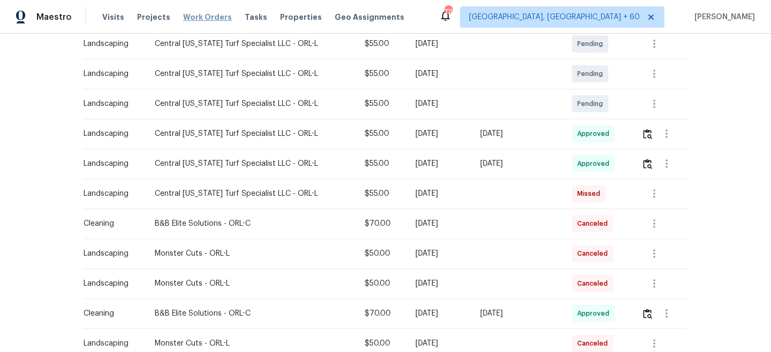
click at [203, 14] on span "Work Orders" at bounding box center [207, 17] width 49 height 11
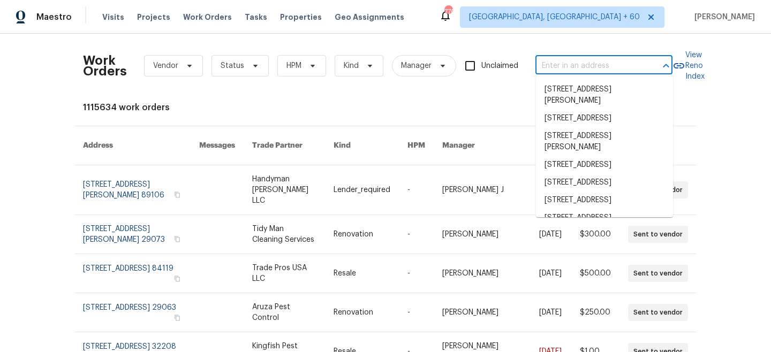
click at [583, 63] on input "text" at bounding box center [588, 66] width 107 height 17
paste input "[STREET_ADDRESS]"
type input "[STREET_ADDRESS]"
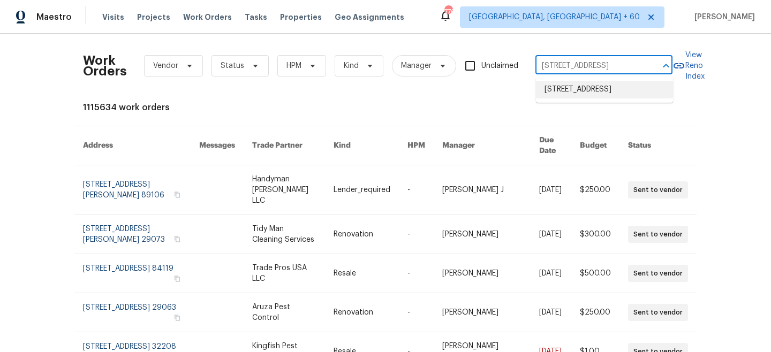
click at [586, 93] on li "[STREET_ADDRESS]" at bounding box center [604, 90] width 137 height 18
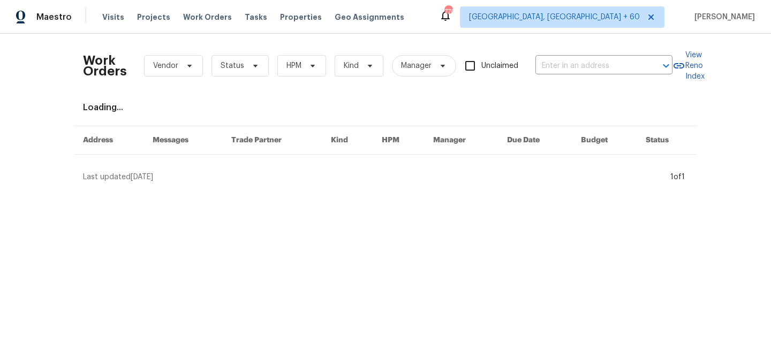
type input "[STREET_ADDRESS]"
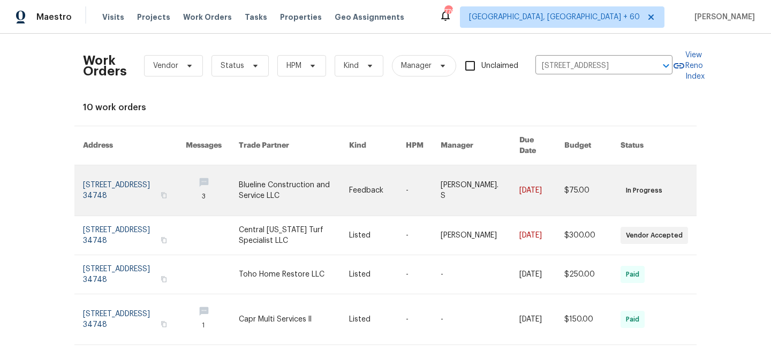
click at [295, 184] on link at bounding box center [294, 190] width 110 height 50
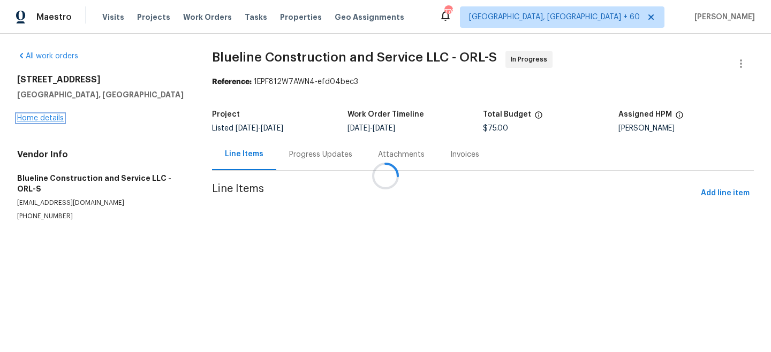
click at [49, 120] on link "Home details" at bounding box center [40, 118] width 47 height 7
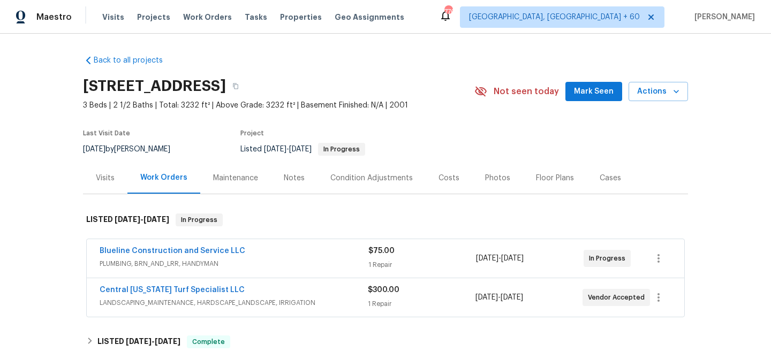
click at [226, 182] on div "Maintenance" at bounding box center [235, 178] width 45 height 11
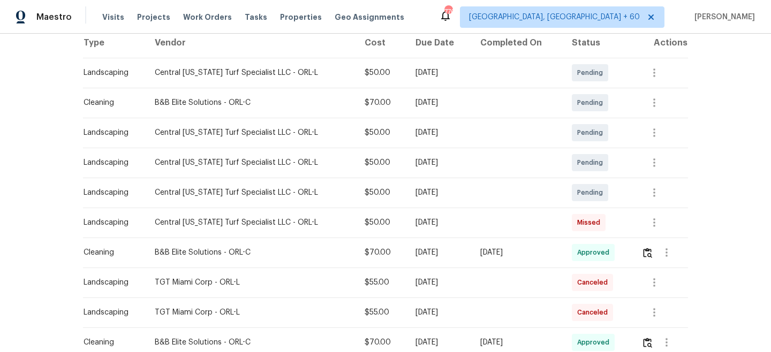
scroll to position [173, 0]
click at [657, 191] on icon "button" at bounding box center [654, 193] width 13 height 13
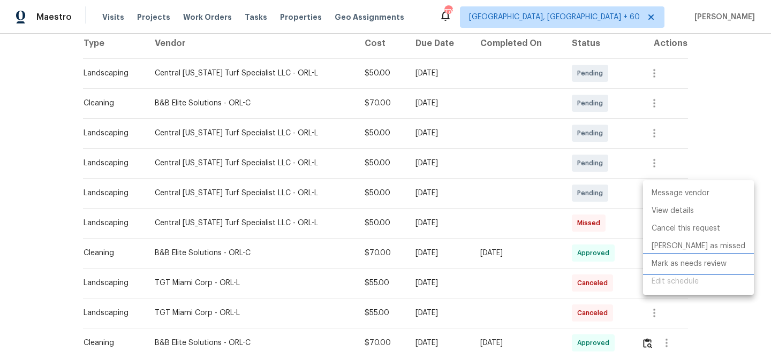
click at [685, 264] on li "Mark as needs review" at bounding box center [698, 264] width 111 height 18
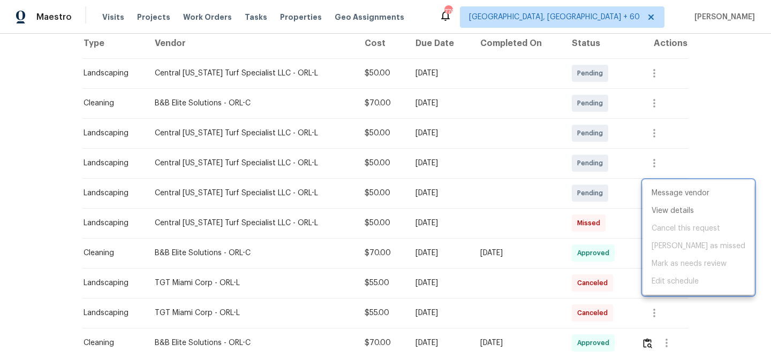
click at [735, 115] on div at bounding box center [385, 176] width 771 height 352
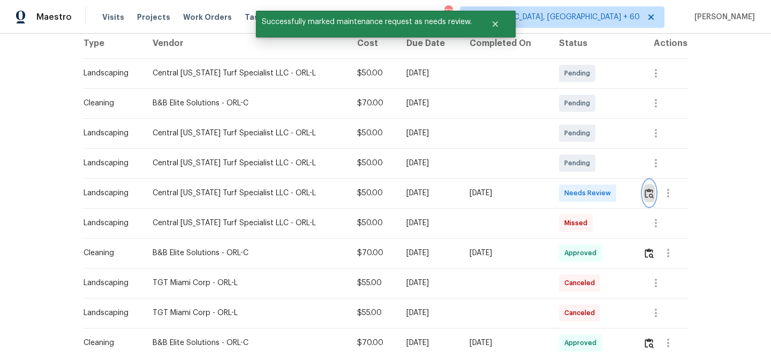
click at [650, 195] on img "button" at bounding box center [648, 193] width 9 height 10
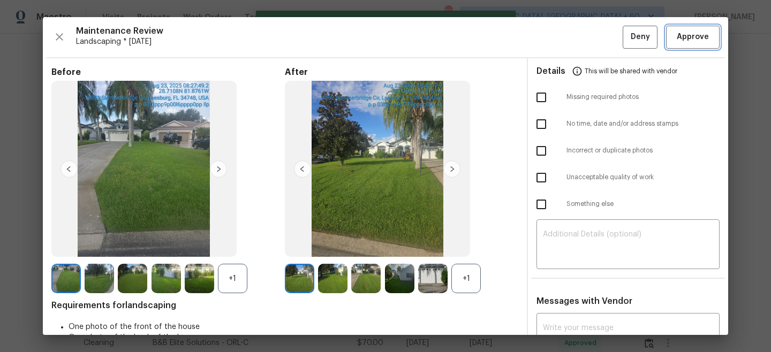
click at [699, 36] on span "Approve" at bounding box center [693, 37] width 32 height 13
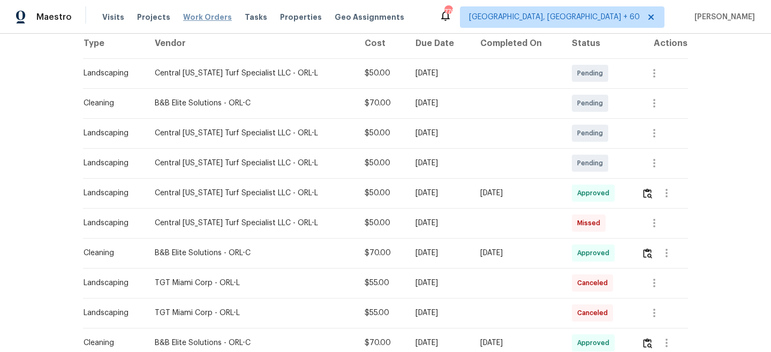
click at [210, 13] on span "Work Orders" at bounding box center [207, 17] width 49 height 11
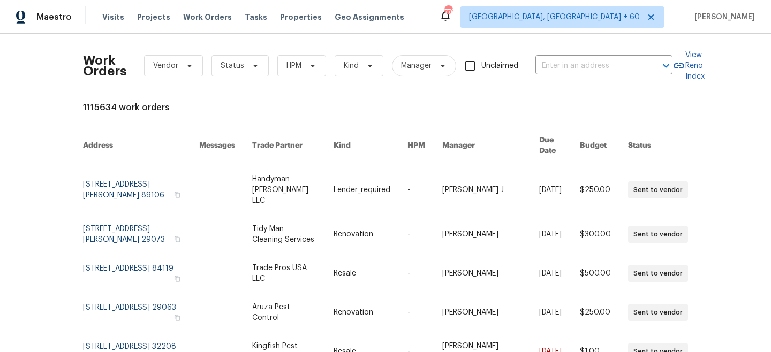
click at [558, 74] on body "Maestro Visits Projects Work Orders Tasks Properties Geo Assignments 776 [GEOGR…" at bounding box center [385, 176] width 771 height 352
paste input "[STREET_ADDRESS]"
type input "[STREET_ADDRESS]"
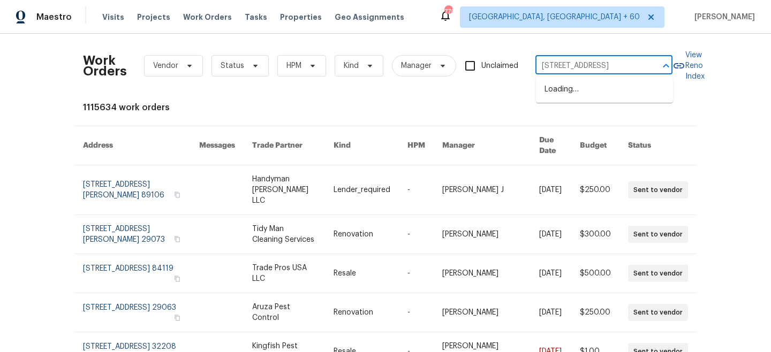
scroll to position [0, 42]
click at [588, 92] on li "[STREET_ADDRESS]" at bounding box center [604, 90] width 137 height 18
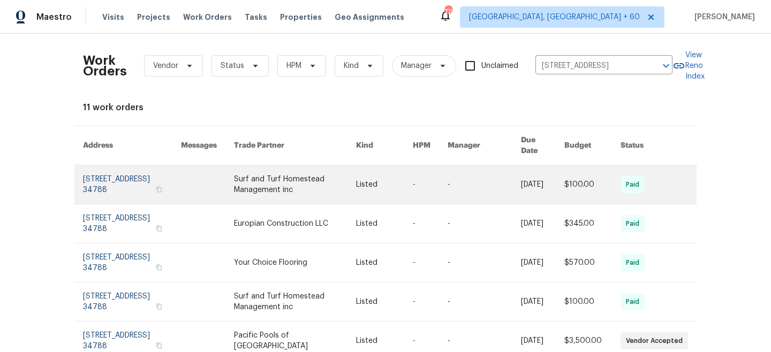
click at [315, 181] on link at bounding box center [295, 184] width 122 height 39
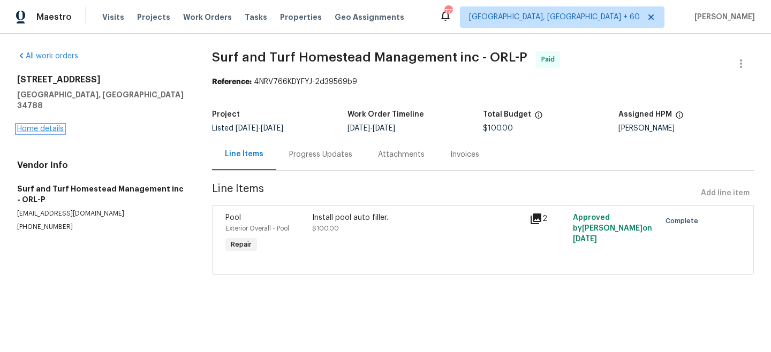
click at [48, 125] on link "Home details" at bounding box center [40, 128] width 47 height 7
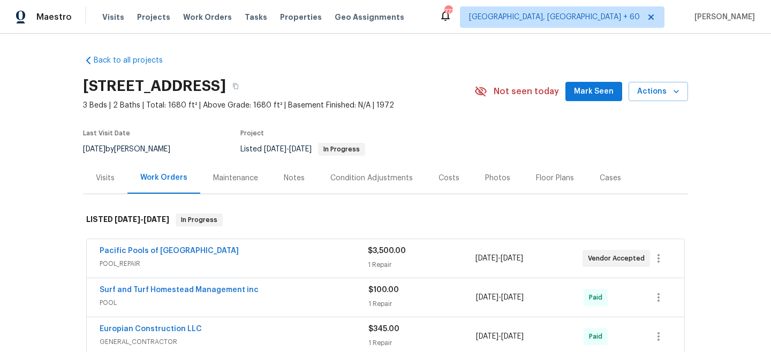
click at [235, 178] on div "Maintenance" at bounding box center [235, 178] width 45 height 11
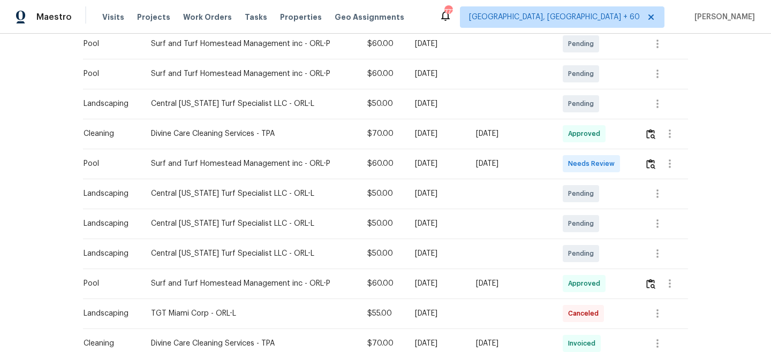
scroll to position [261, 0]
click at [663, 254] on icon "button" at bounding box center [657, 254] width 13 height 13
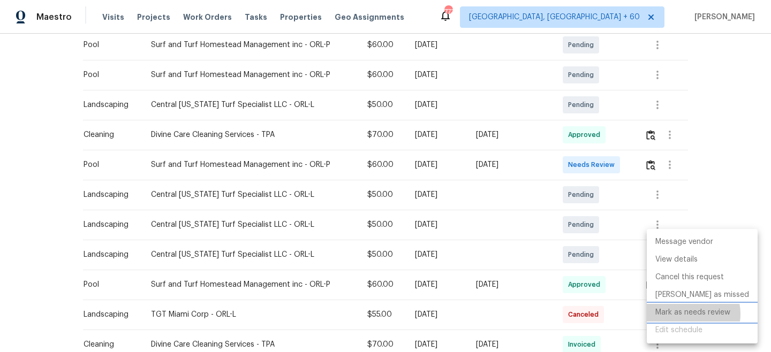
click at [685, 314] on li "Mark as needs review" at bounding box center [702, 313] width 111 height 18
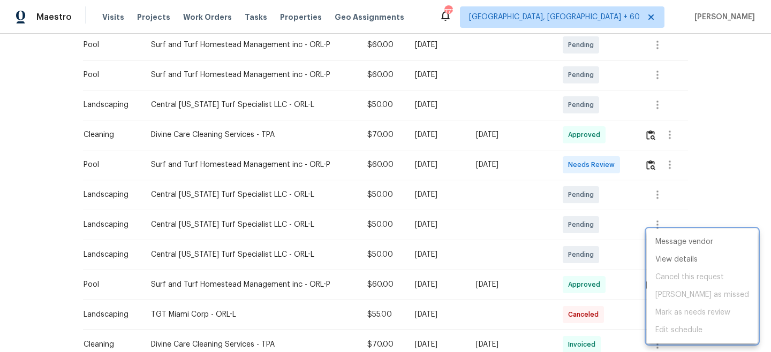
click at [732, 148] on div at bounding box center [385, 176] width 771 height 352
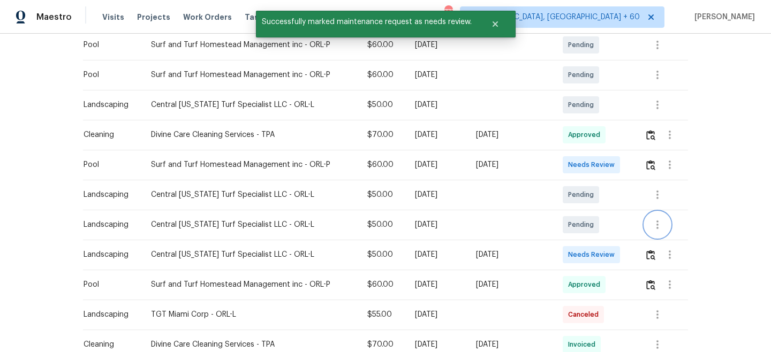
click at [658, 226] on icon "button" at bounding box center [657, 224] width 13 height 13
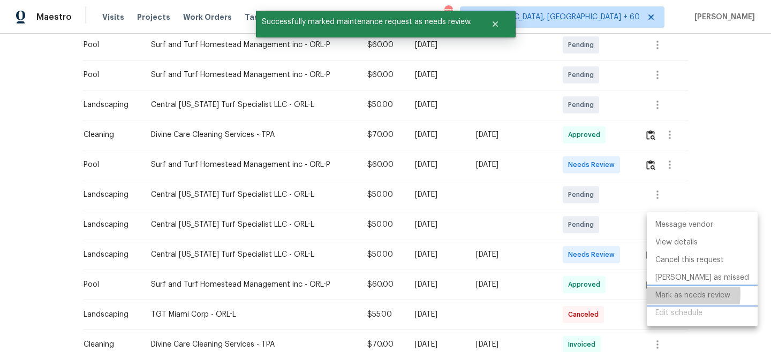
click at [670, 294] on li "Mark as needs review" at bounding box center [702, 296] width 111 height 18
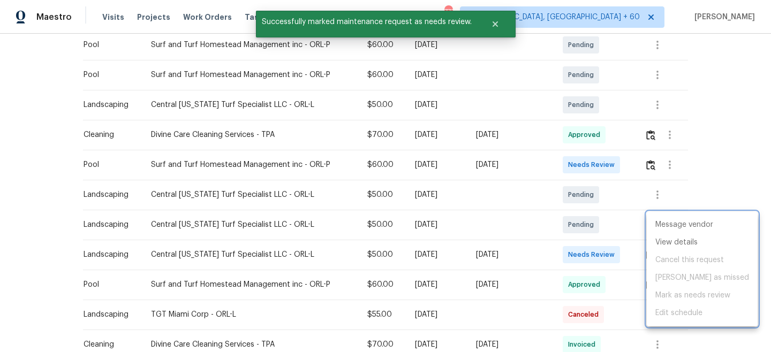
click at [731, 145] on div at bounding box center [385, 176] width 771 height 352
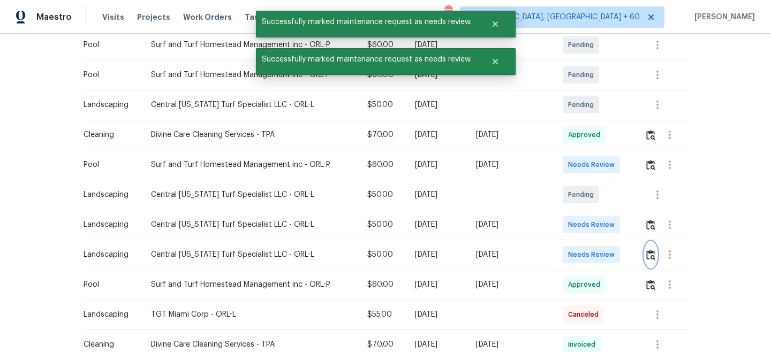
click at [652, 255] on img "button" at bounding box center [650, 255] width 9 height 10
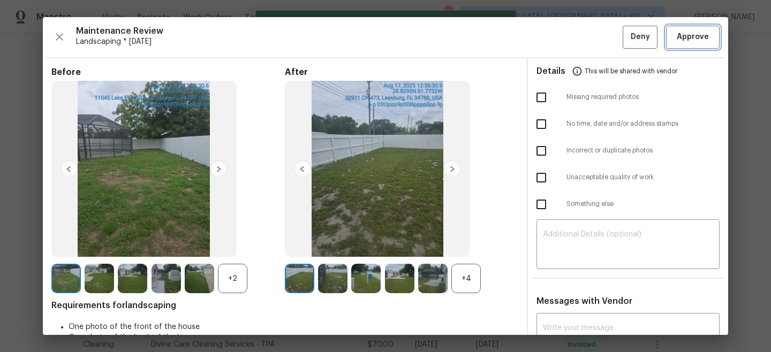
click at [691, 41] on span "Approve" at bounding box center [693, 37] width 32 height 13
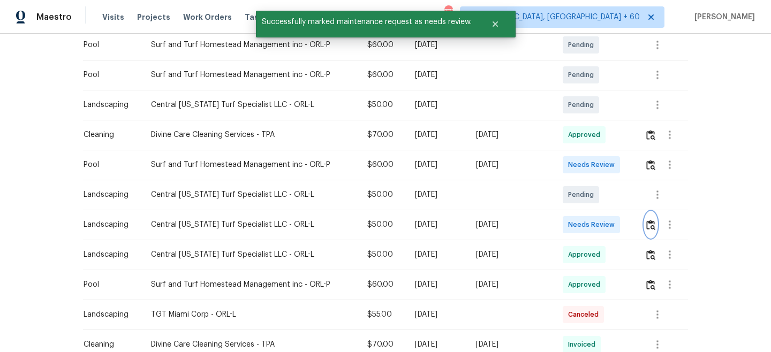
click at [655, 225] on img "button" at bounding box center [650, 225] width 9 height 10
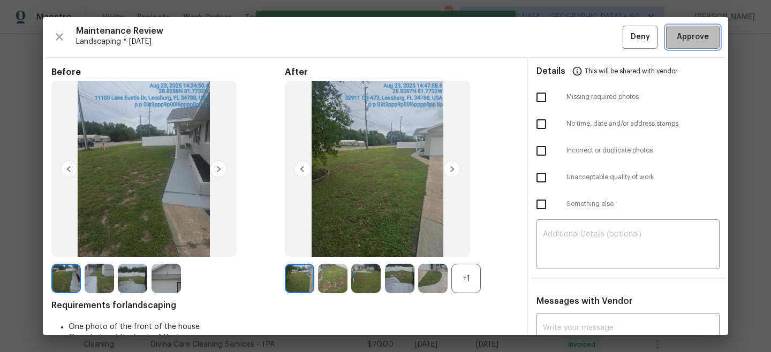
click at [703, 37] on span "Approve" at bounding box center [693, 37] width 32 height 13
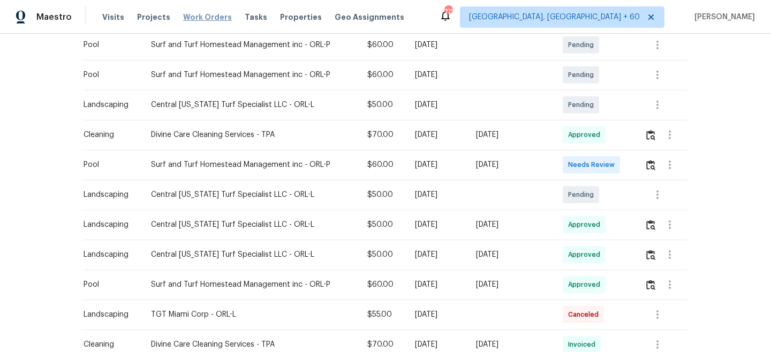
click at [201, 17] on span "Work Orders" at bounding box center [207, 17] width 49 height 11
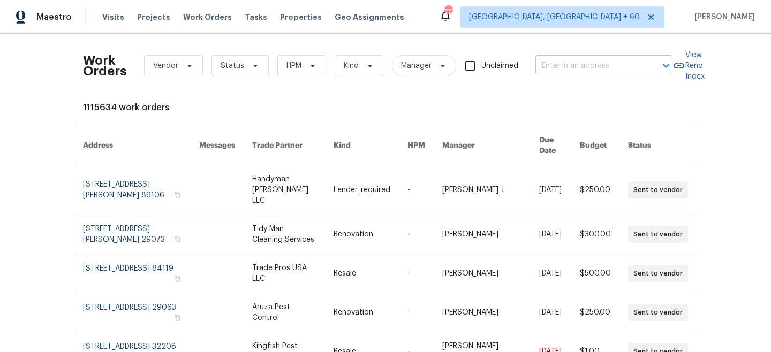
click at [601, 62] on input "text" at bounding box center [588, 66] width 107 height 17
paste input "[STREET_ADDRESS][PERSON_NAME]"
type input "[STREET_ADDRESS][PERSON_NAME]"
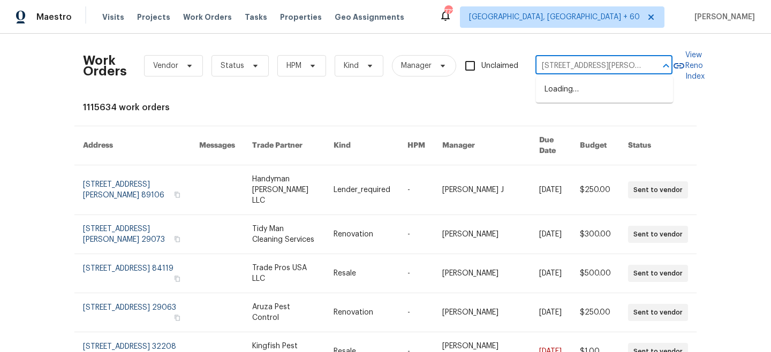
scroll to position [0, 24]
click at [608, 90] on li "[STREET_ADDRESS][PERSON_NAME]" at bounding box center [604, 95] width 137 height 29
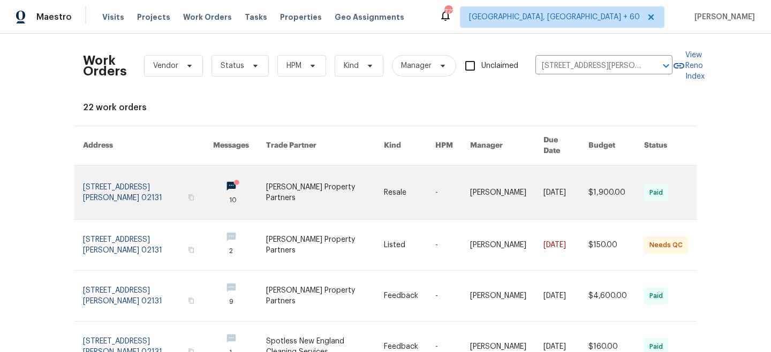
click at [336, 184] on link at bounding box center [325, 192] width 118 height 54
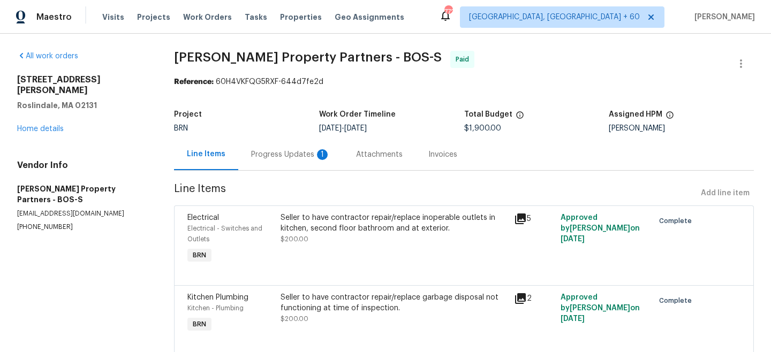
click at [54, 122] on div "[STREET_ADDRESS][PERSON_NAME] Home details" at bounding box center [82, 104] width 131 height 60
click at [45, 125] on link "Home details" at bounding box center [40, 128] width 47 height 7
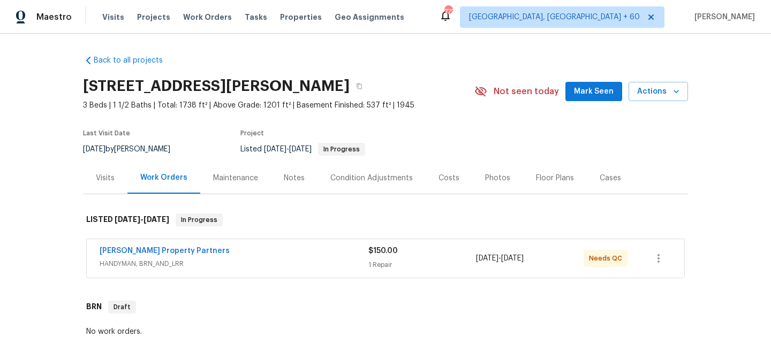
click at [260, 187] on div "Maintenance" at bounding box center [235, 178] width 71 height 32
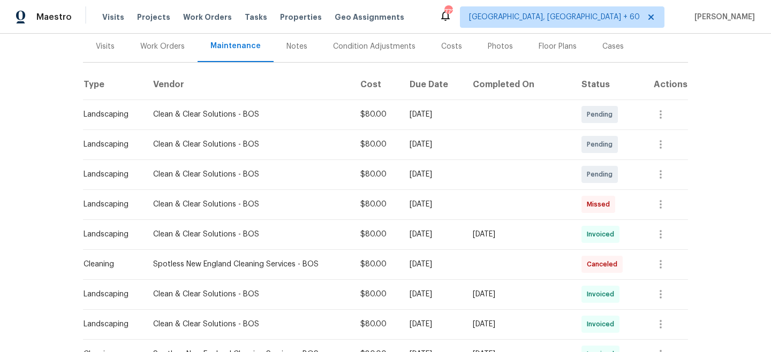
scroll to position [133, 0]
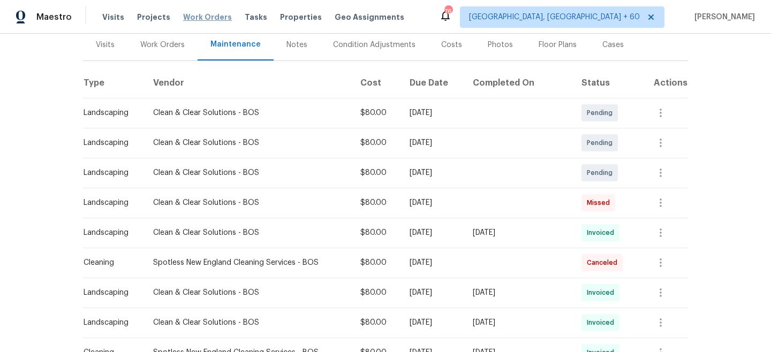
click at [203, 22] on span "Work Orders" at bounding box center [207, 17] width 49 height 11
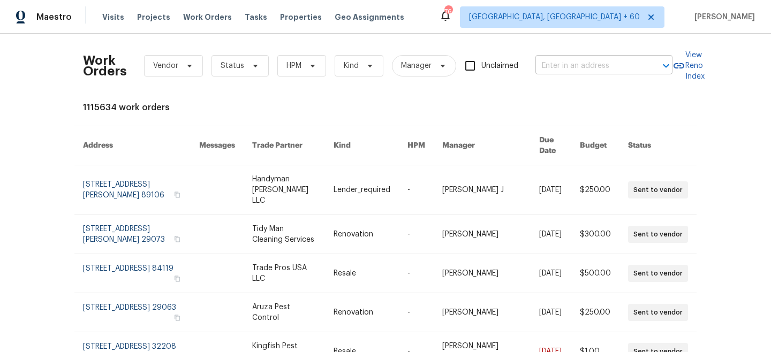
click at [559, 67] on input "text" at bounding box center [588, 66] width 107 height 17
paste input "[STREET_ADDRESS]"
type input "[STREET_ADDRESS]"
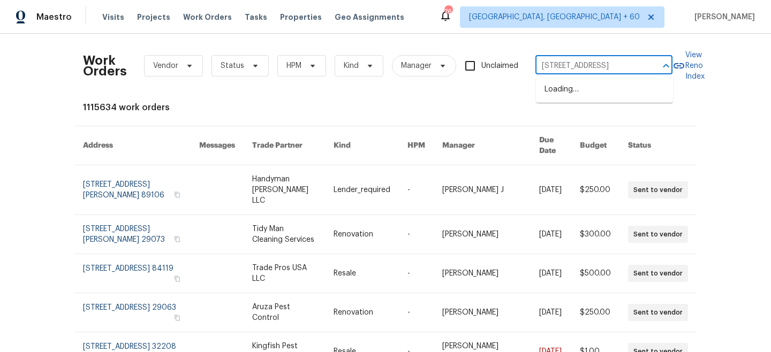
scroll to position [0, 27]
click at [597, 88] on li "[STREET_ADDRESS]" at bounding box center [604, 90] width 137 height 18
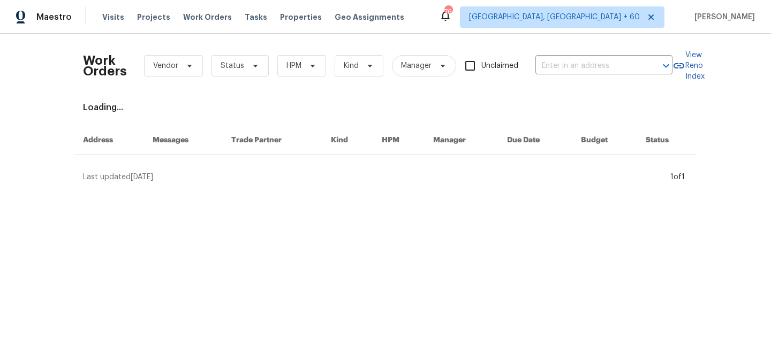
type input "[STREET_ADDRESS]"
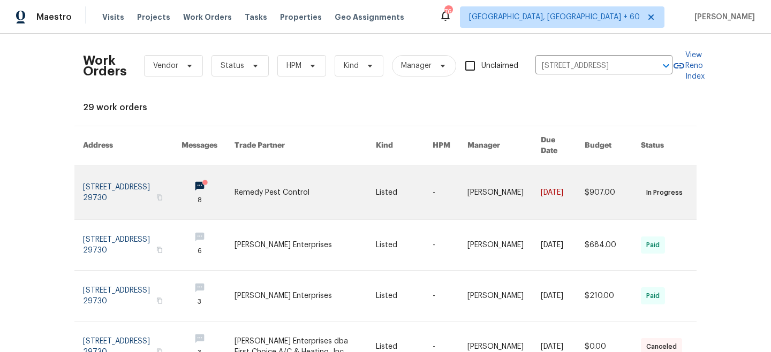
click at [356, 178] on link at bounding box center [305, 192] width 142 height 54
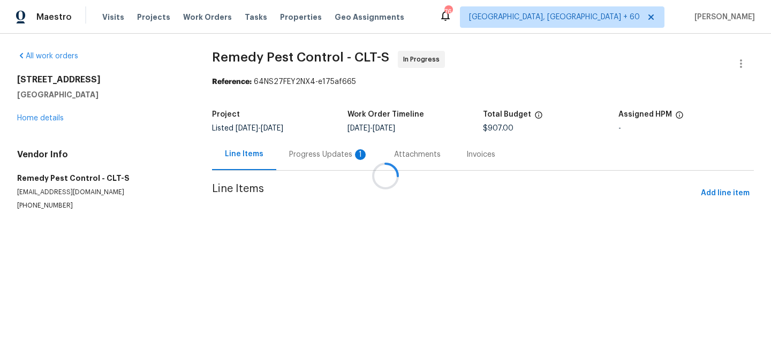
click at [39, 120] on div at bounding box center [385, 176] width 771 height 352
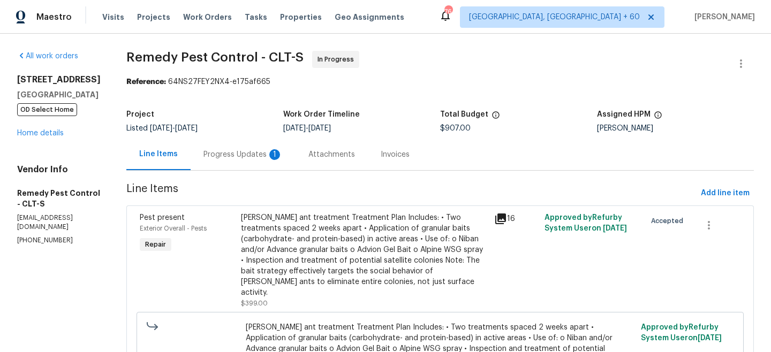
click at [64, 113] on div "[STREET_ADDRESS] OD Select Home" at bounding box center [59, 94] width 84 height 41
click at [42, 150] on div "All work orders [STREET_ADDRESS] OD Select Home Home details Vendor Info Remedy…" at bounding box center [59, 148] width 84 height 194
click at [42, 137] on link "Home details" at bounding box center [40, 133] width 47 height 7
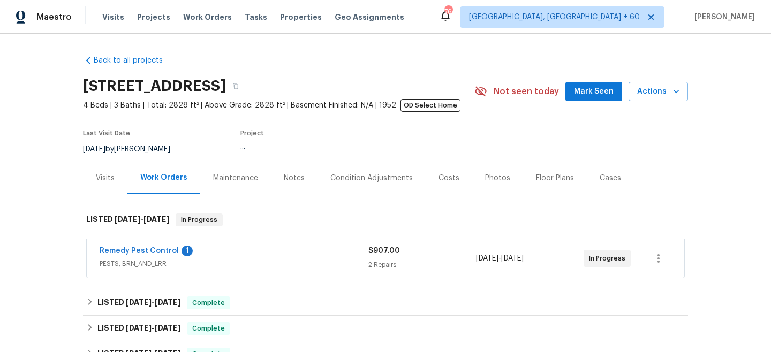
click at [230, 177] on div "Maintenance" at bounding box center [235, 178] width 45 height 11
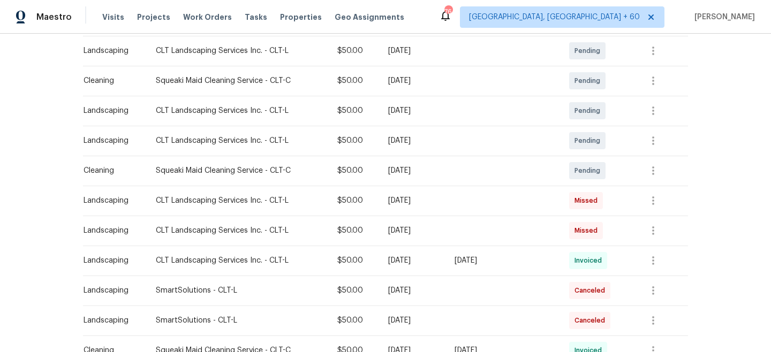
scroll to position [185, 0]
